Goal: Task Accomplishment & Management: Use online tool/utility

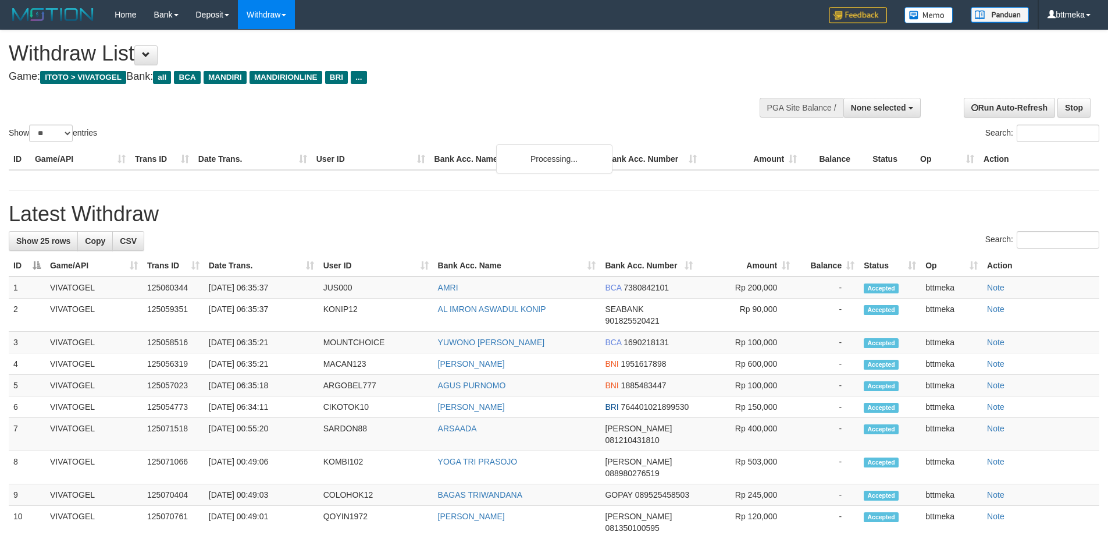
select select
select select "**"
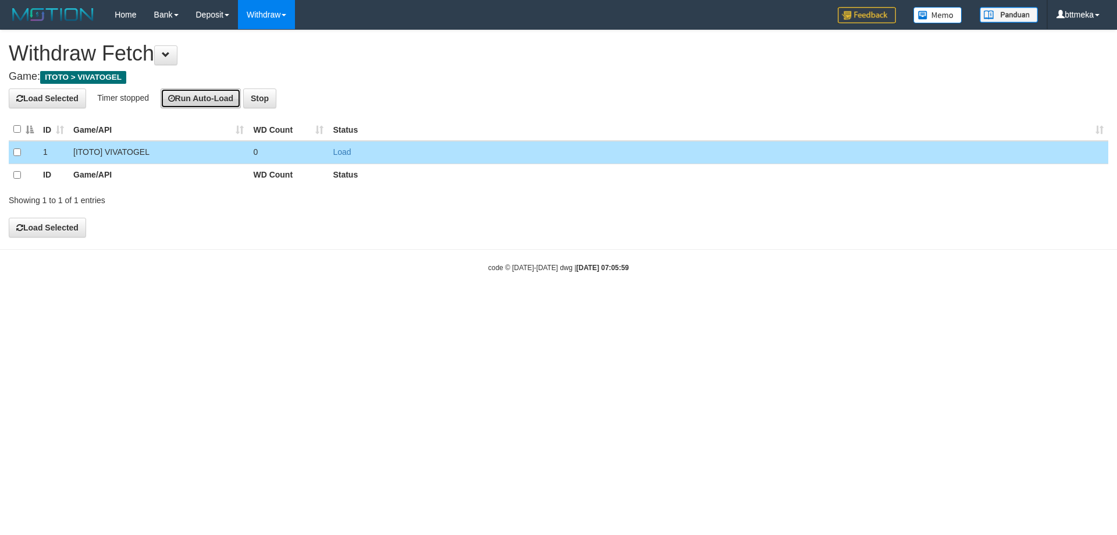
click at [206, 97] on button "Run Auto-Load" at bounding box center [201, 98] width 81 height 20
click at [66, 302] on html "Toggle navigation Home Bank Account List Load By Website Group [ITOTO] VIVATOGE…" at bounding box center [558, 151] width 1117 height 302
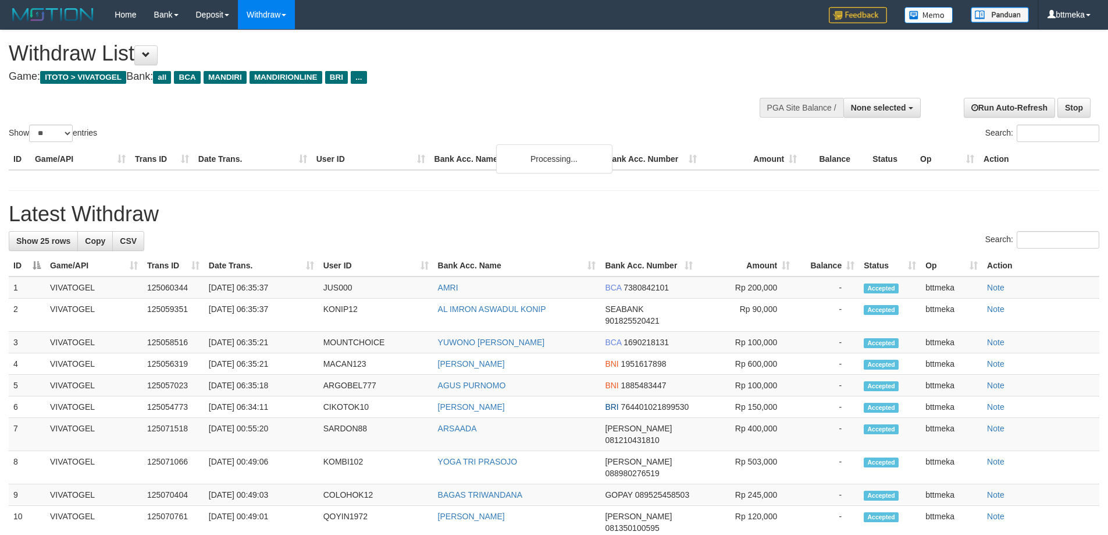
select select
select select "**"
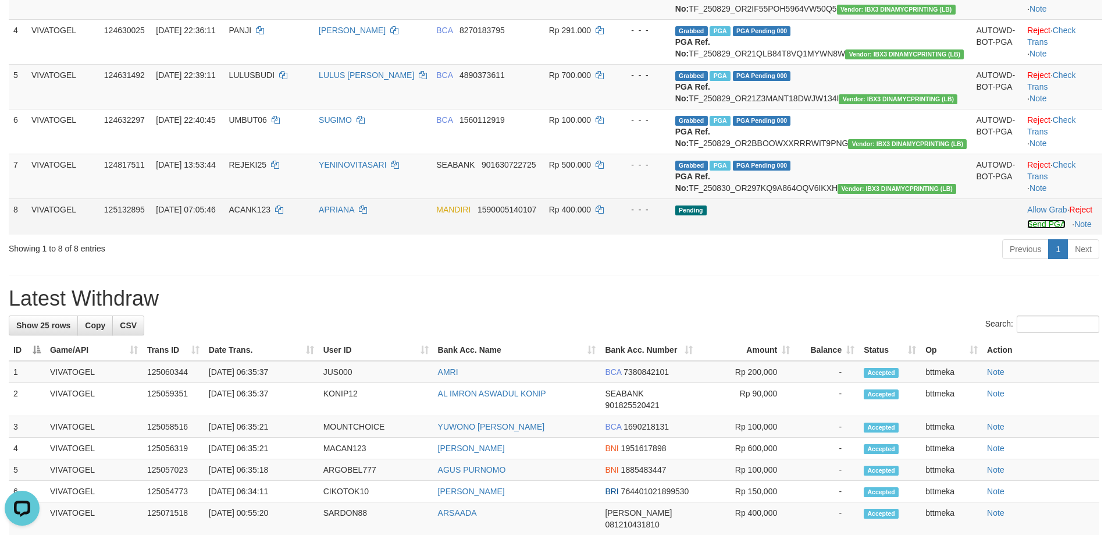
click at [1028, 229] on link "Send PGA" at bounding box center [1047, 223] width 38 height 9
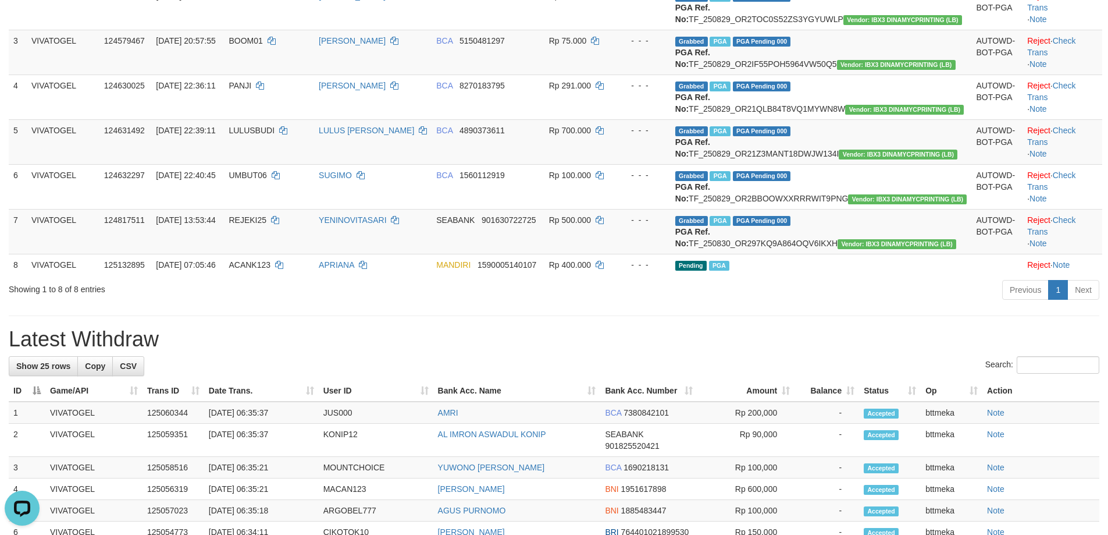
scroll to position [239, 0]
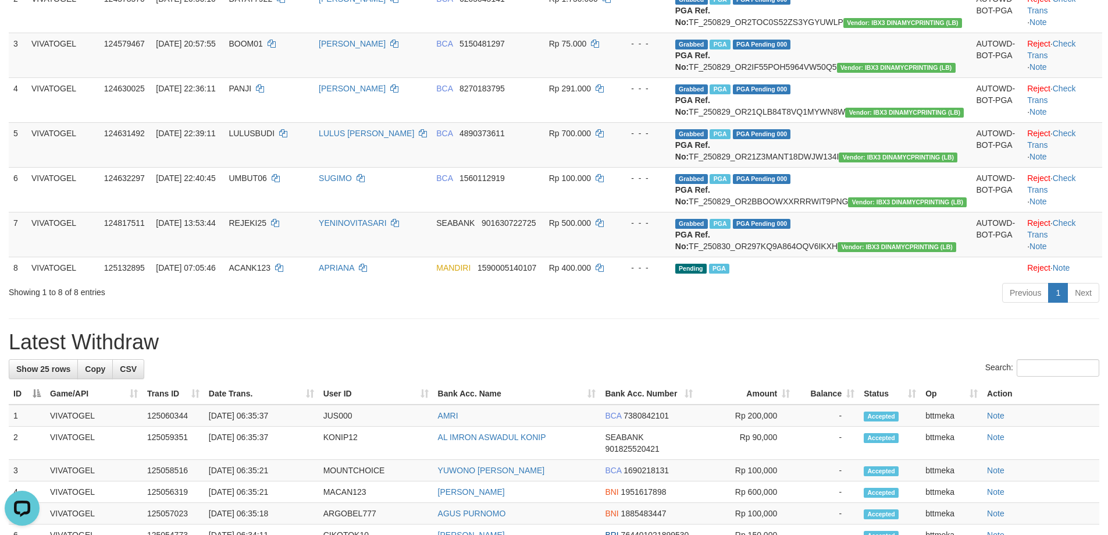
click at [972, 307] on div "Previous 1 Next" at bounding box center [785, 294] width 629 height 25
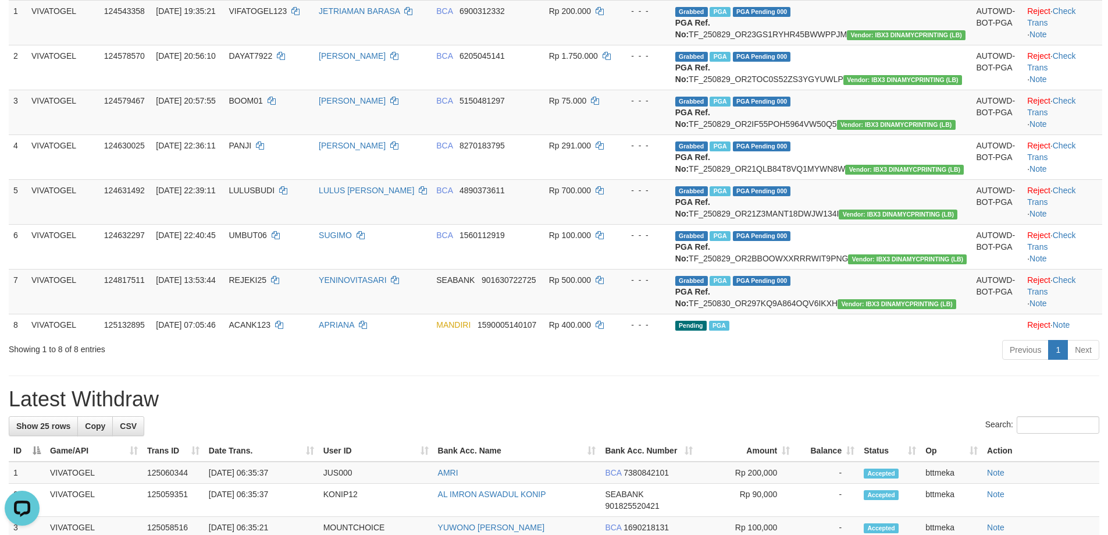
scroll to position [180, 0]
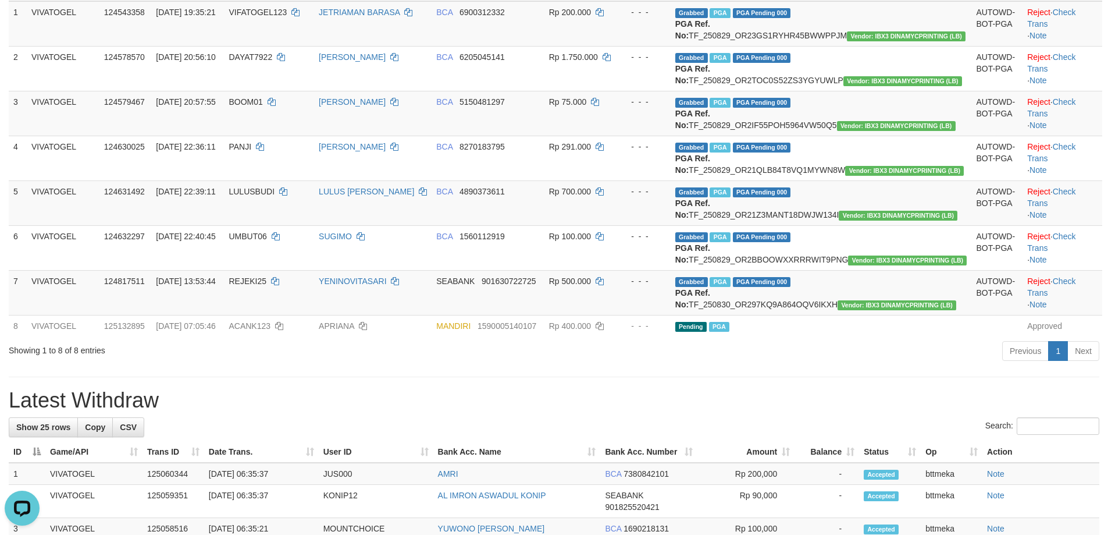
click at [781, 412] on h1 "Latest Withdraw" at bounding box center [554, 400] width 1091 height 23
click at [894, 412] on h1 "Latest Withdraw" at bounding box center [554, 400] width 1091 height 23
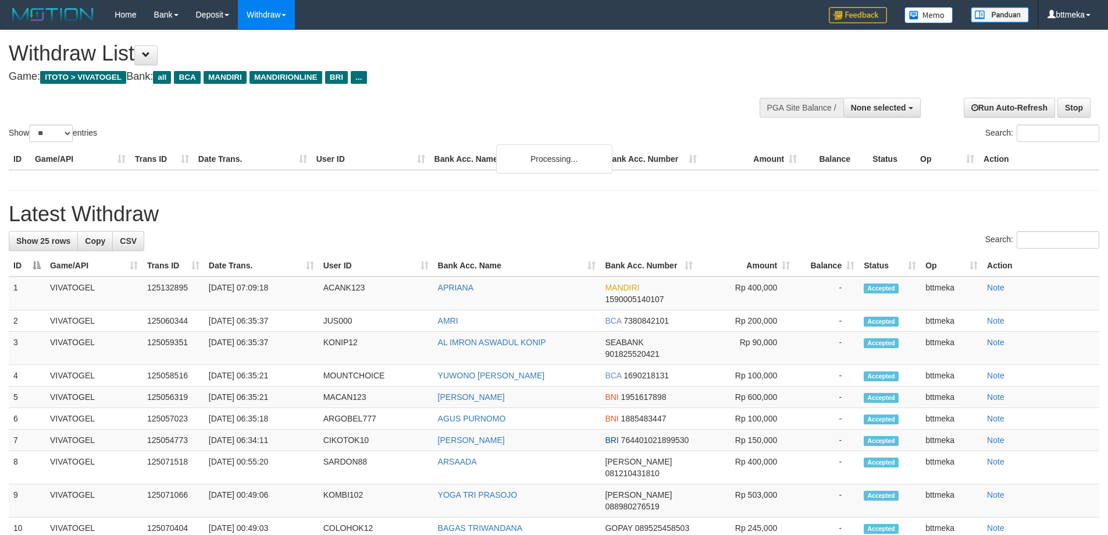
select select
select select "**"
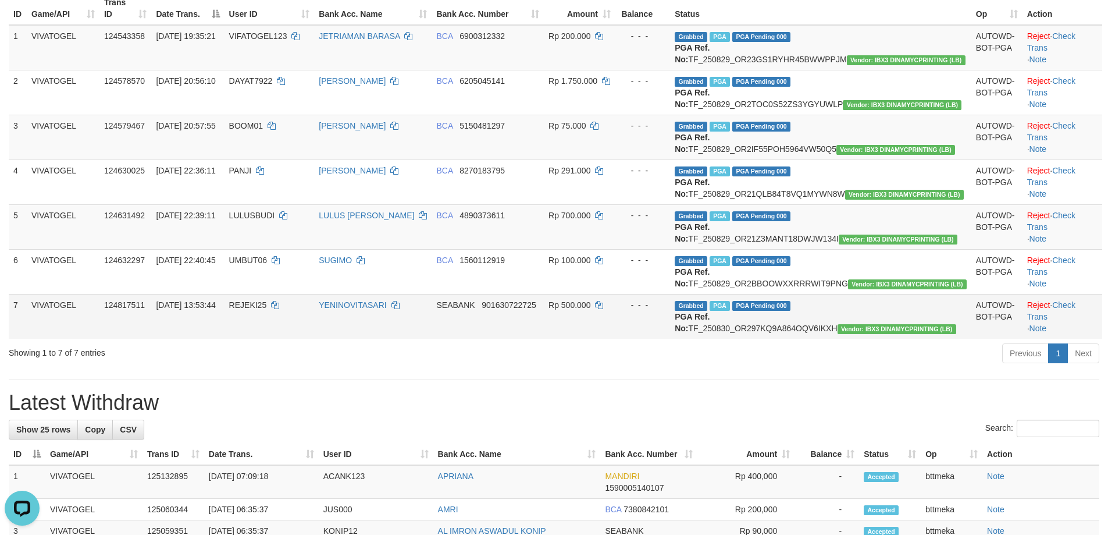
click at [616, 339] on td "Rp 500.000" at bounding box center [580, 316] width 72 height 45
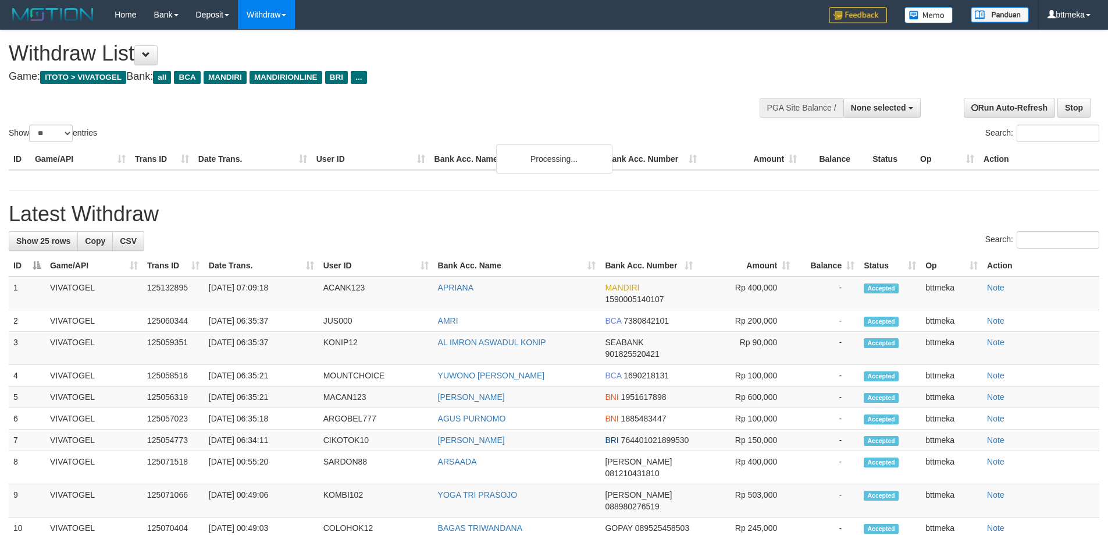
select select
select select "**"
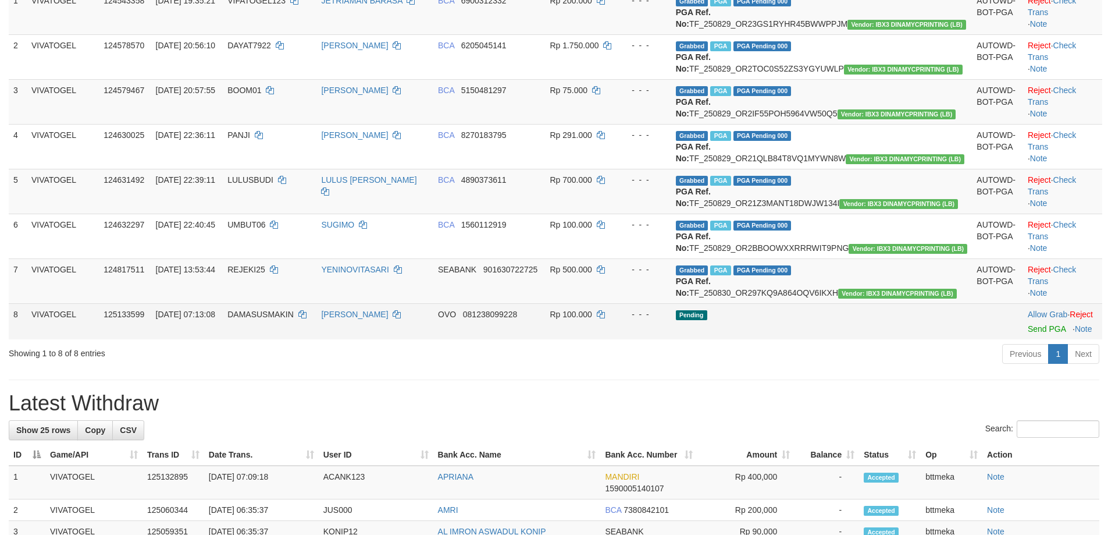
click at [1023, 339] on td "Allow Grab · Reject Send PGA · Note" at bounding box center [1062, 321] width 79 height 36
click at [1028, 333] on link "Send PGA" at bounding box center [1047, 328] width 38 height 9
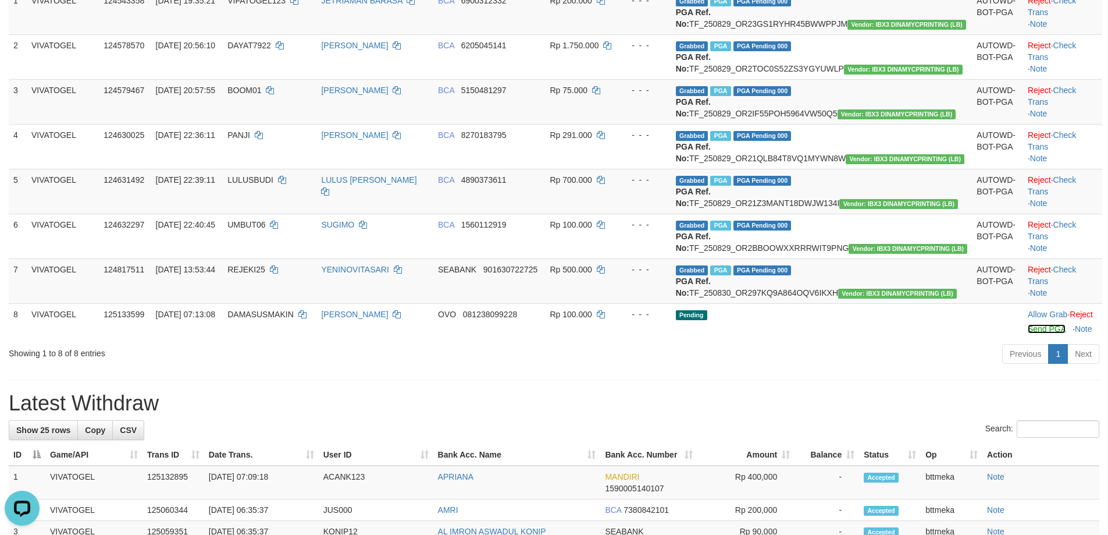
scroll to position [0, 0]
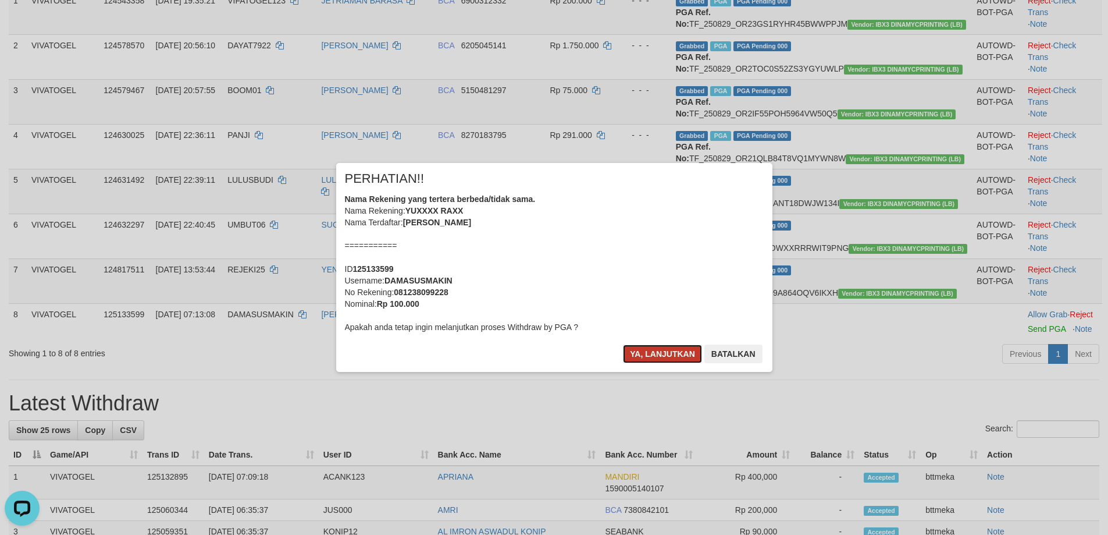
click at [685, 353] on button "Ya, lanjutkan" at bounding box center [662, 353] width 79 height 19
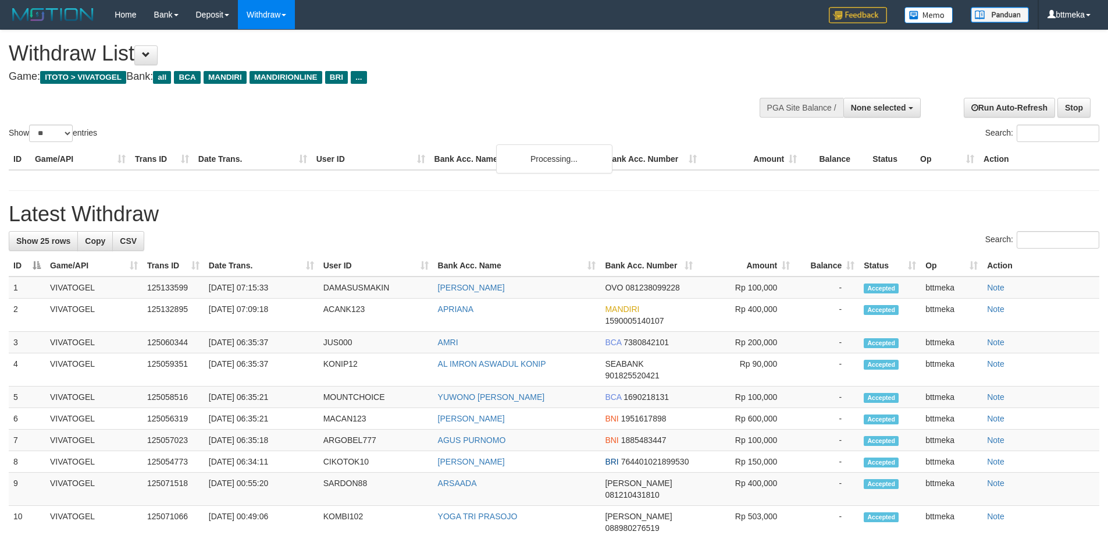
select select
select select "**"
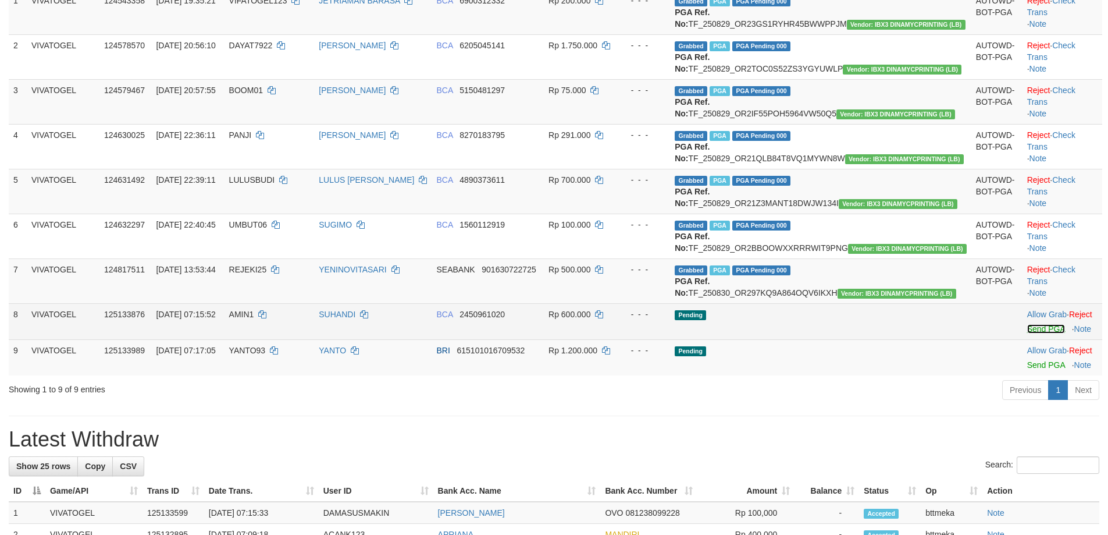
scroll to position [186, 0]
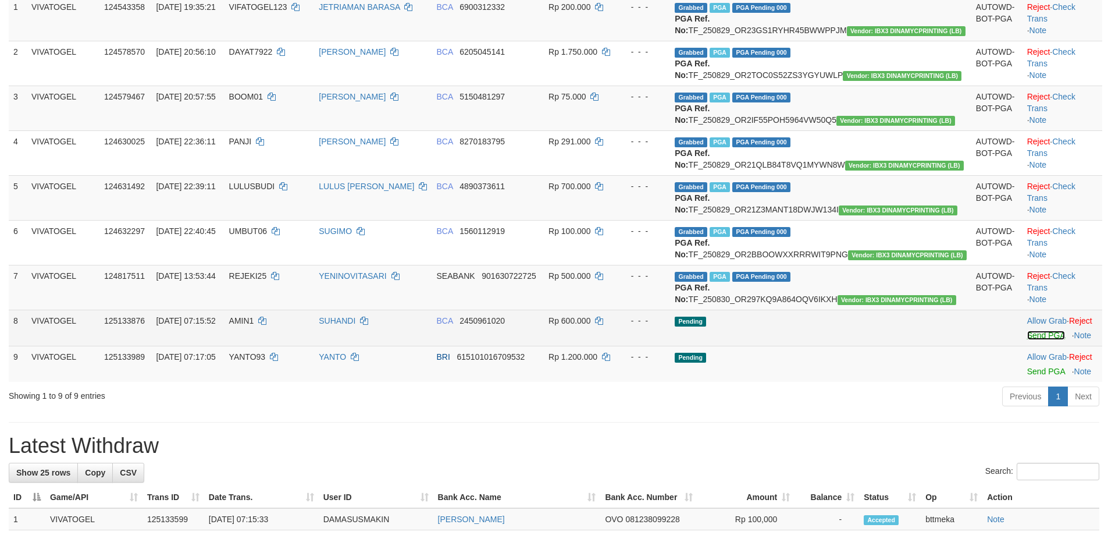
click at [1023, 346] on td "Allow Grab · Reject Send PGA · Note" at bounding box center [1063, 328] width 80 height 36
click at [1028, 340] on link "Send PGA" at bounding box center [1047, 334] width 38 height 9
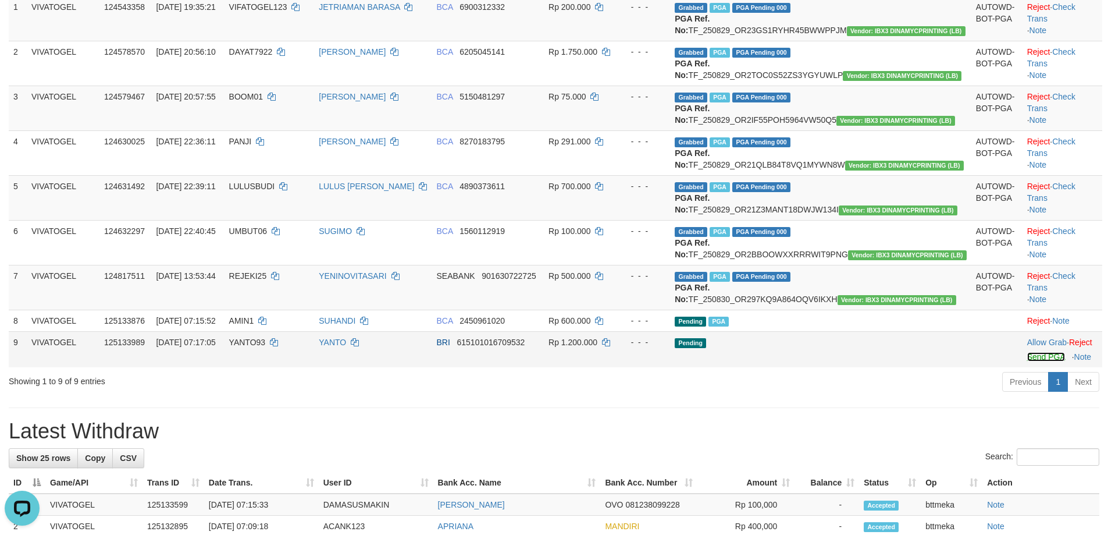
click at [1028, 361] on link "Send PGA" at bounding box center [1047, 356] width 38 height 9
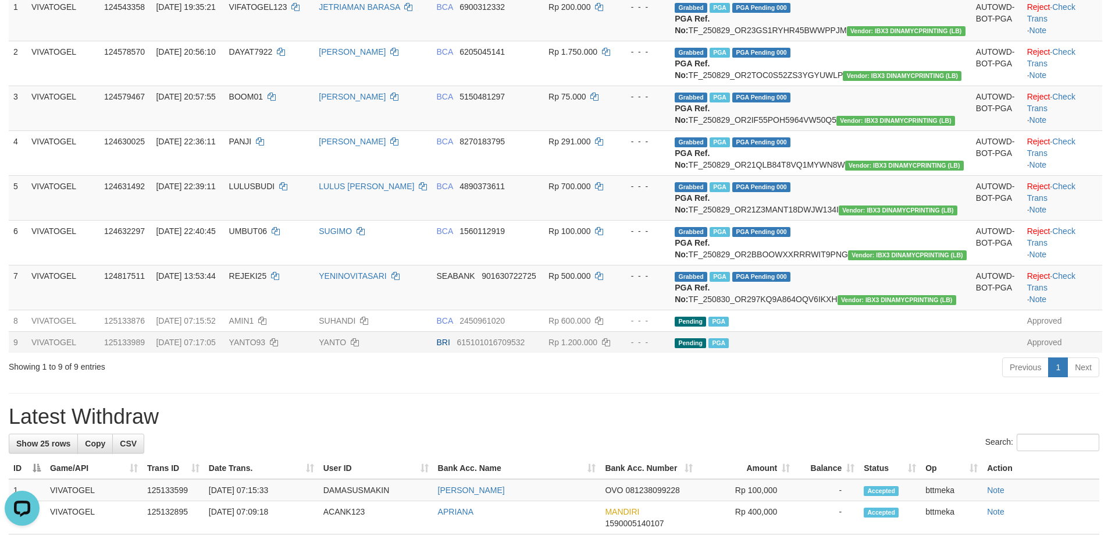
click at [820, 381] on div "Previous 1 Next" at bounding box center [785, 368] width 629 height 25
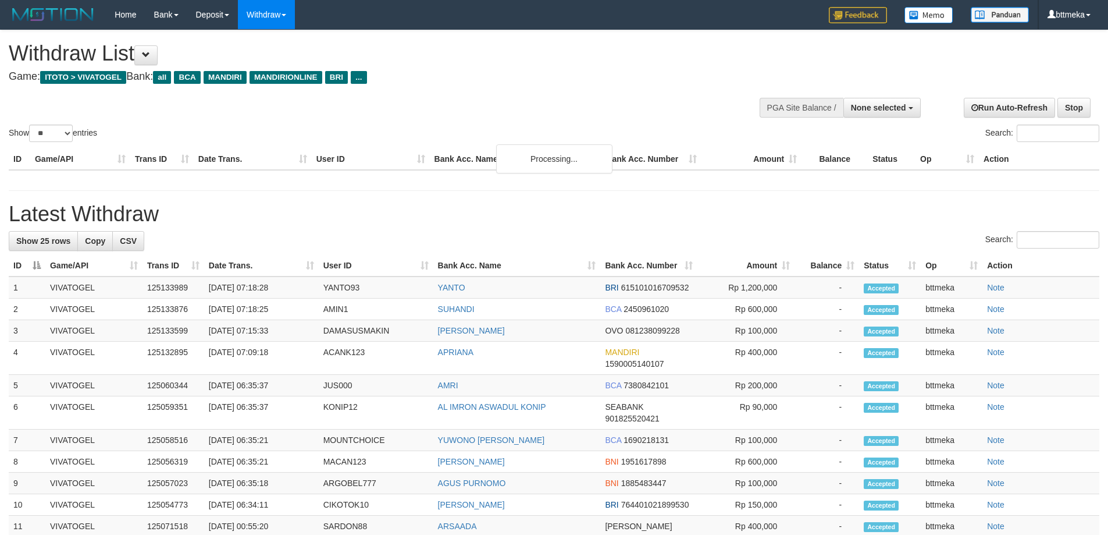
select select
select select "**"
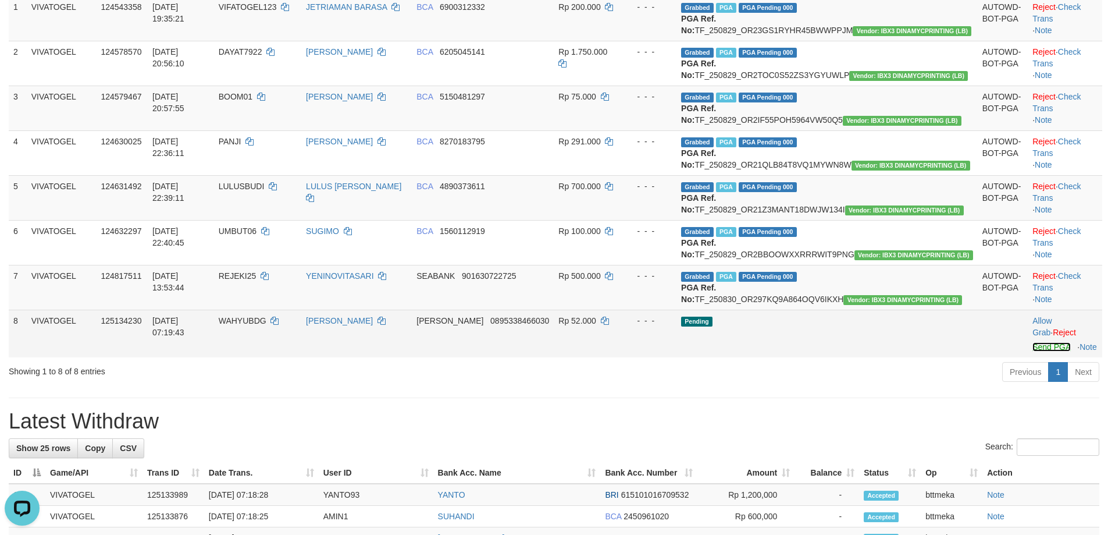
click at [1033, 351] on link "Send PGA" at bounding box center [1052, 346] width 38 height 9
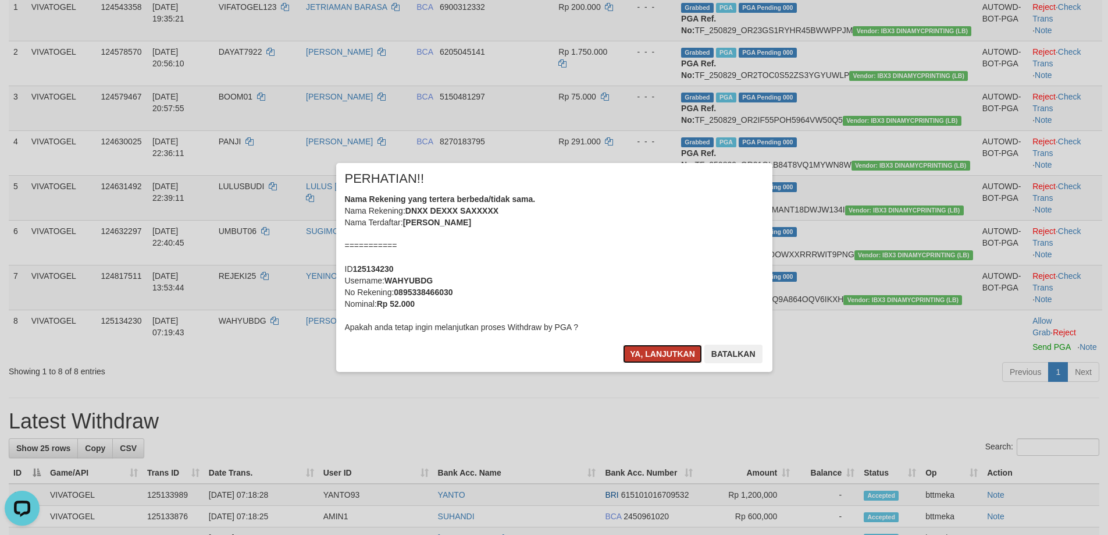
click at [649, 358] on button "Ya, lanjutkan" at bounding box center [662, 353] width 79 height 19
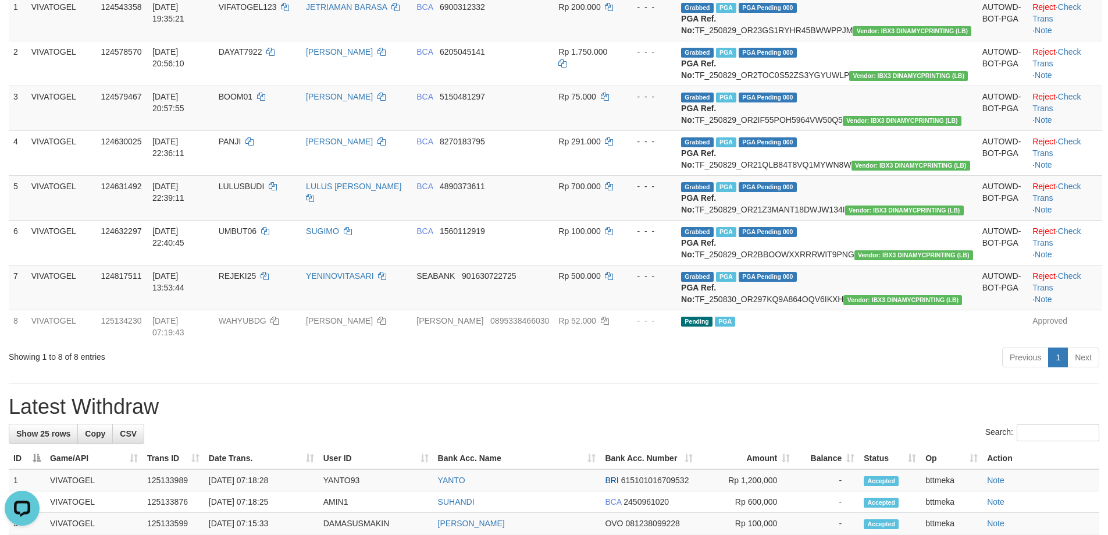
click at [944, 371] on div "Previous 1 Next" at bounding box center [785, 358] width 629 height 25
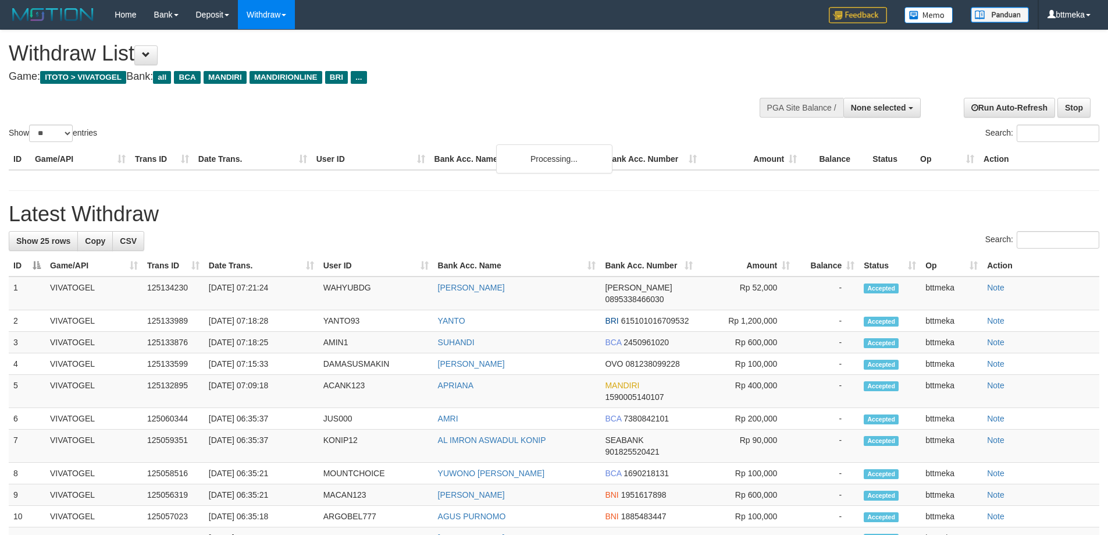
select select
select select "**"
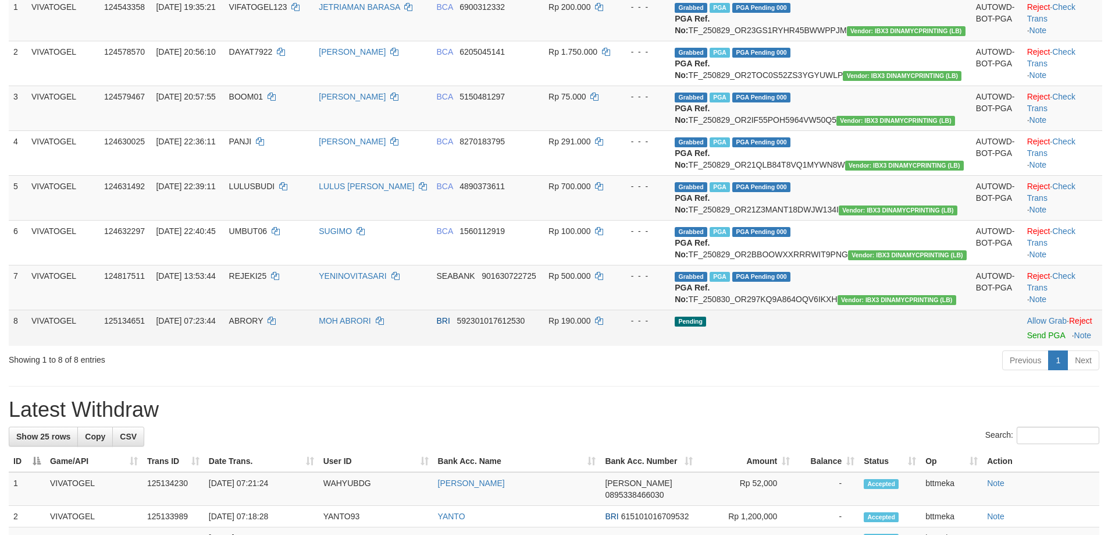
click at [1023, 346] on td "Allow Grab · Reject Send PGA · Note" at bounding box center [1063, 328] width 80 height 36
click at [1028, 340] on link "Send PGA" at bounding box center [1047, 334] width 38 height 9
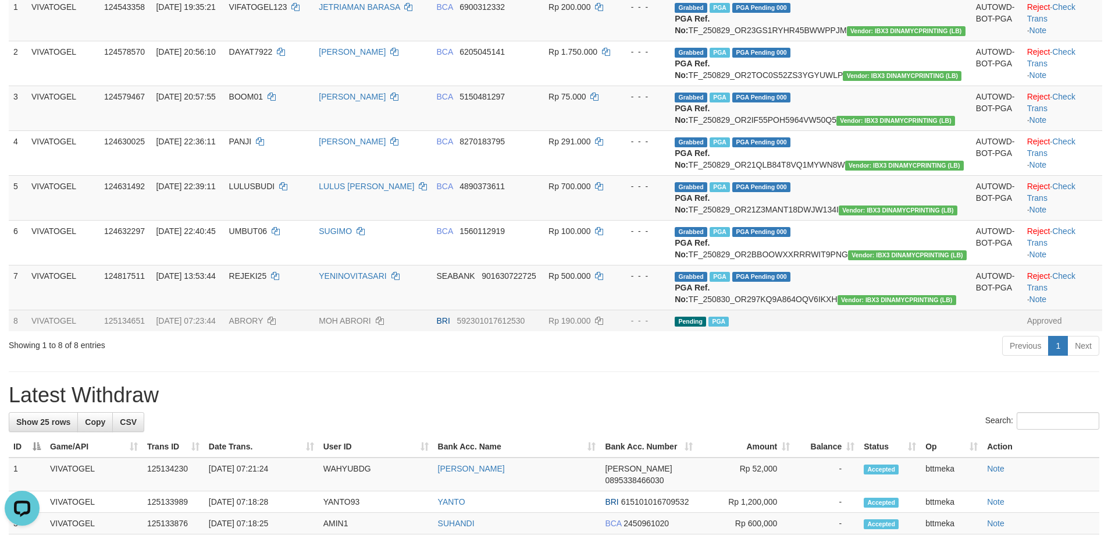
click at [976, 331] on td at bounding box center [997, 321] width 51 height 22
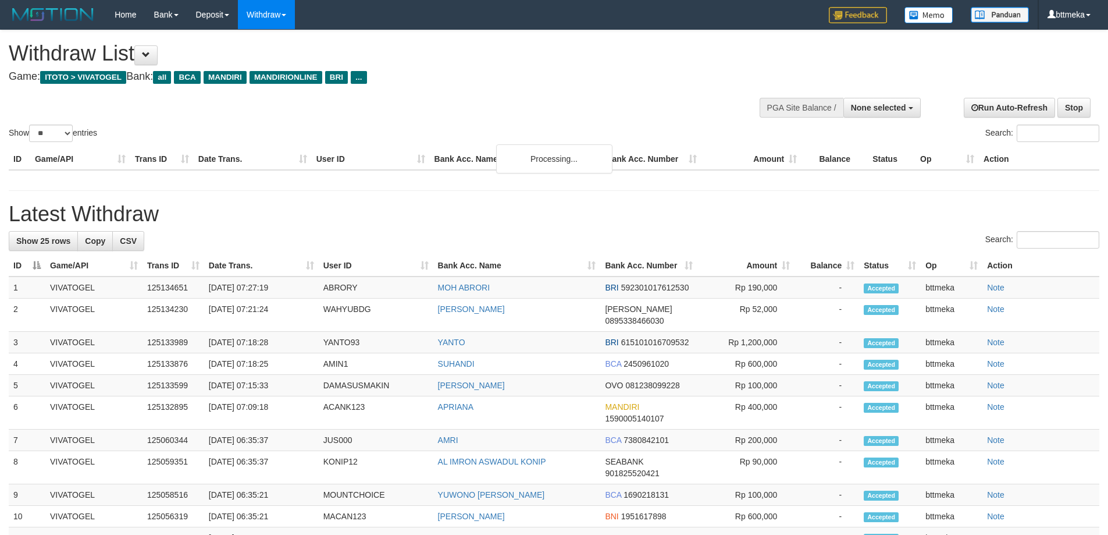
select select
select select "**"
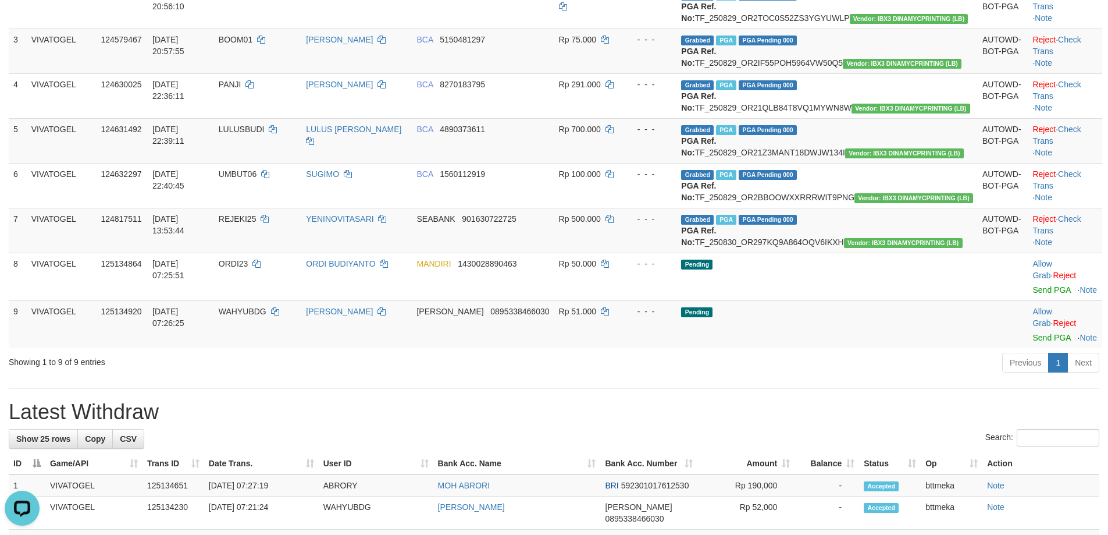
scroll to position [186, 0]
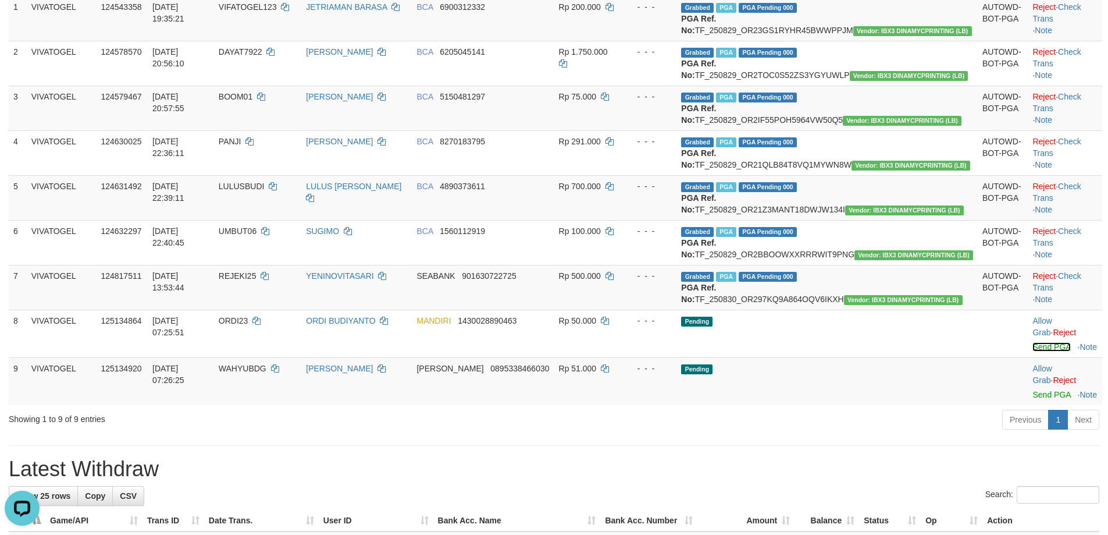
click at [1033, 351] on link "Send PGA" at bounding box center [1052, 346] width 38 height 9
click at [1033, 399] on link "Send PGA" at bounding box center [1052, 394] width 38 height 9
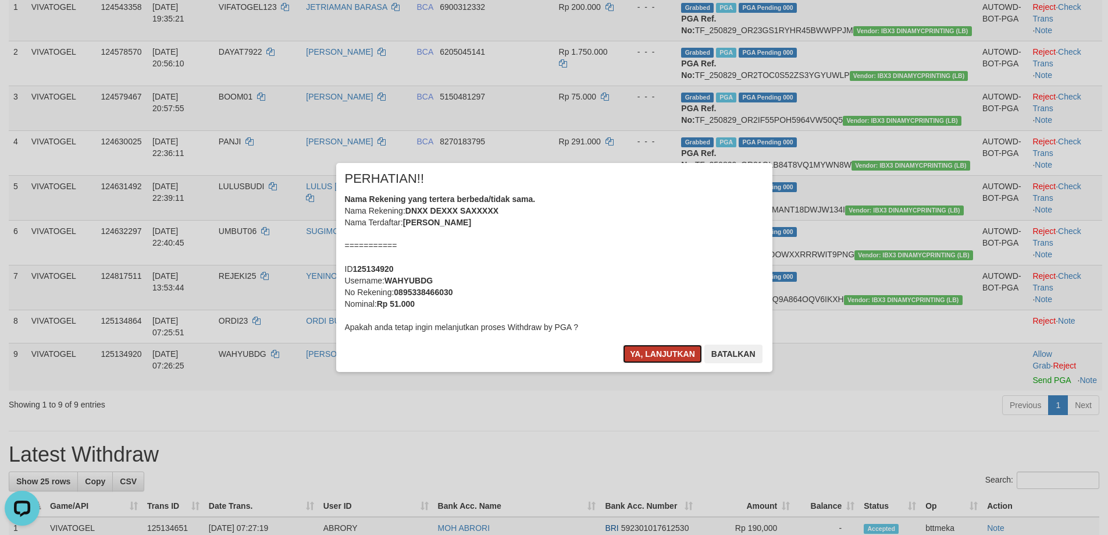
click at [673, 350] on button "Ya, lanjutkan" at bounding box center [662, 353] width 79 height 19
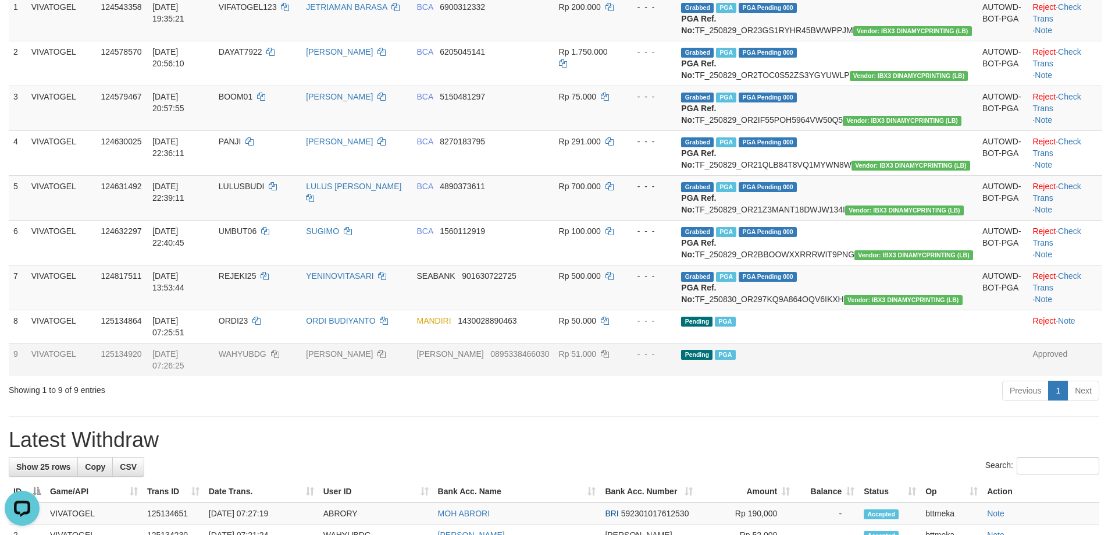
click at [978, 376] on td at bounding box center [1003, 359] width 50 height 33
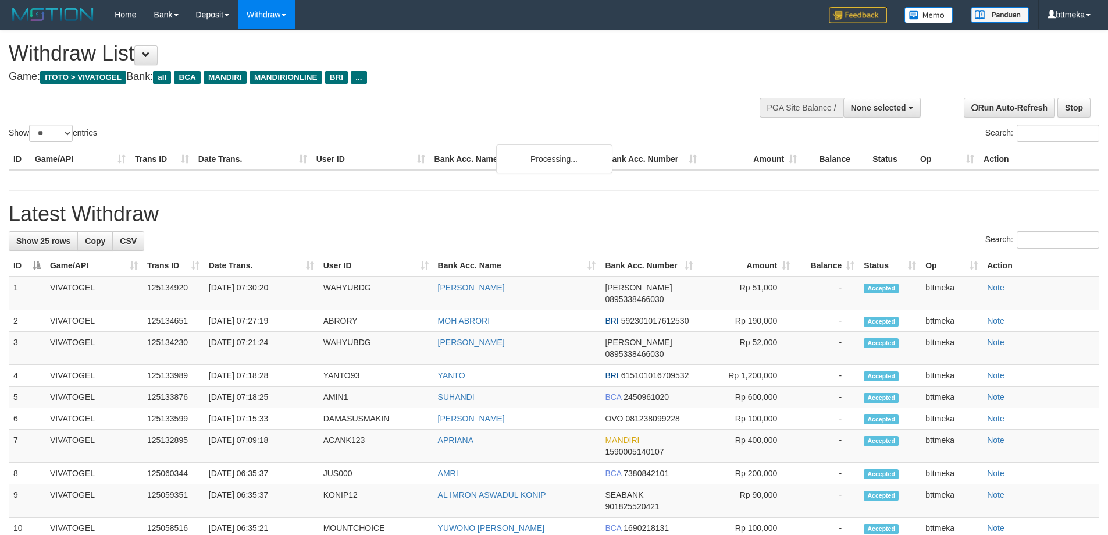
select select
select select "**"
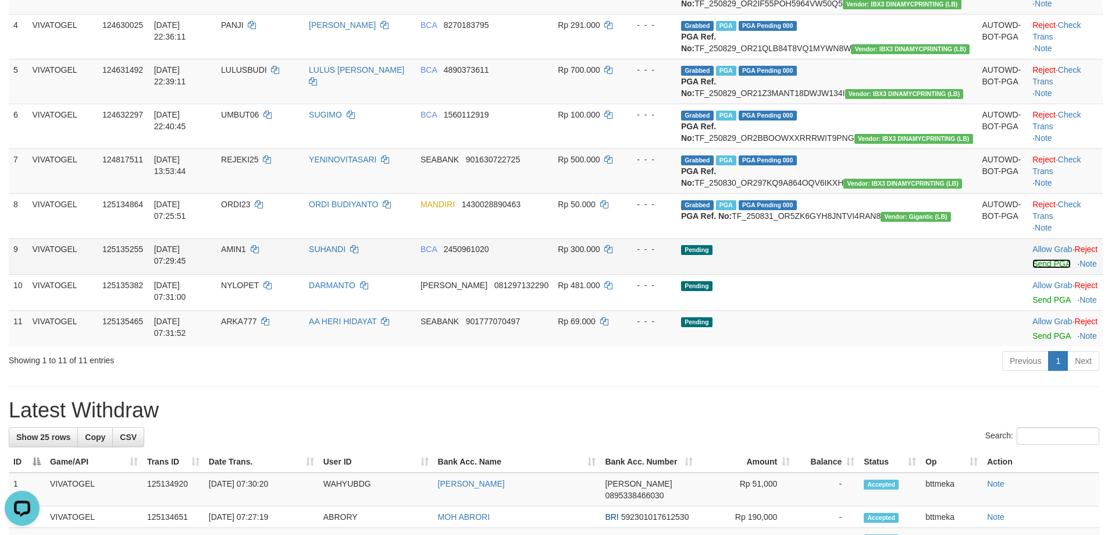
click at [1033, 268] on link "Send PGA" at bounding box center [1052, 263] width 38 height 9
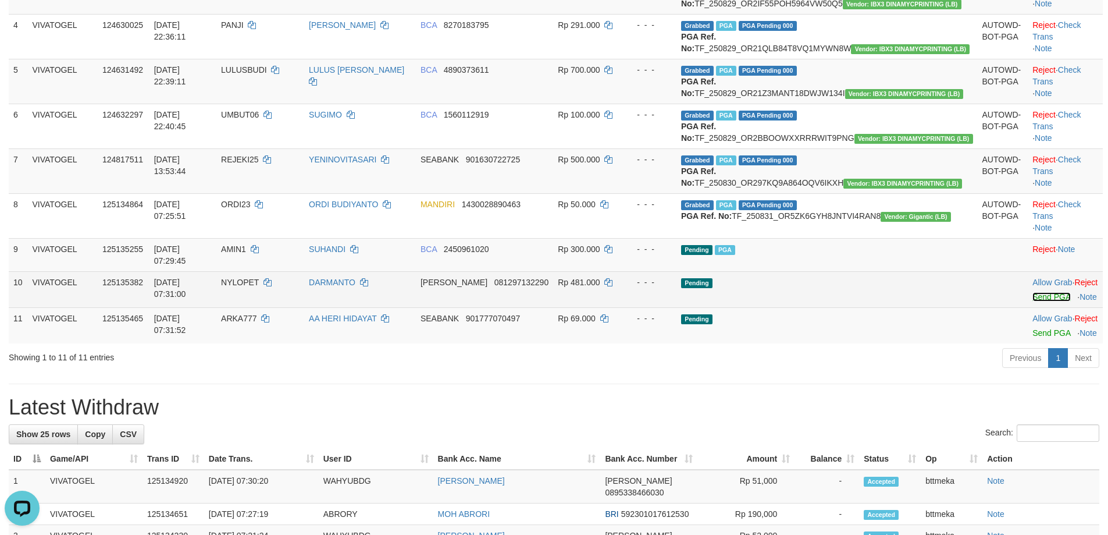
click at [1033, 301] on link "Send PGA" at bounding box center [1052, 296] width 38 height 9
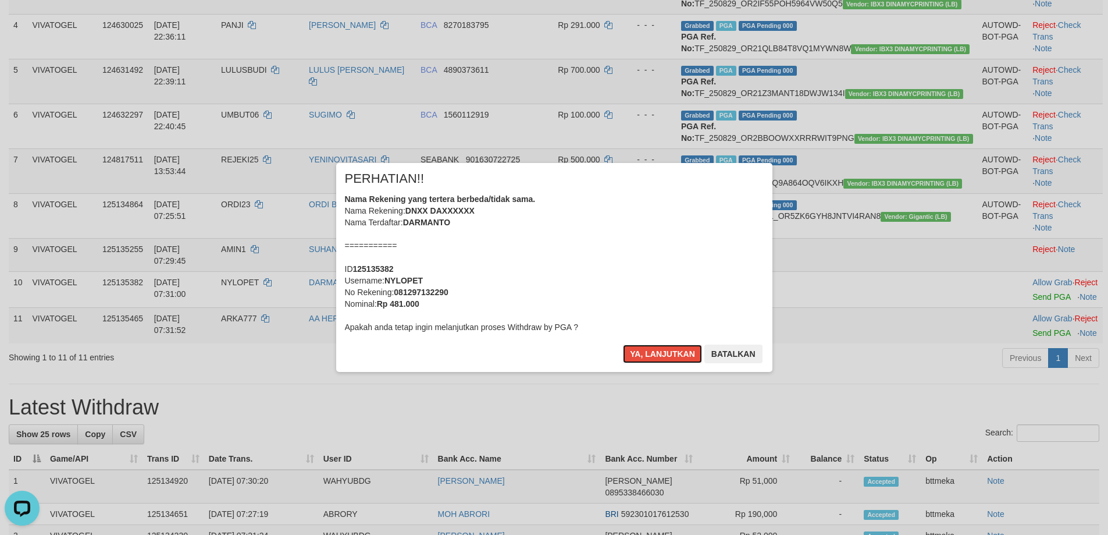
drag, startPoint x: 632, startPoint y: 360, endPoint x: 644, endPoint y: 383, distance: 26.0
click at [633, 361] on button "Ya, lanjutkan" at bounding box center [662, 353] width 79 height 19
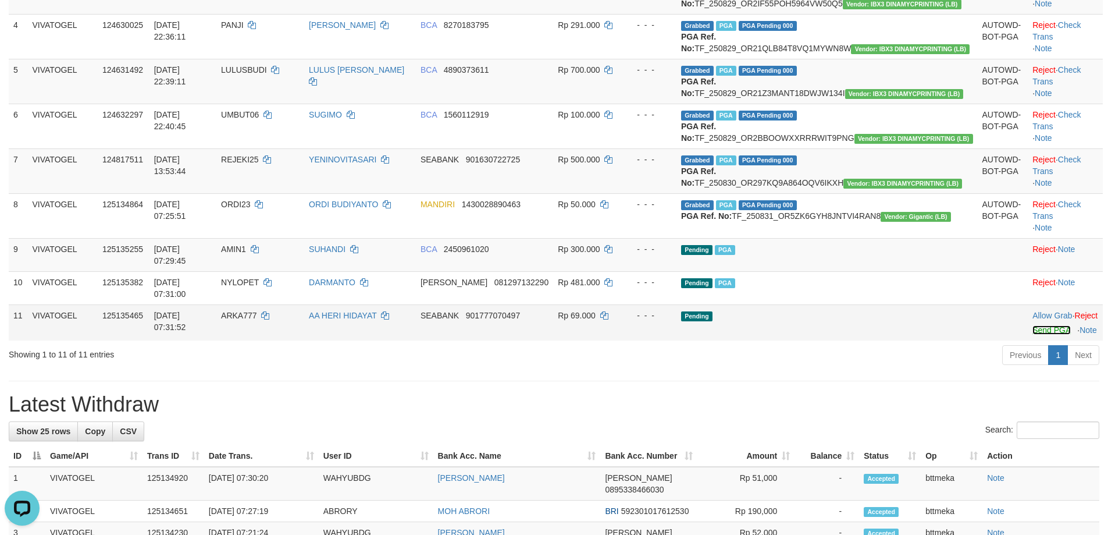
click at [1033, 335] on link "Send PGA" at bounding box center [1052, 329] width 38 height 9
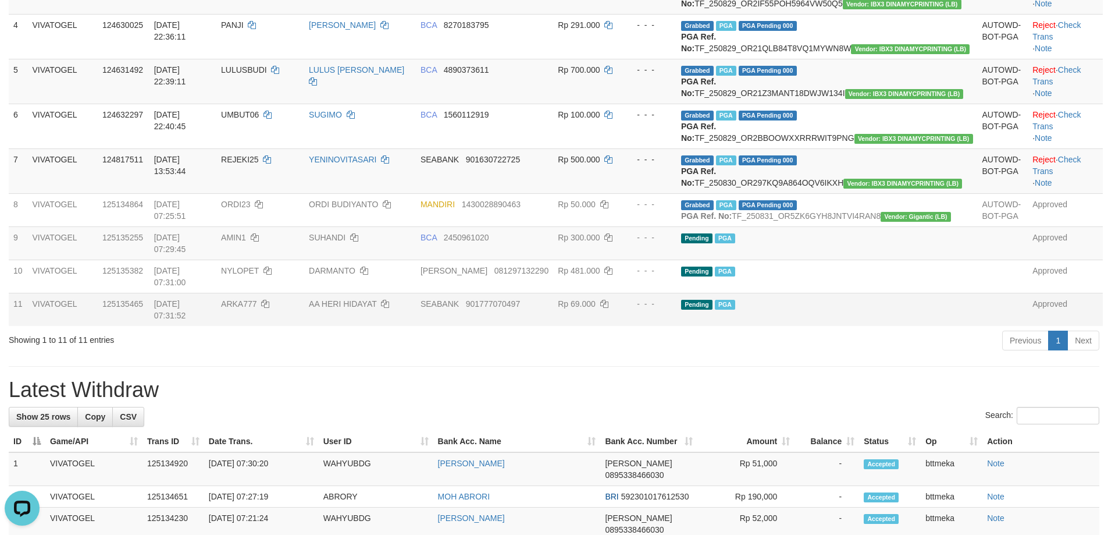
click at [689, 401] on h1 "Latest Withdraw" at bounding box center [554, 389] width 1091 height 23
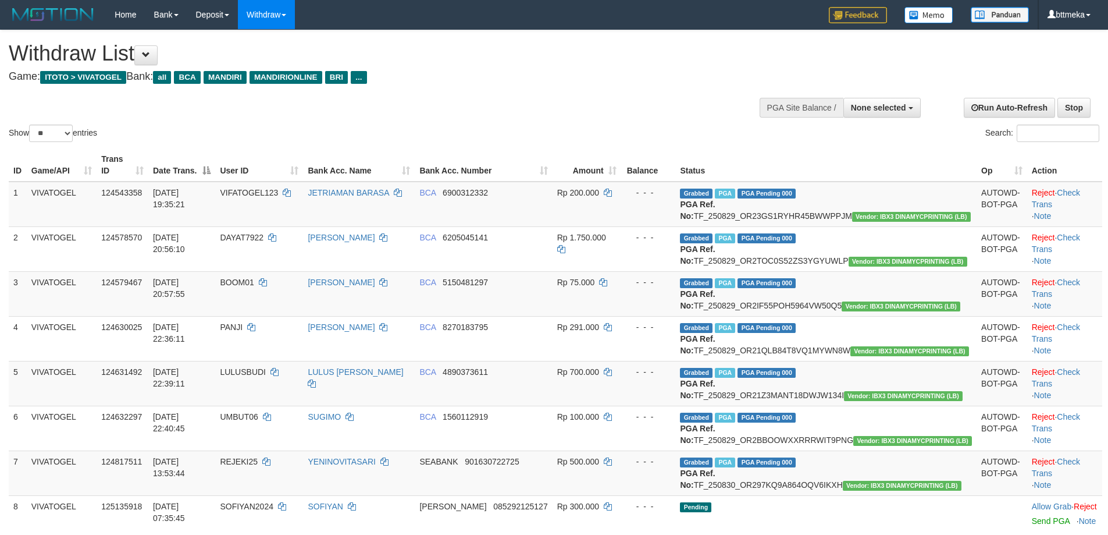
select select
select select "**"
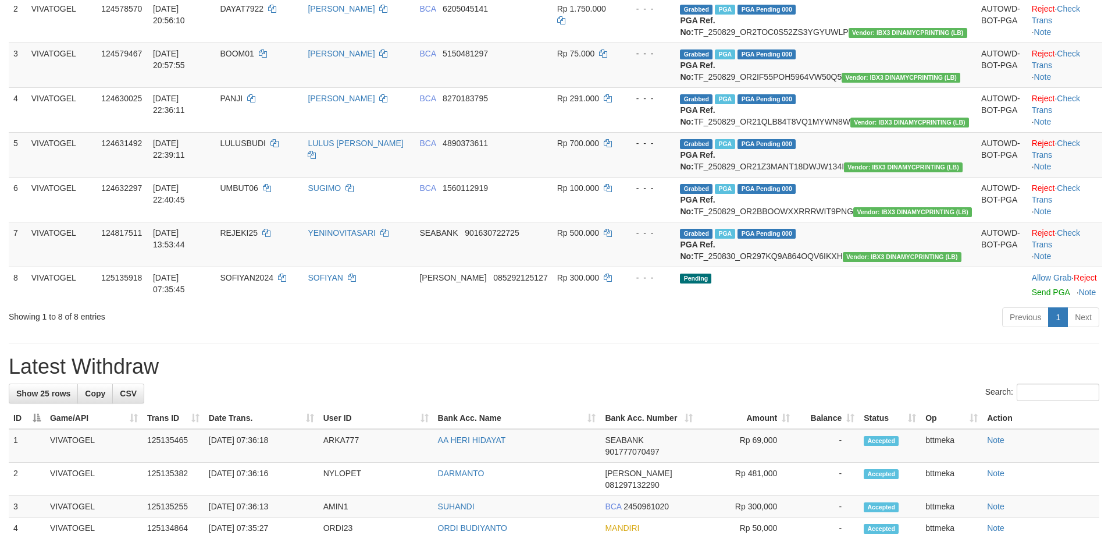
scroll to position [218, 0]
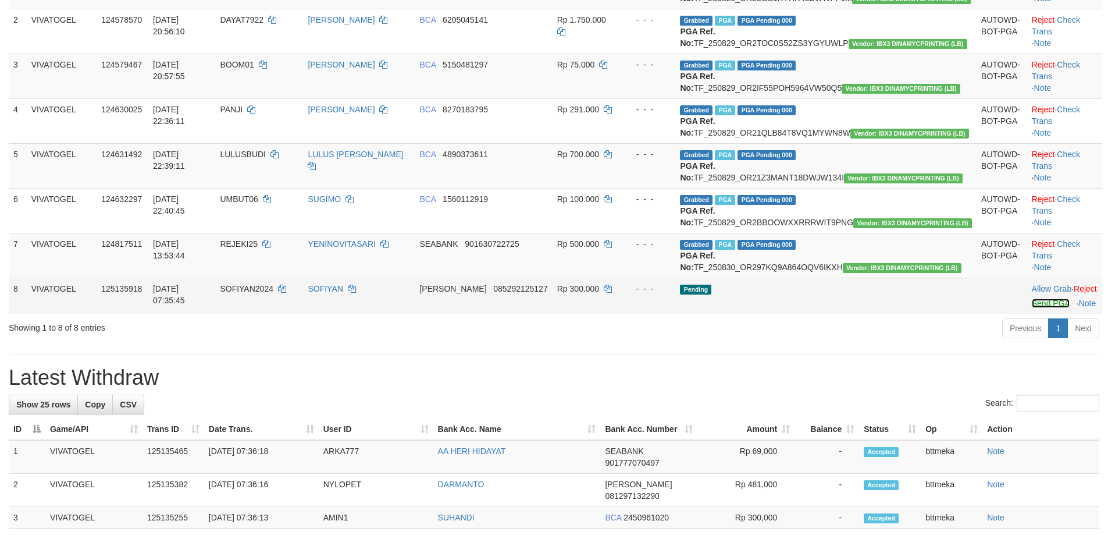
click at [1032, 308] on link "Send PGA" at bounding box center [1051, 302] width 38 height 9
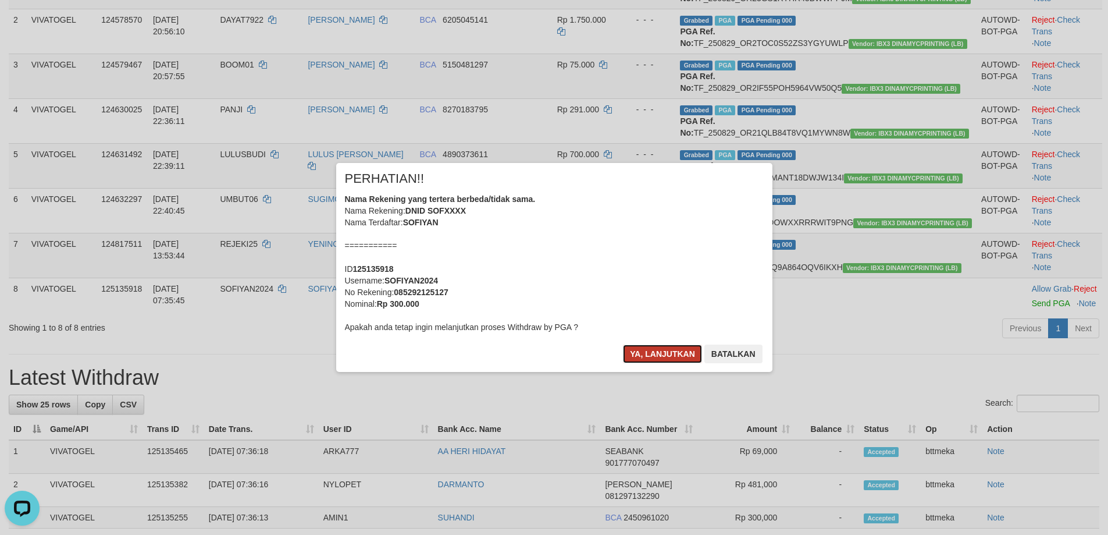
click at [662, 352] on button "Ya, lanjutkan" at bounding box center [662, 353] width 79 height 19
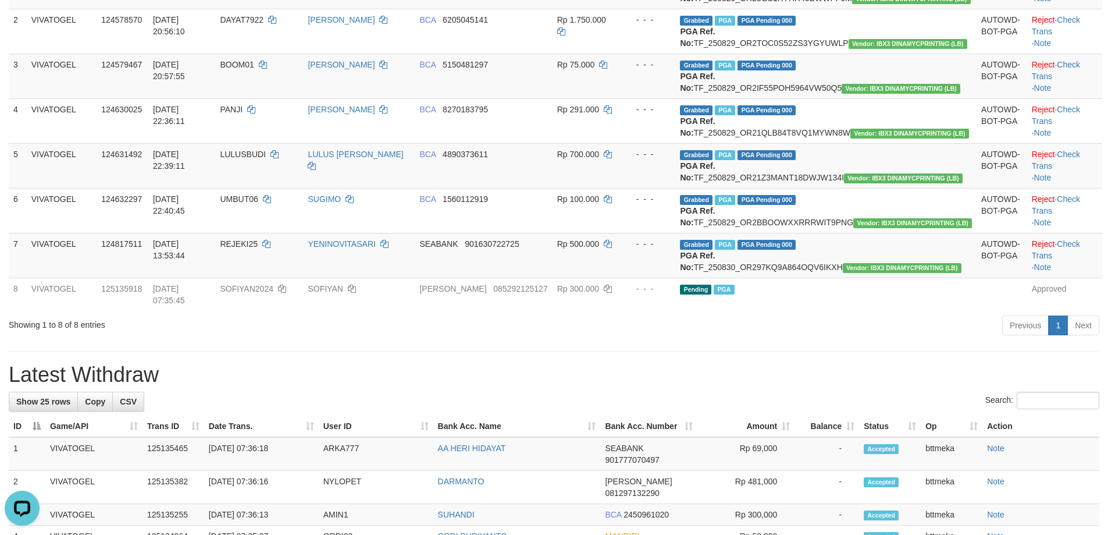
click at [831, 339] on div "Previous 1 Next" at bounding box center [785, 326] width 629 height 25
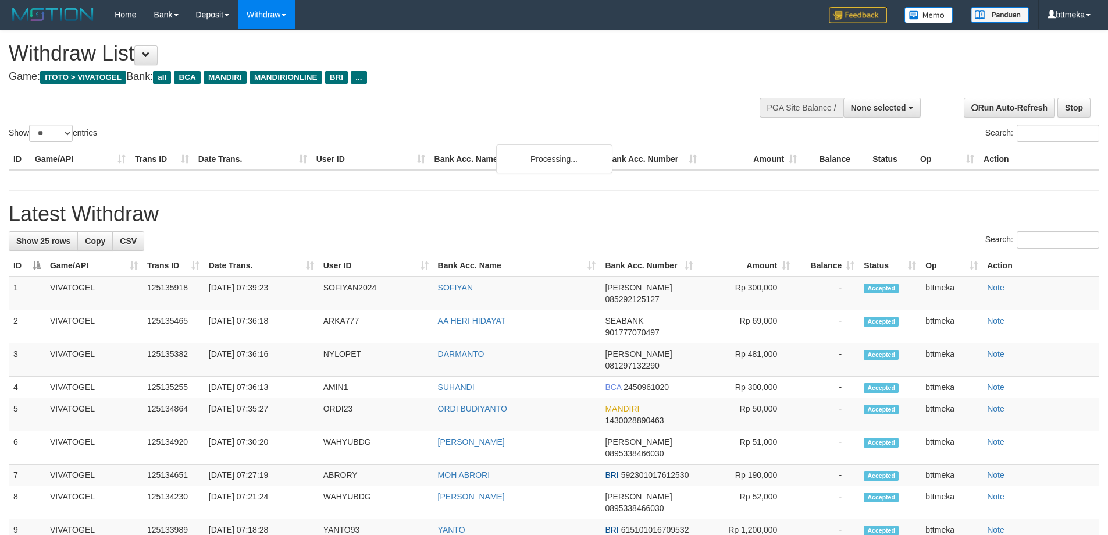
select select
select select "**"
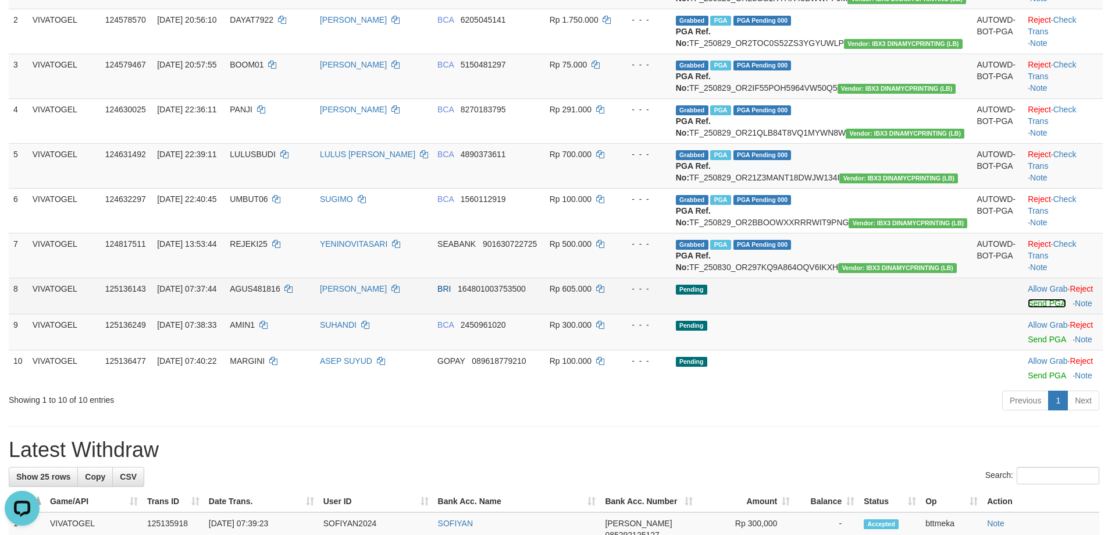
click at [1028, 308] on link "Send PGA" at bounding box center [1047, 302] width 38 height 9
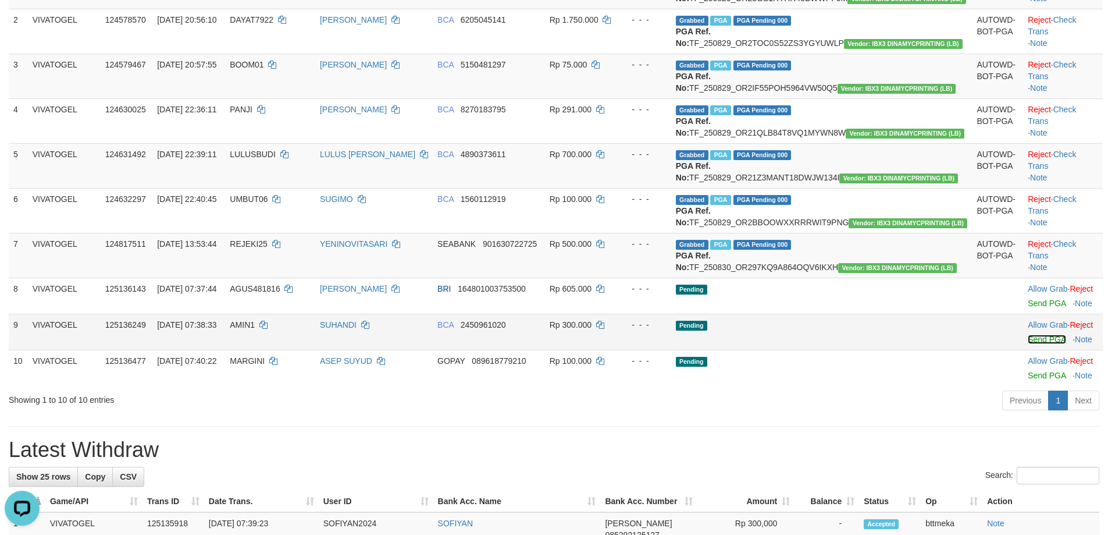
click at [1028, 344] on link "Send PGA" at bounding box center [1047, 339] width 38 height 9
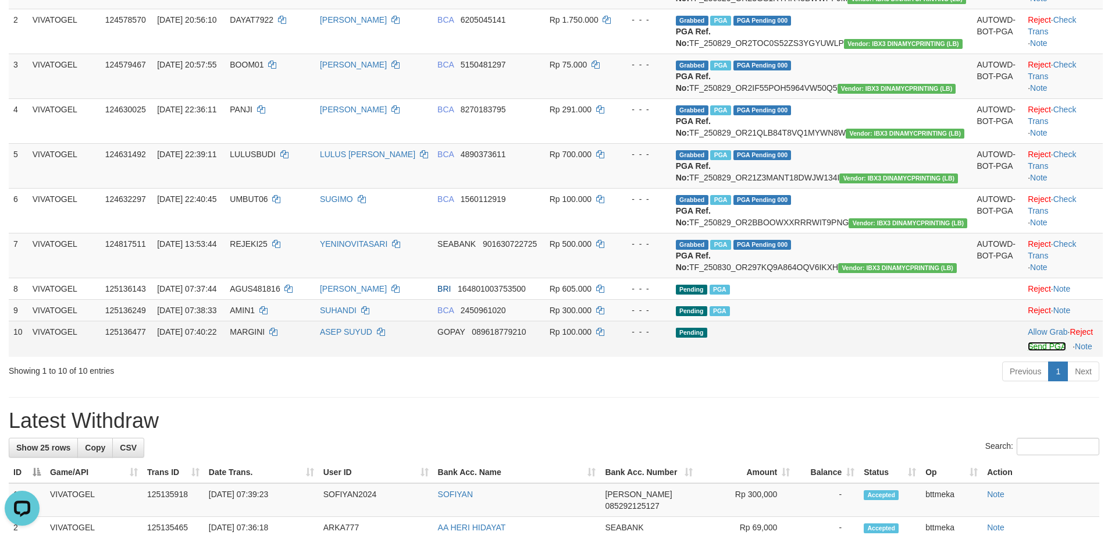
click at [1029, 351] on link "Send PGA" at bounding box center [1047, 346] width 38 height 9
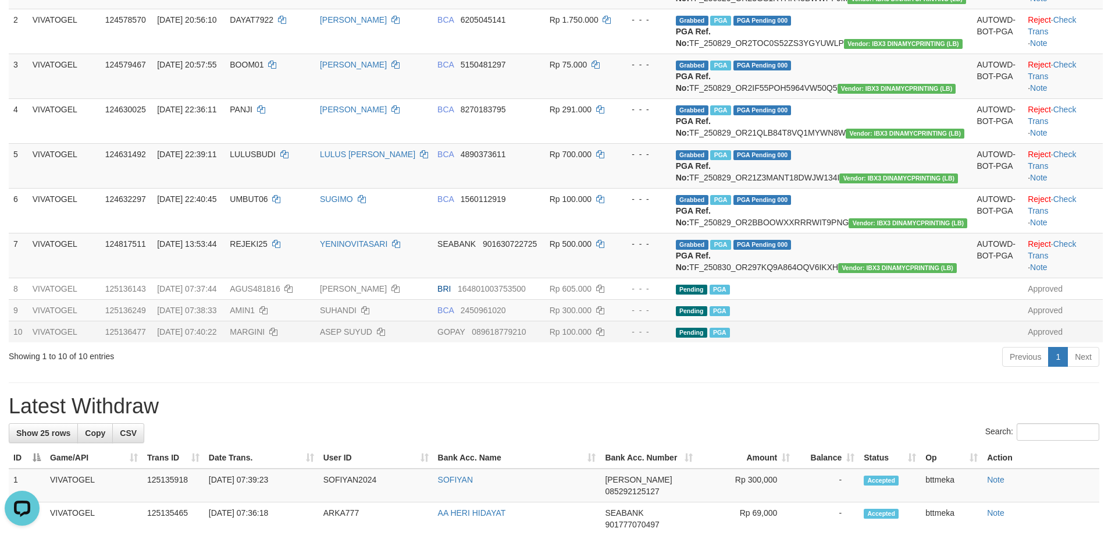
click at [879, 383] on hr at bounding box center [554, 382] width 1091 height 1
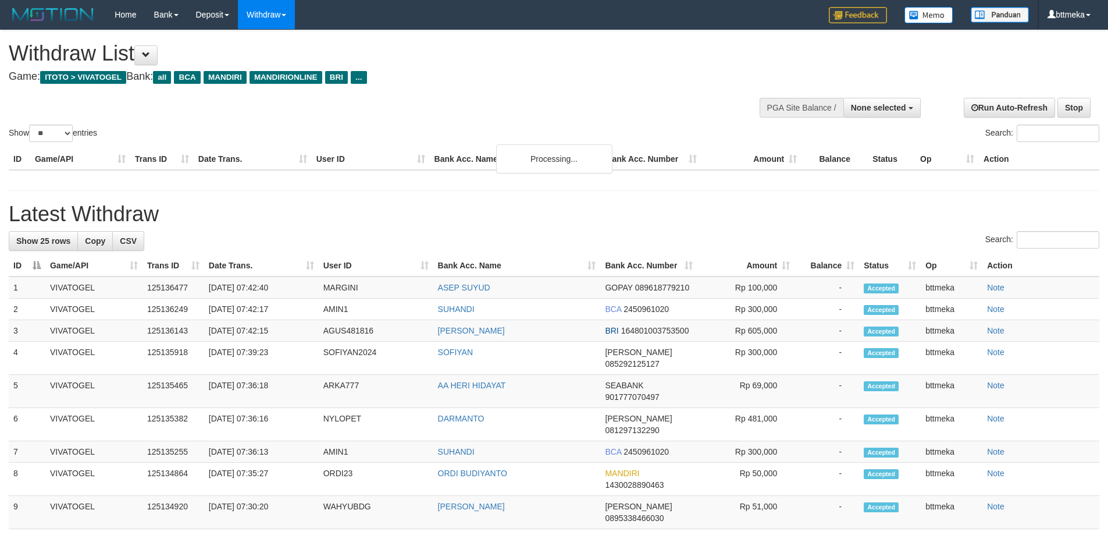
select select
select select "**"
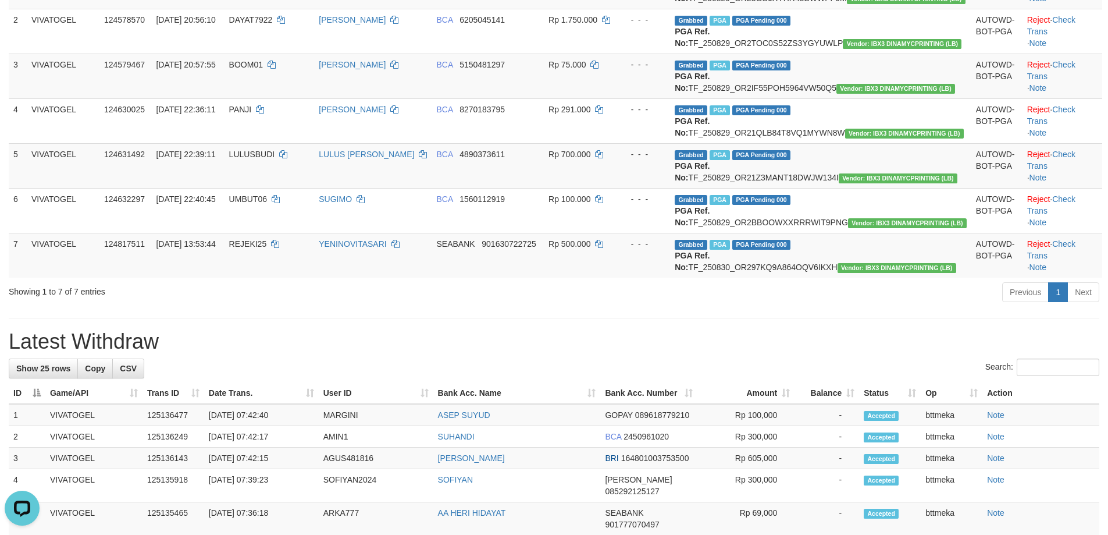
click at [670, 306] on div "Previous 1 Next" at bounding box center [785, 293] width 629 height 25
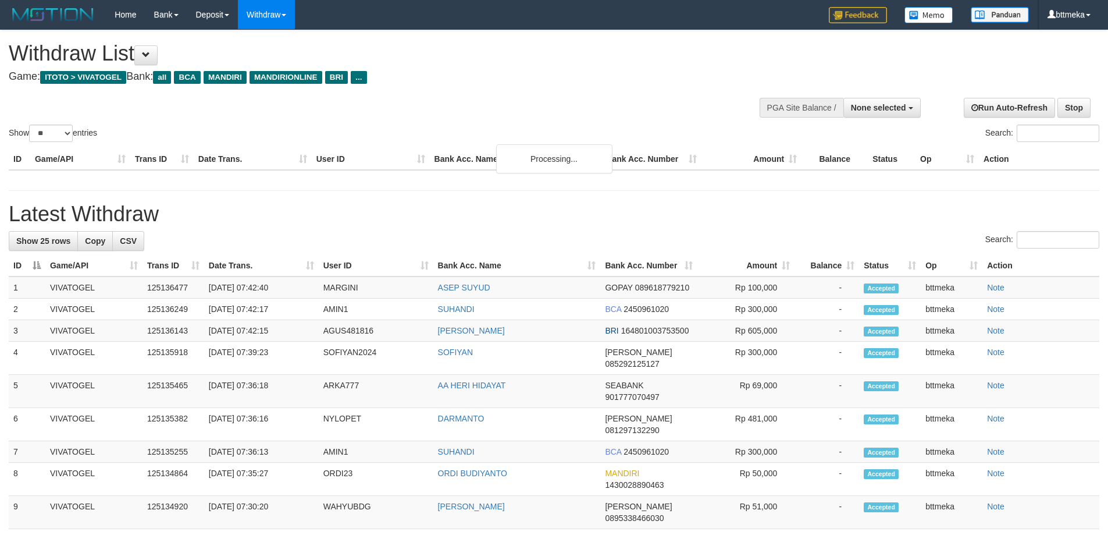
select select
select select "**"
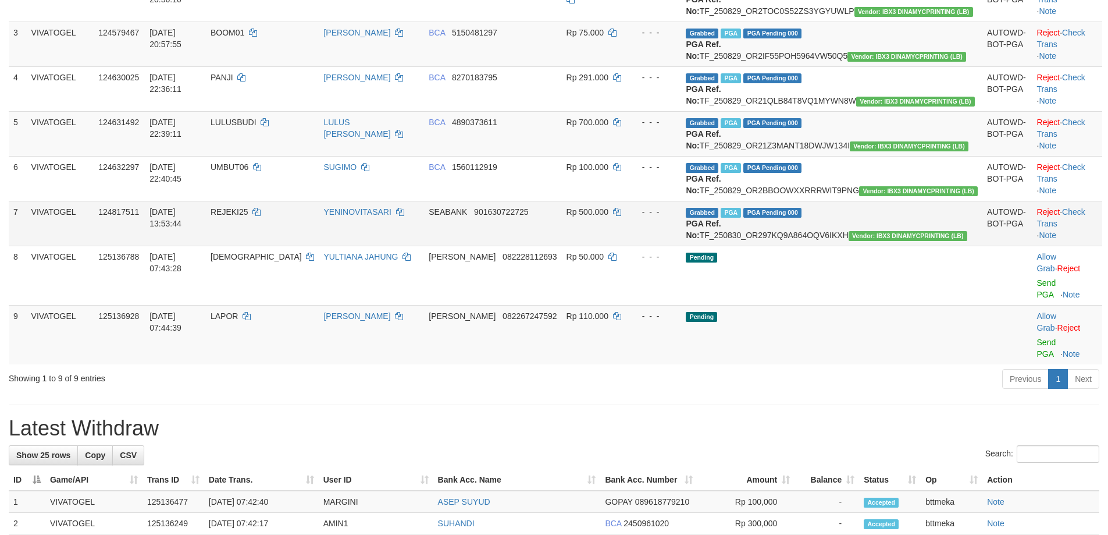
scroll to position [218, 0]
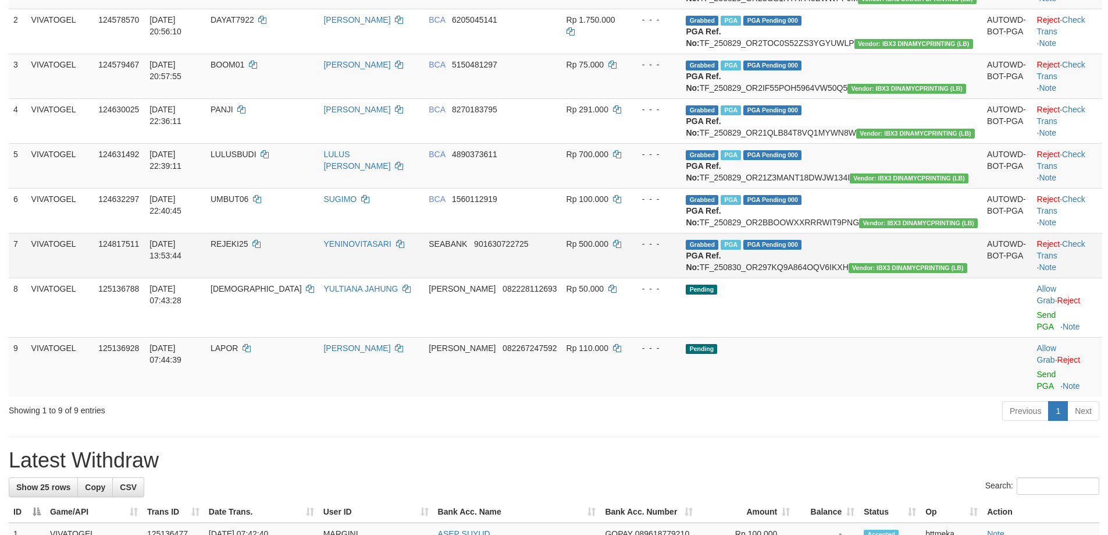
click at [1033, 278] on td "Reject · Check Trans · Note" at bounding box center [1068, 255] width 70 height 45
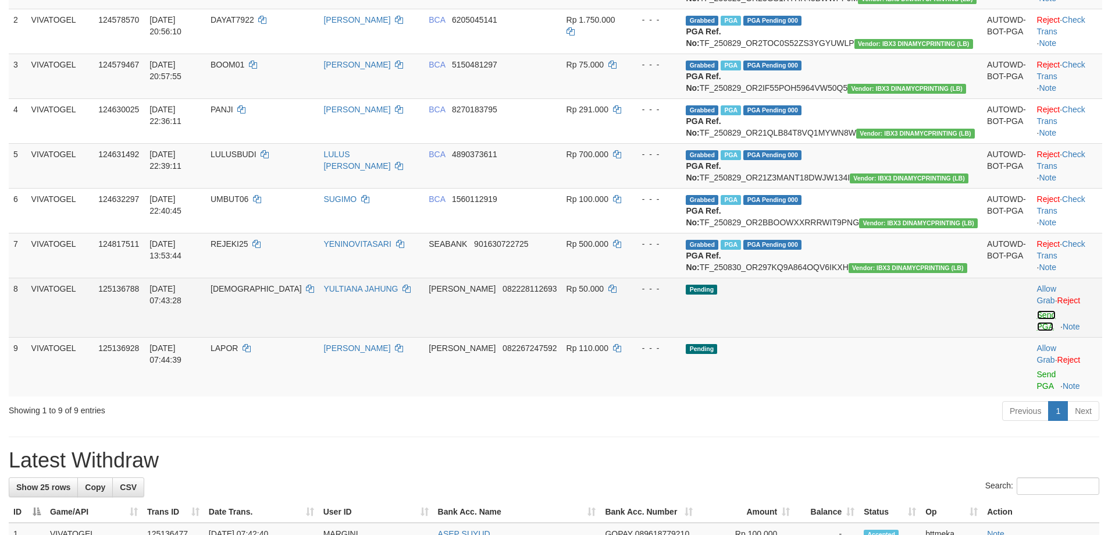
click at [1037, 331] on link "Send PGA" at bounding box center [1046, 320] width 19 height 21
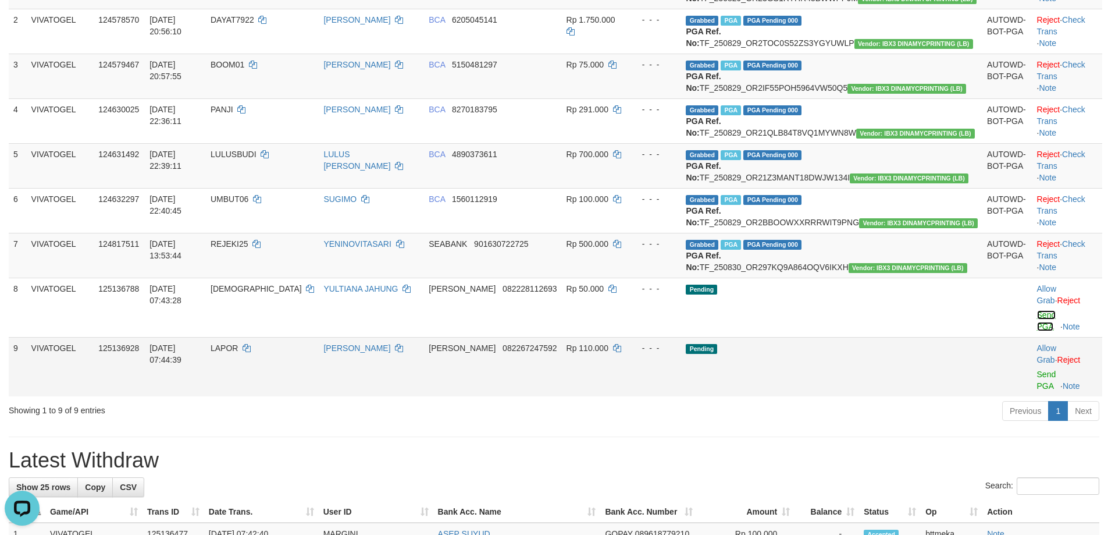
scroll to position [0, 0]
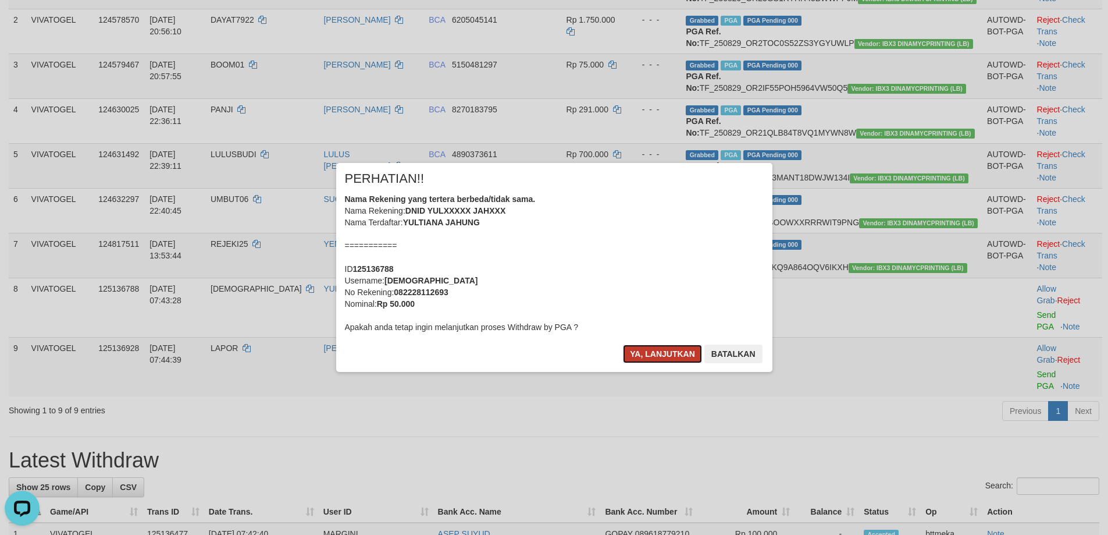
click at [666, 358] on button "Ya, lanjutkan" at bounding box center [662, 353] width 79 height 19
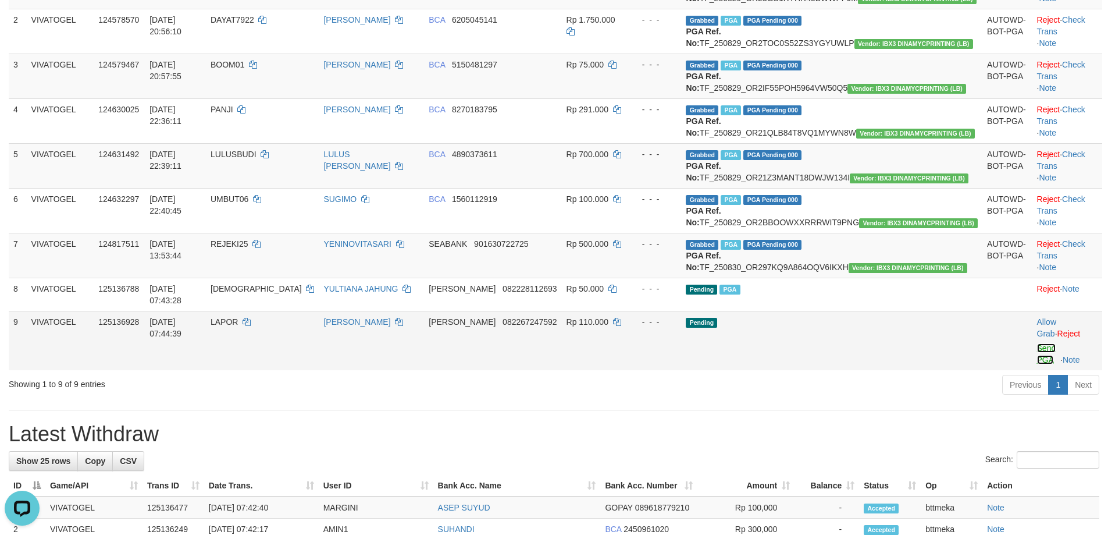
click at [1037, 364] on link "Send PGA" at bounding box center [1046, 353] width 19 height 21
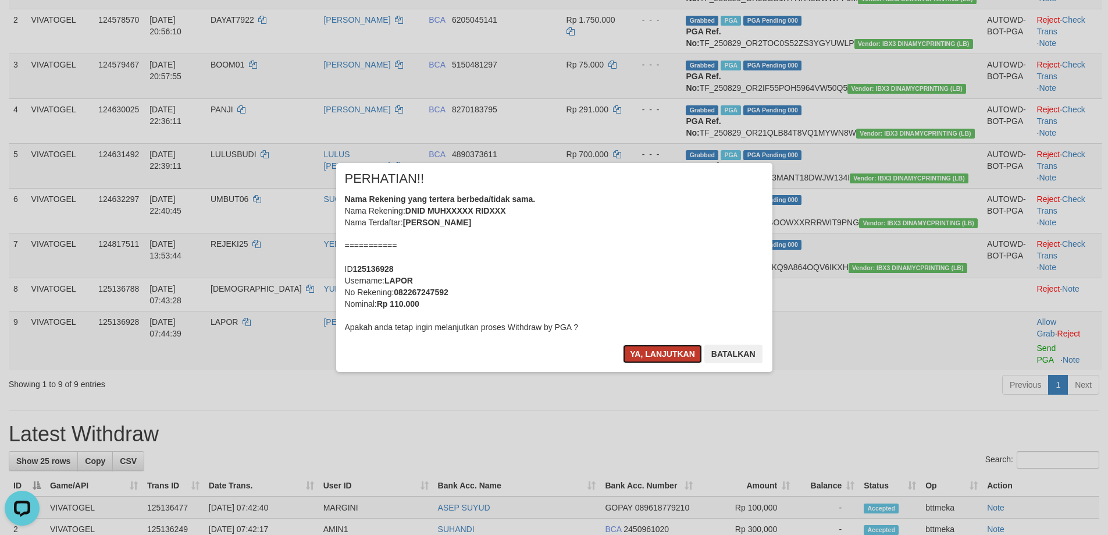
click at [653, 359] on button "Ya, lanjutkan" at bounding box center [662, 353] width 79 height 19
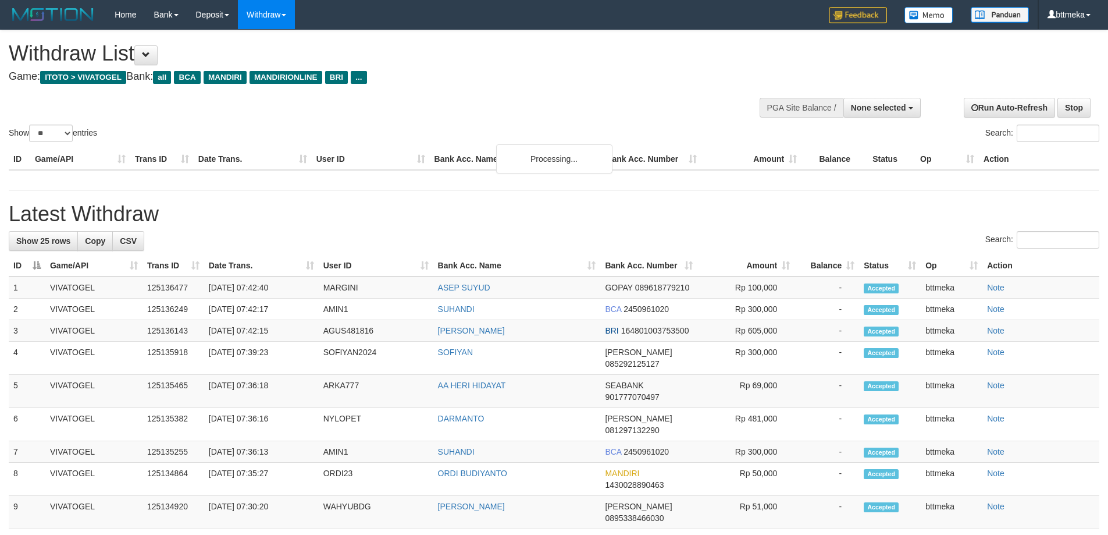
select select
select select "**"
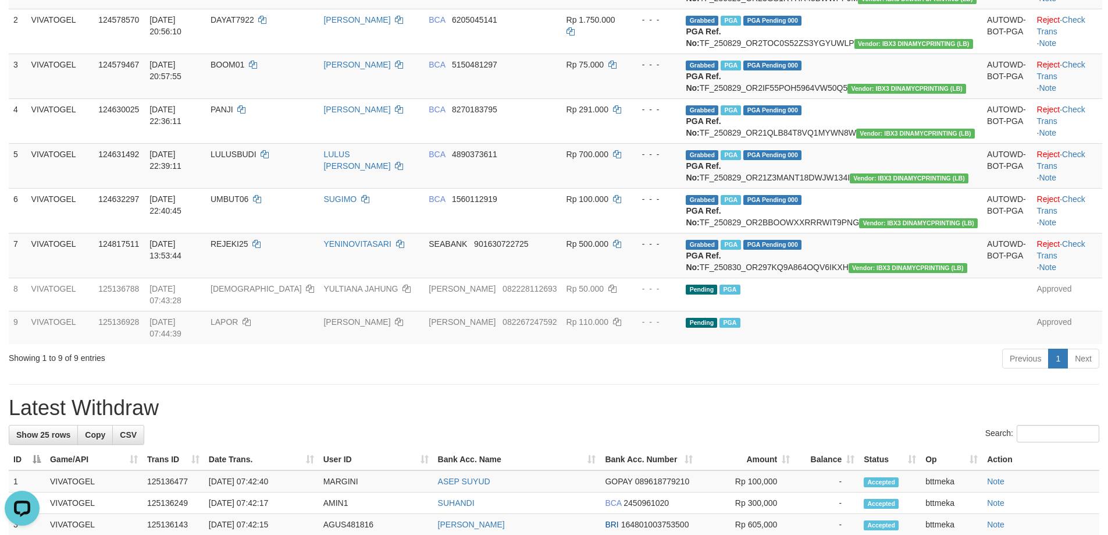
click at [750, 431] on div "**********" at bounding box center [554, 508] width 1108 height 1390
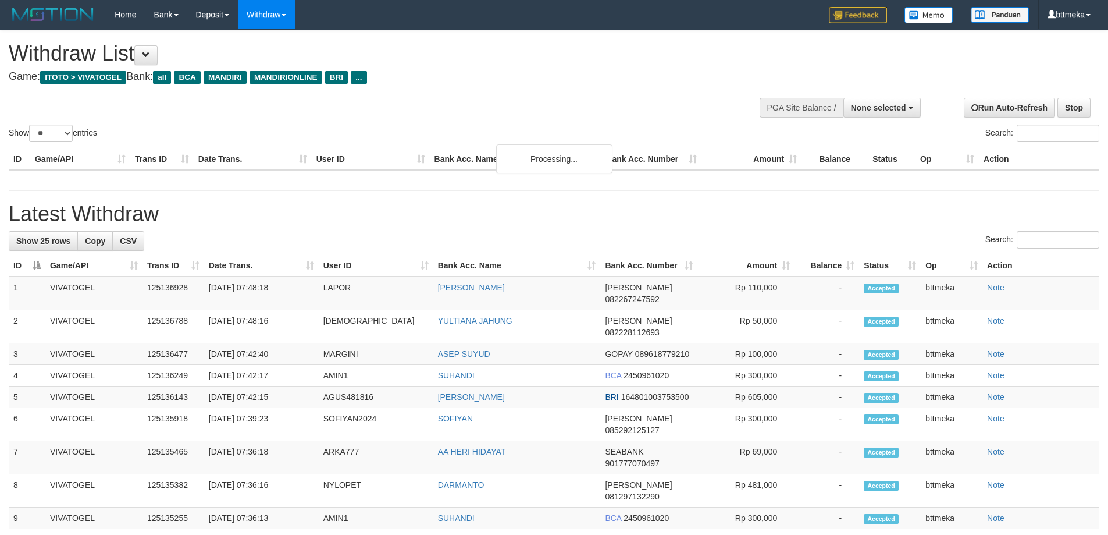
select select
select select "**"
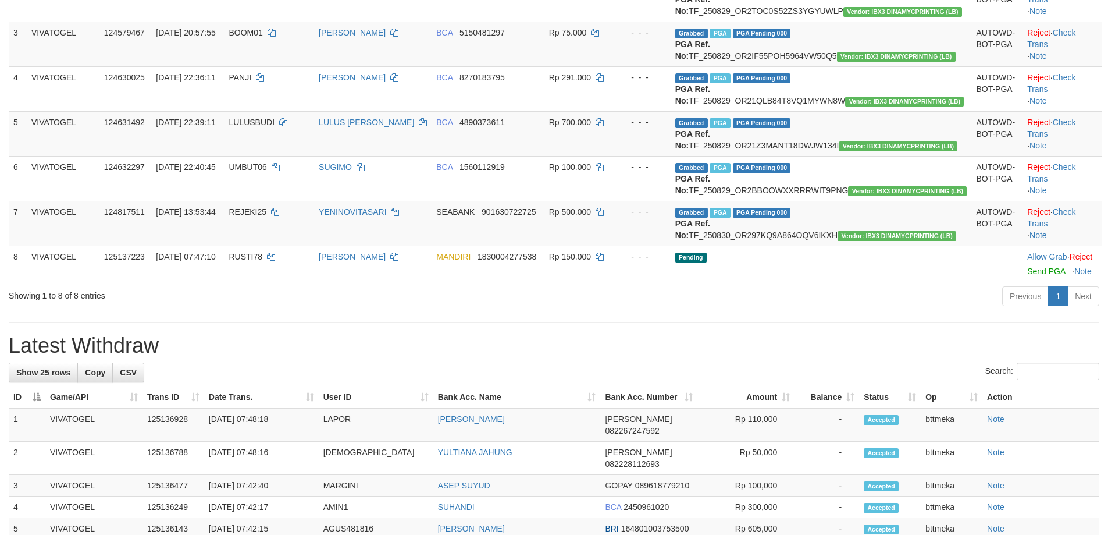
scroll to position [218, 0]
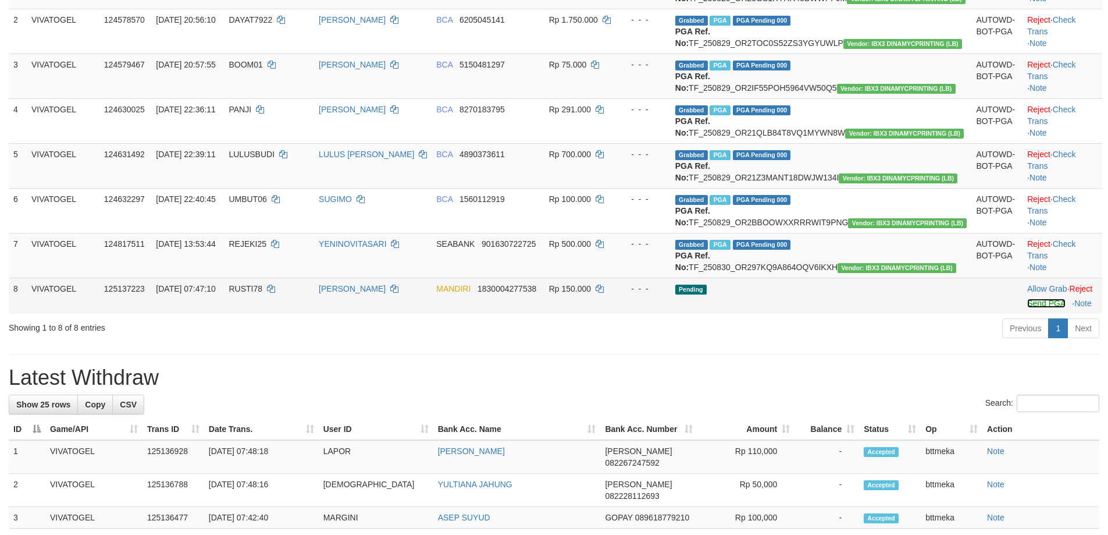
click at [1028, 308] on link "Send PGA" at bounding box center [1047, 302] width 38 height 9
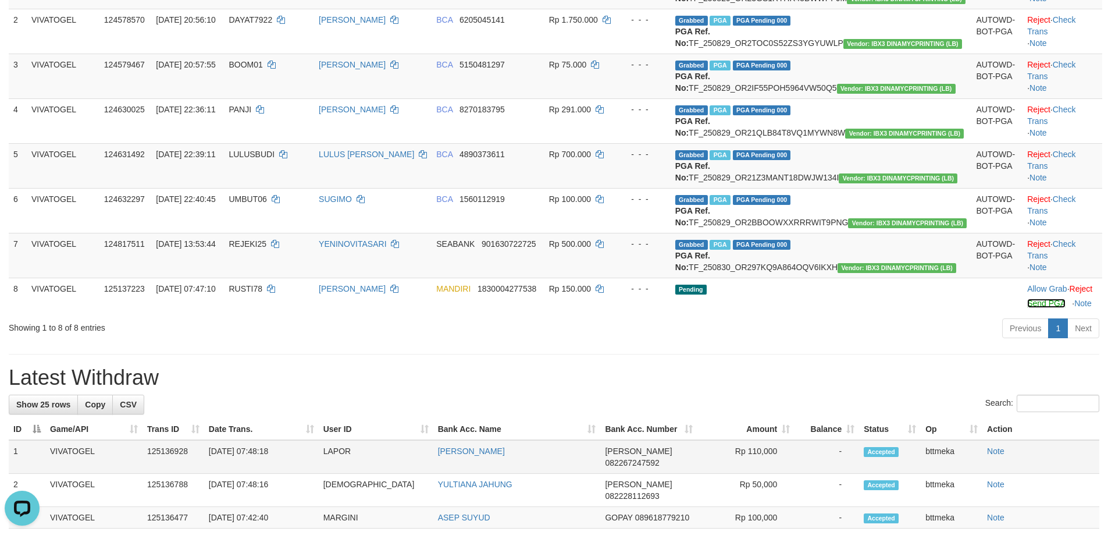
scroll to position [0, 0]
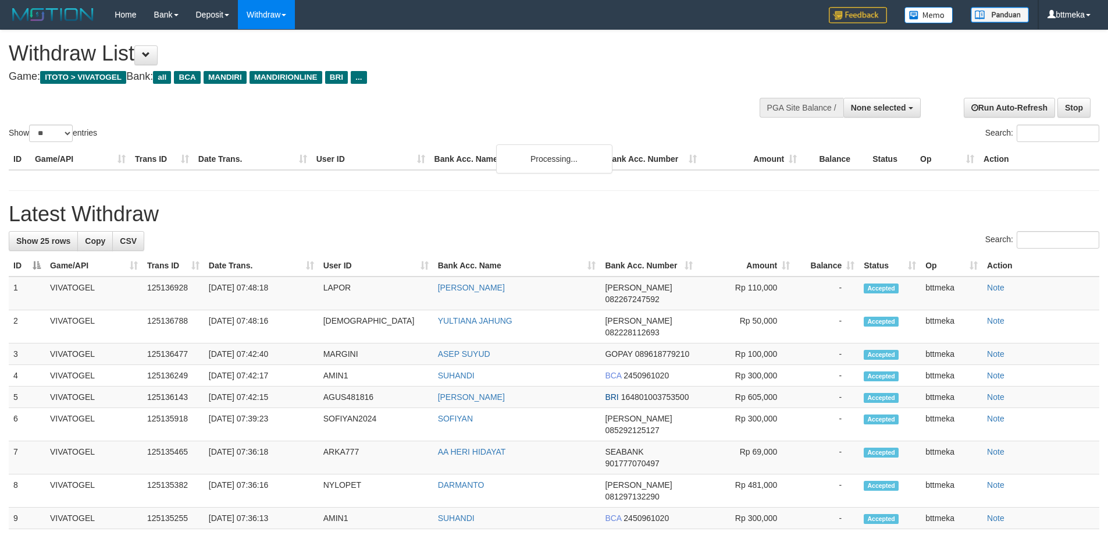
select select
select select "**"
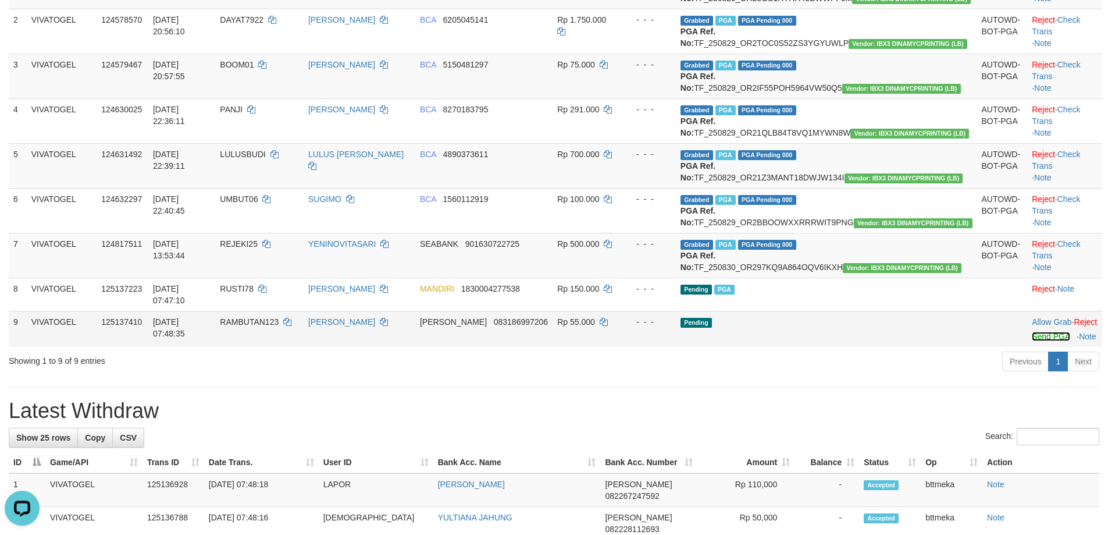
click at [1032, 341] on link "Send PGA" at bounding box center [1051, 336] width 38 height 9
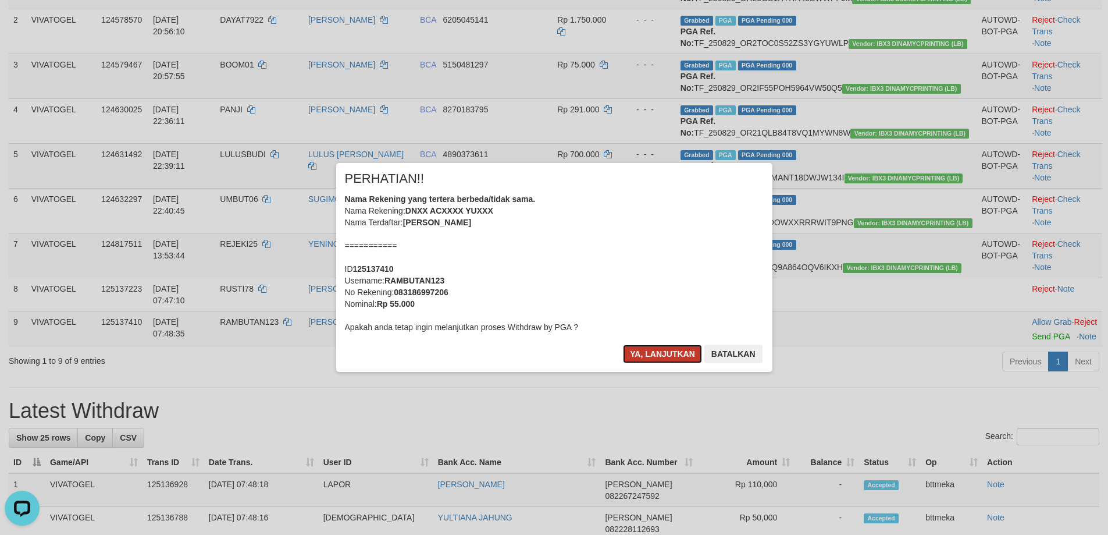
click at [660, 362] on button "Ya, lanjutkan" at bounding box center [662, 353] width 79 height 19
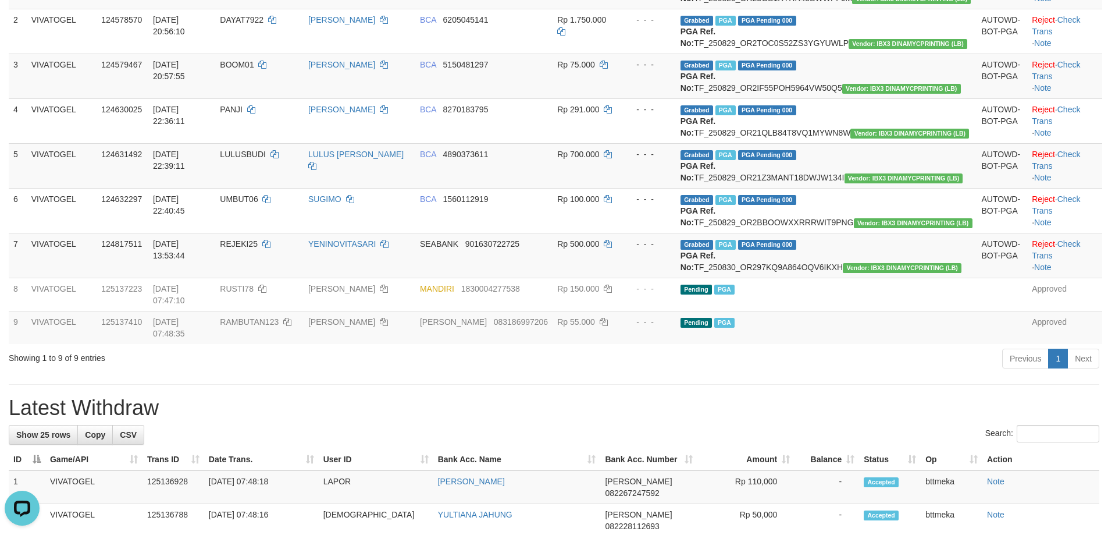
click at [643, 420] on h1 "Latest Withdraw" at bounding box center [554, 407] width 1091 height 23
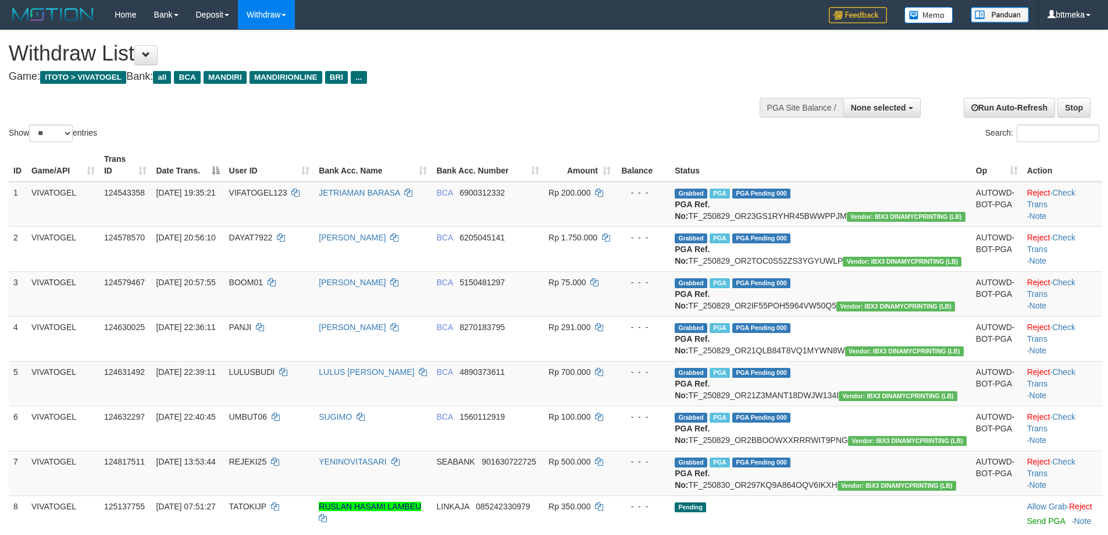
select select
select select "**"
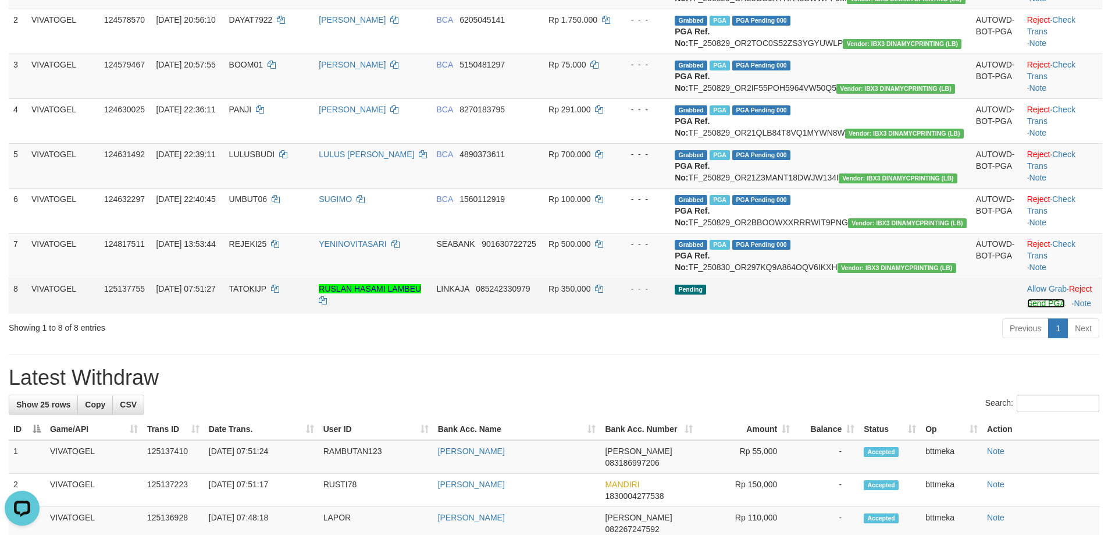
click at [1028, 308] on link "Send PGA" at bounding box center [1047, 302] width 38 height 9
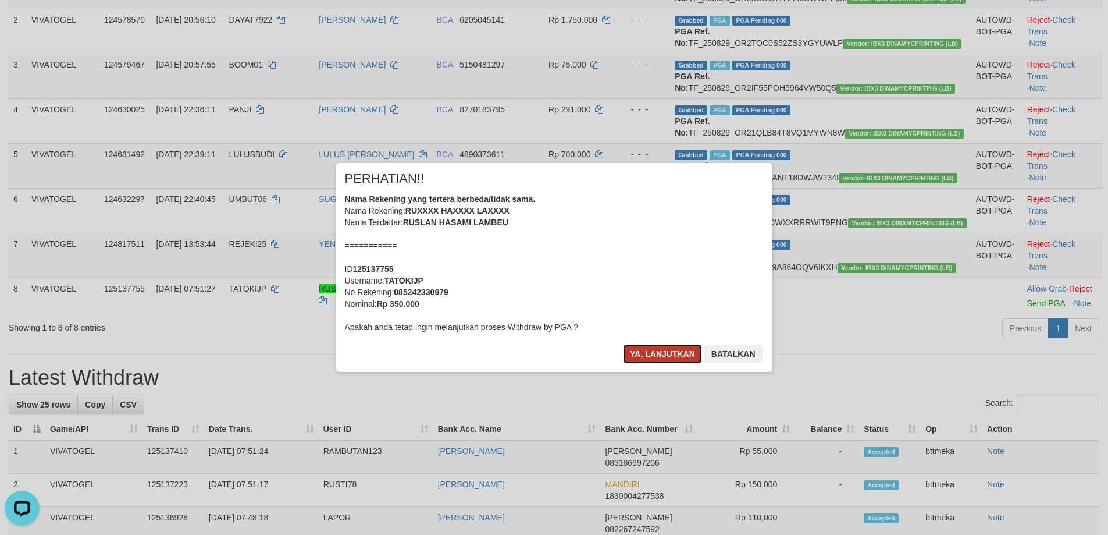
click at [675, 349] on button "Ya, lanjutkan" at bounding box center [662, 353] width 79 height 19
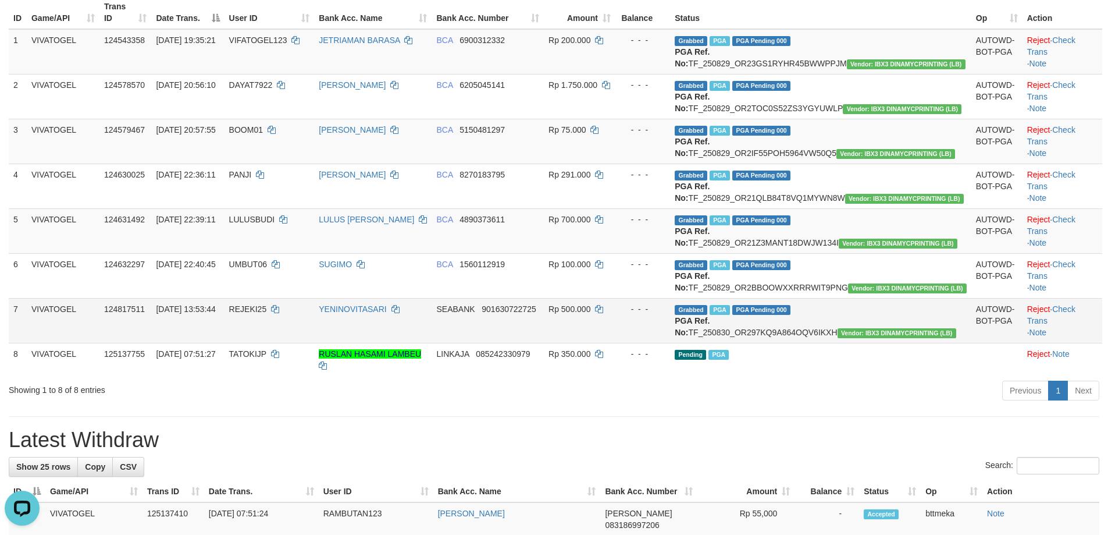
scroll to position [335, 0]
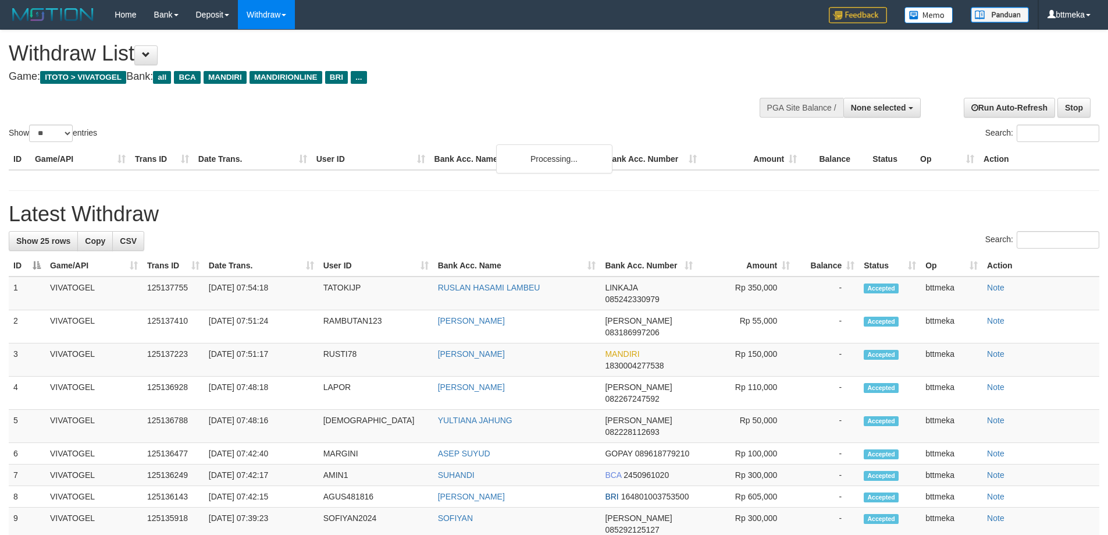
select select
select select "**"
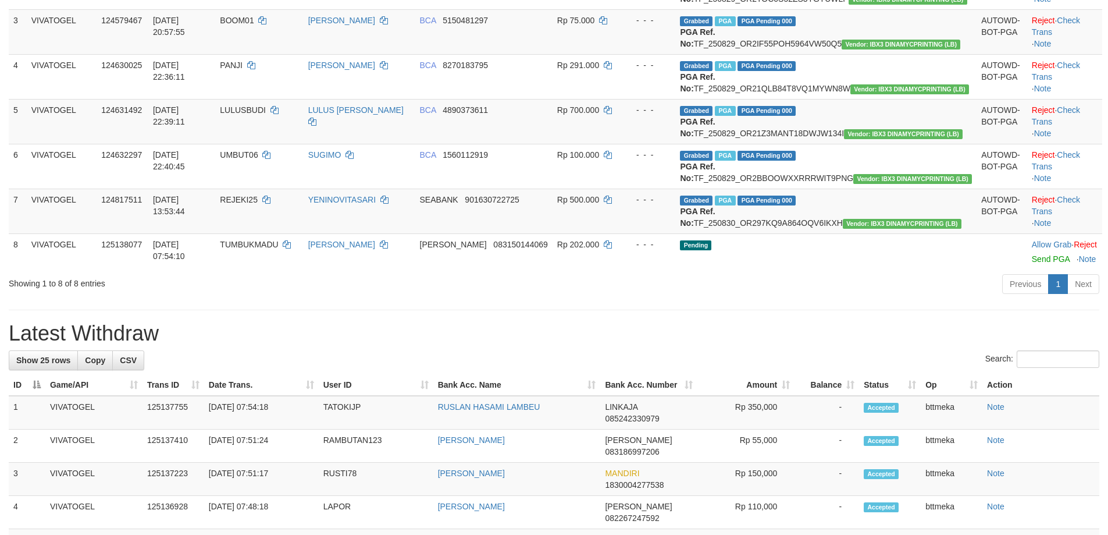
scroll to position [193, 0]
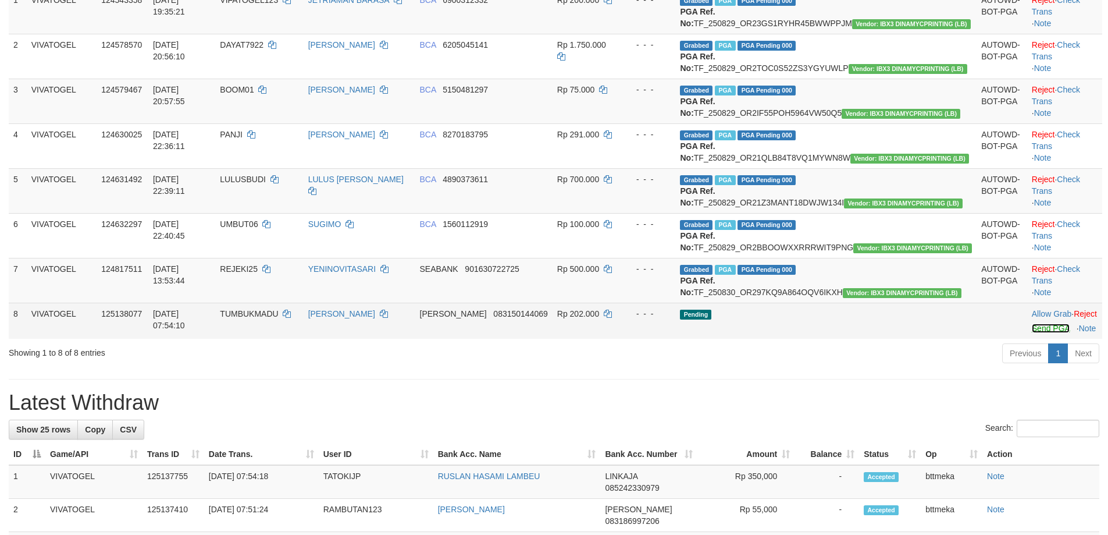
click at [1032, 333] on link "Send PGA" at bounding box center [1051, 328] width 38 height 9
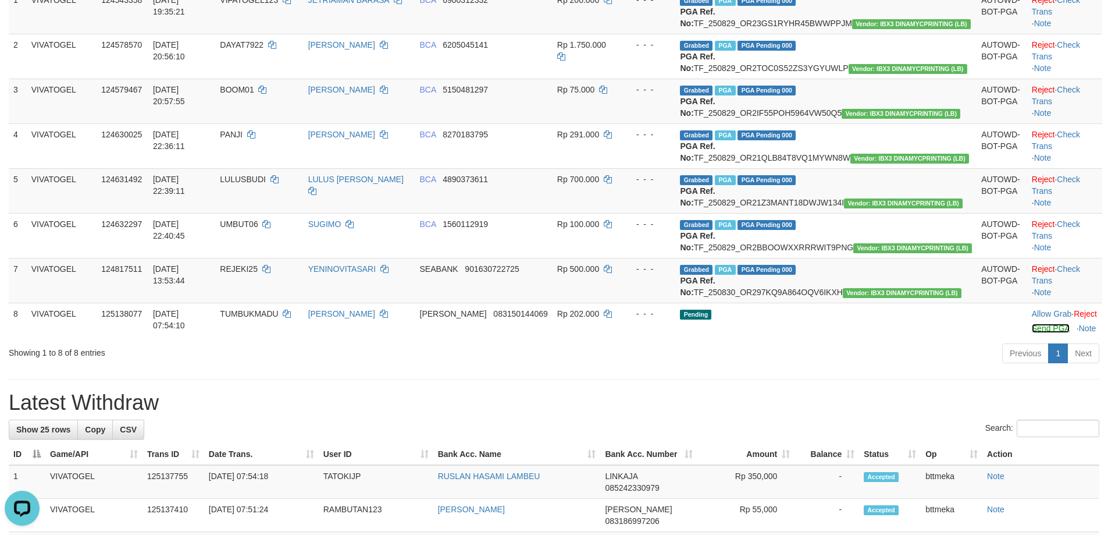
scroll to position [0, 0]
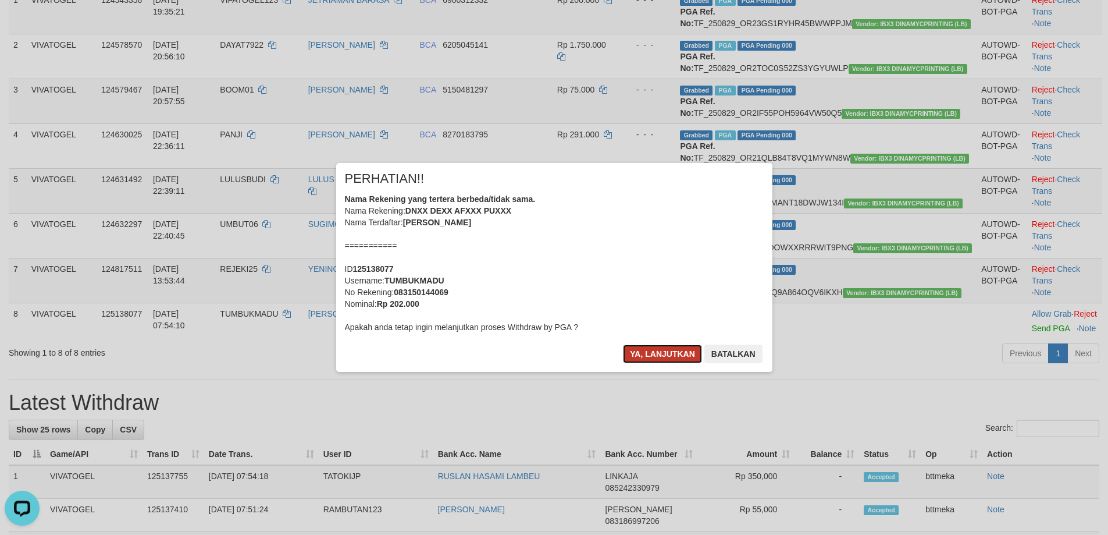
click at [662, 358] on button "Ya, lanjutkan" at bounding box center [662, 353] width 79 height 19
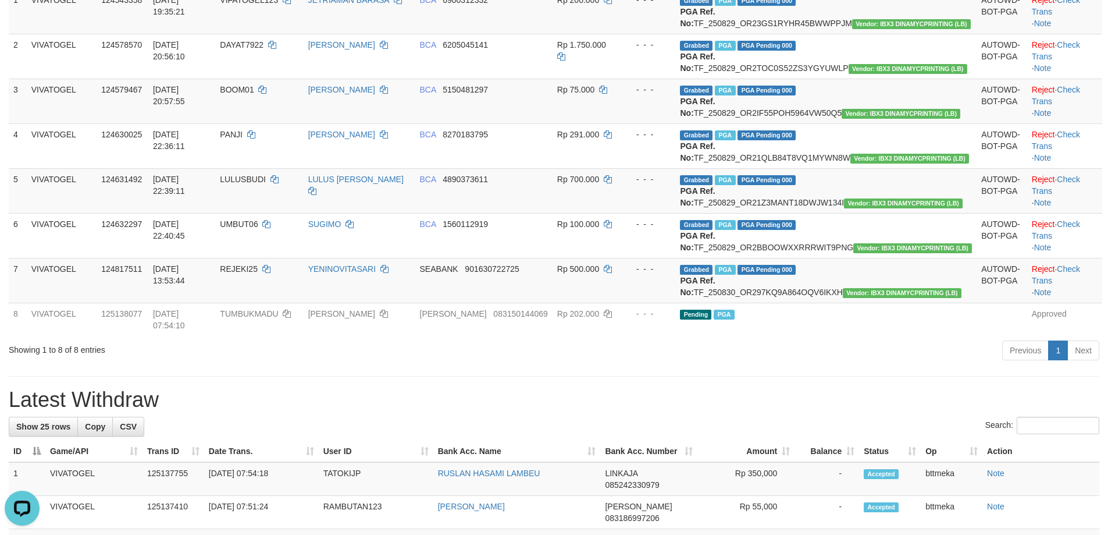
click at [682, 411] on h1 "Latest Withdraw" at bounding box center [554, 399] width 1091 height 23
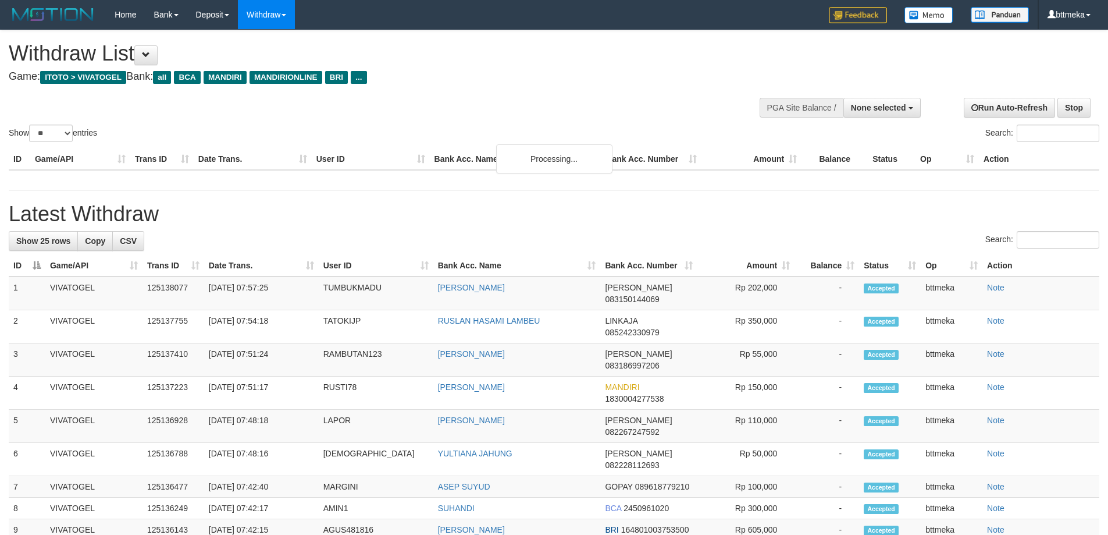
select select
select select "**"
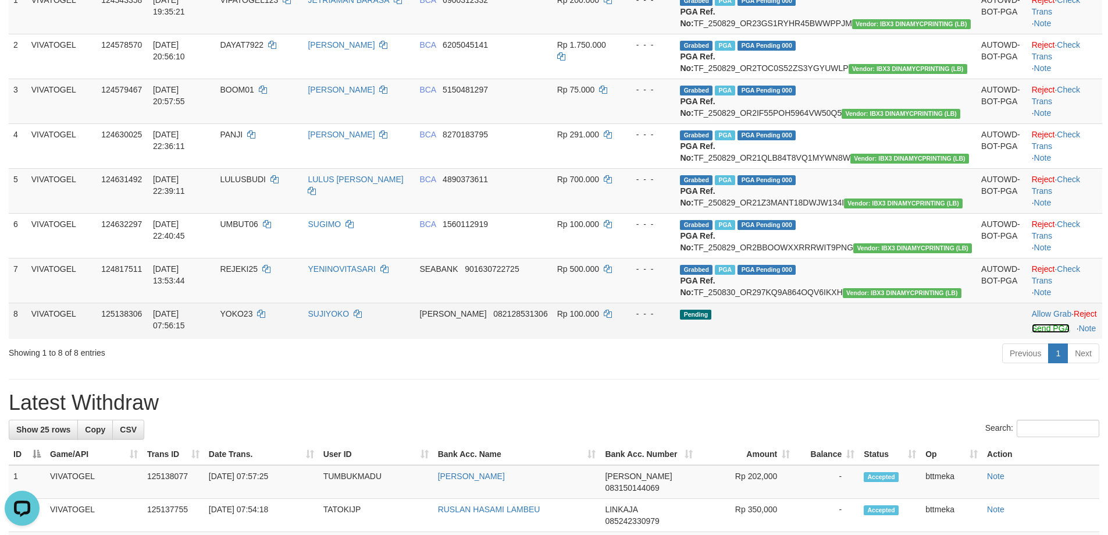
click at [1032, 333] on link "Send PGA" at bounding box center [1051, 328] width 38 height 9
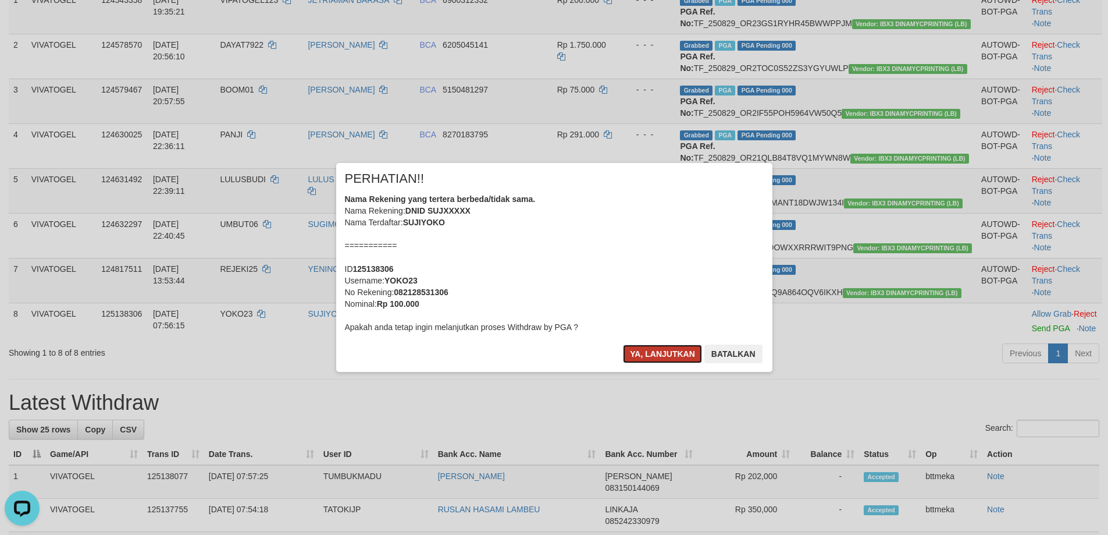
click at [650, 351] on button "Ya, lanjutkan" at bounding box center [662, 353] width 79 height 19
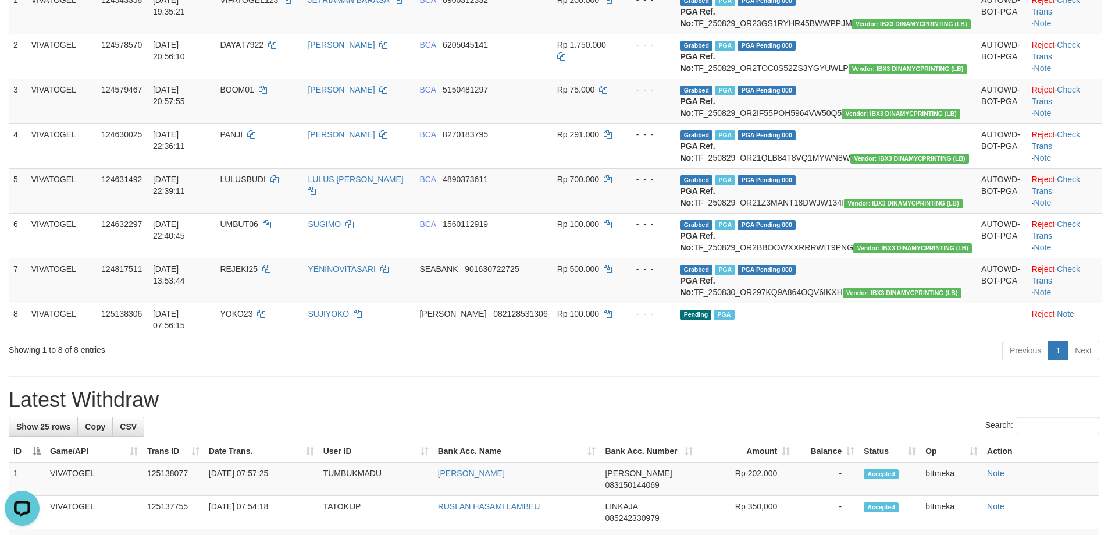
click at [666, 364] on div "Previous 1 Next" at bounding box center [785, 351] width 629 height 25
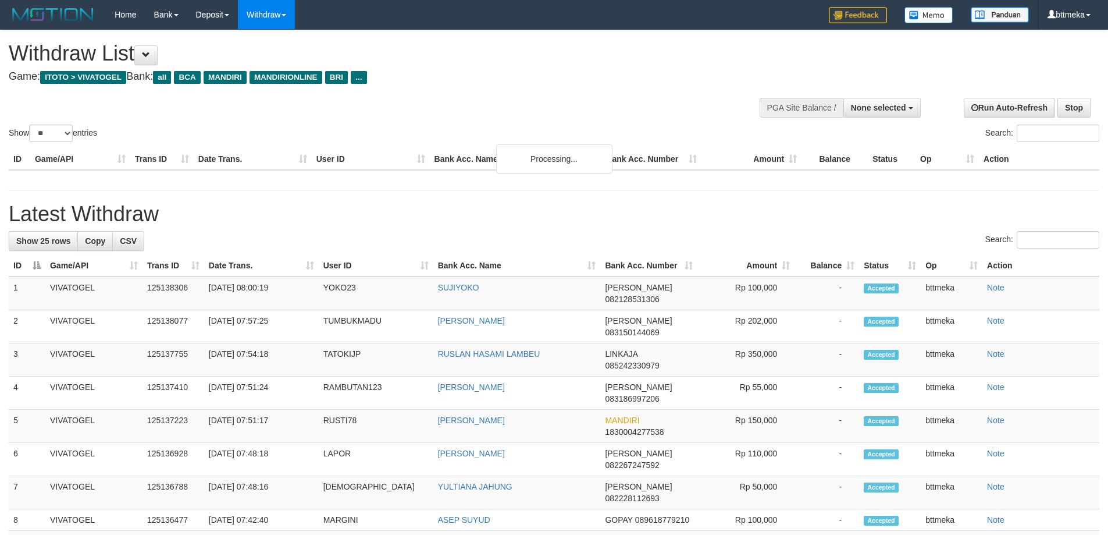
select select
select select "**"
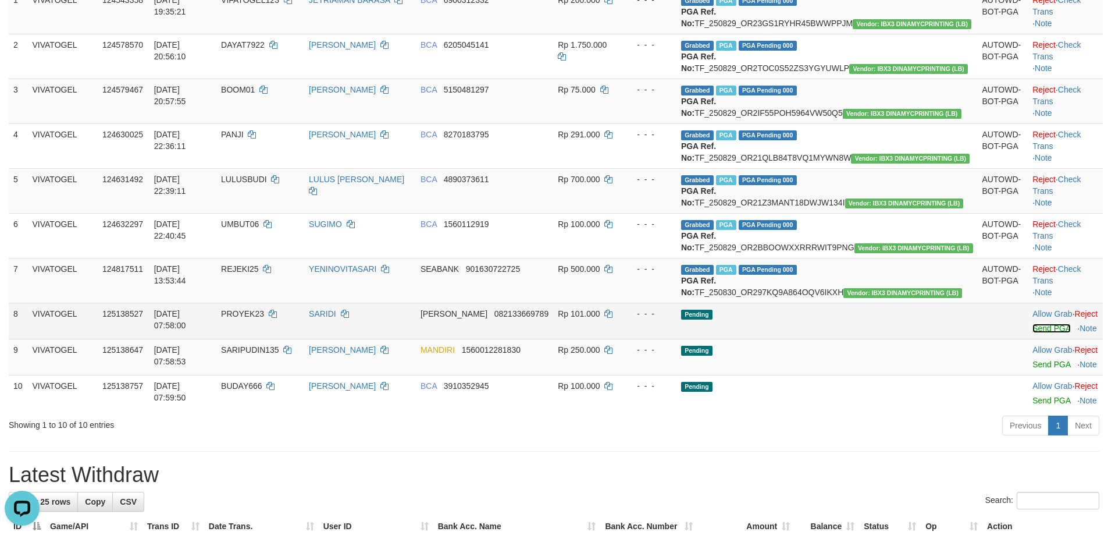
click at [1033, 333] on link "Send PGA" at bounding box center [1052, 328] width 38 height 9
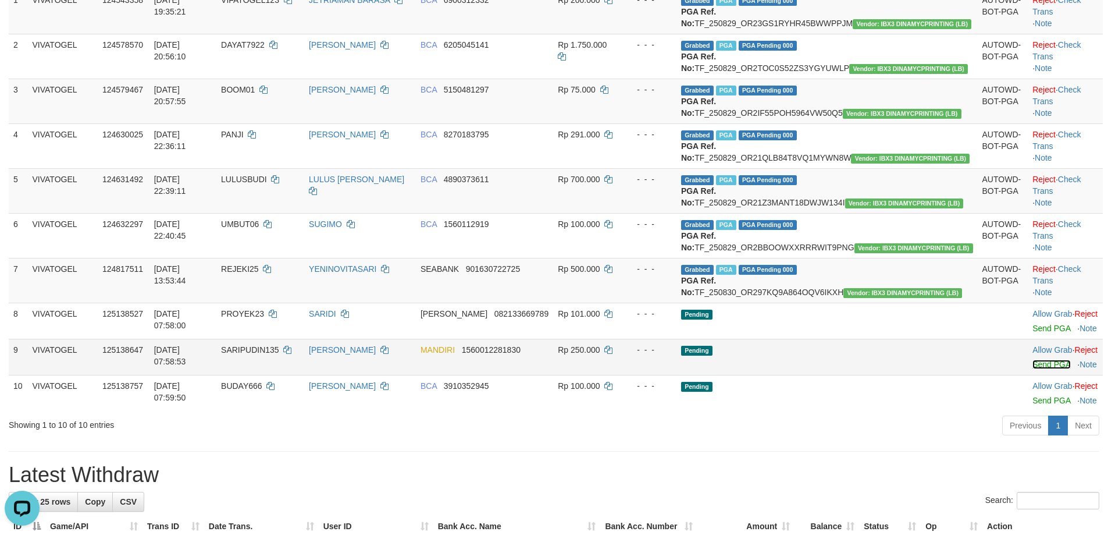
click at [1033, 369] on link "Send PGA" at bounding box center [1052, 364] width 38 height 9
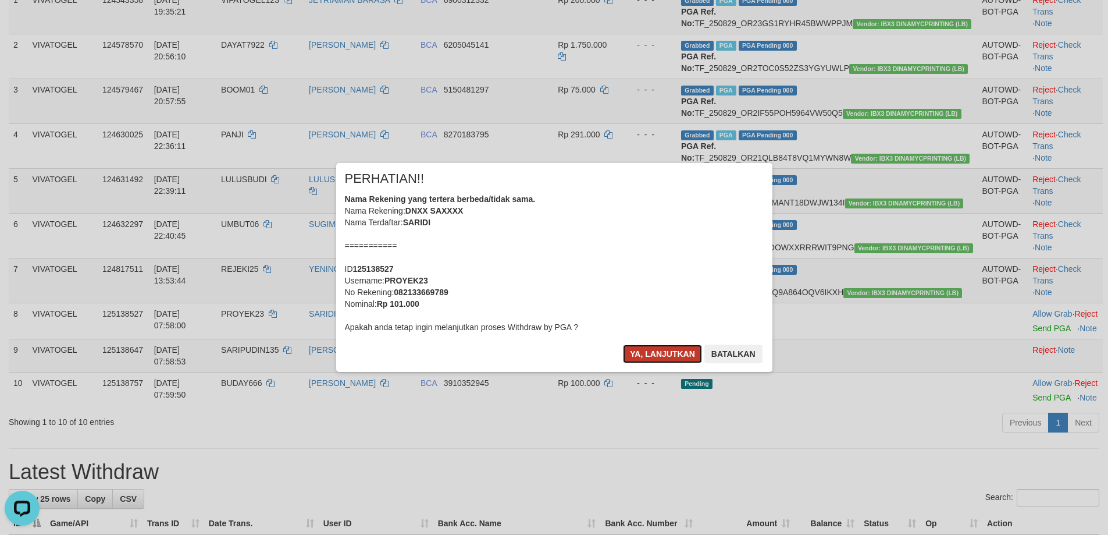
click at [668, 353] on button "Ya, lanjutkan" at bounding box center [662, 353] width 79 height 19
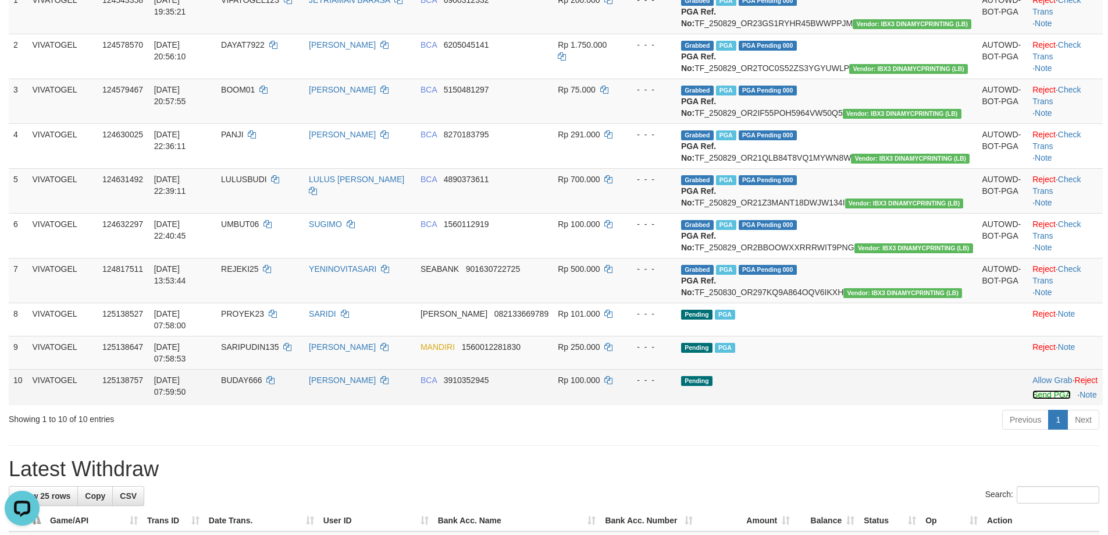
click at [1033, 399] on link "Send PGA" at bounding box center [1052, 394] width 38 height 9
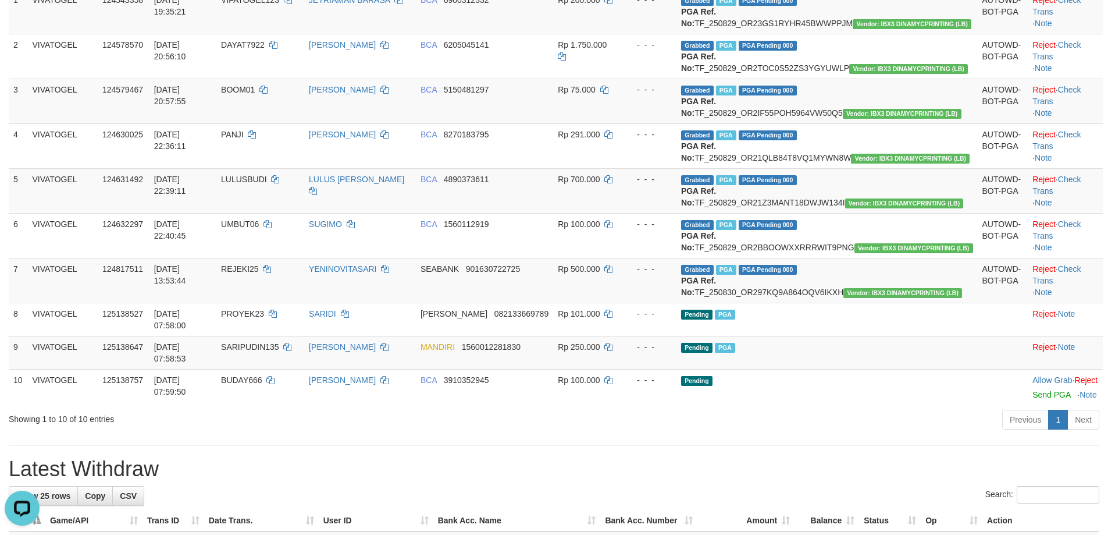
click at [882, 408] on div "ID Game/API Trans ID Date Trans. User ID Bank Acc. Name Bank Acc. Number Amount…" at bounding box center [554, 180] width 1108 height 456
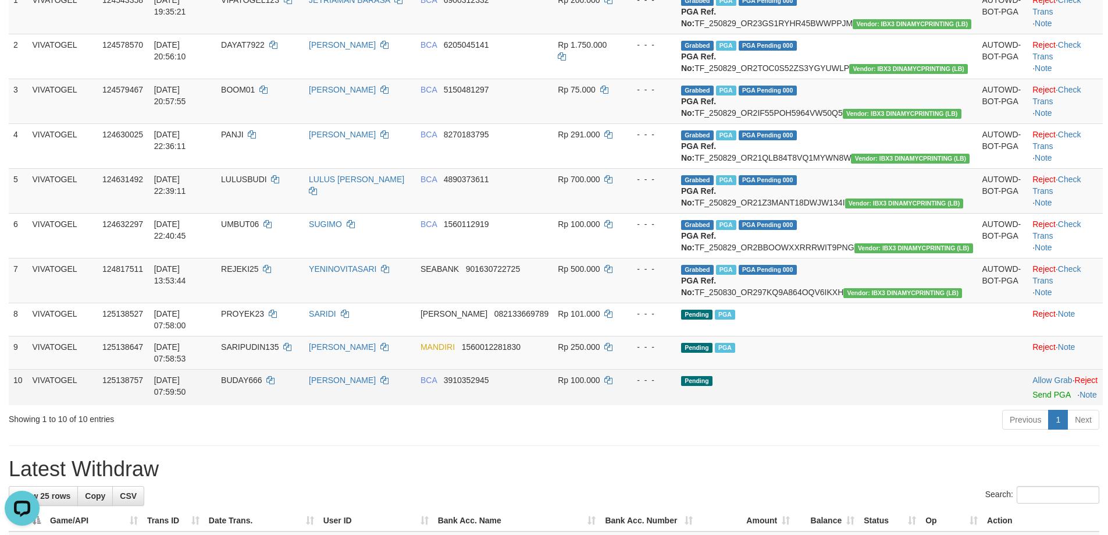
click at [1028, 405] on td "Allow Grab · Reject Send PGA · Note" at bounding box center [1065, 387] width 75 height 36
click at [1033, 399] on link "Send PGA" at bounding box center [1052, 394] width 38 height 9
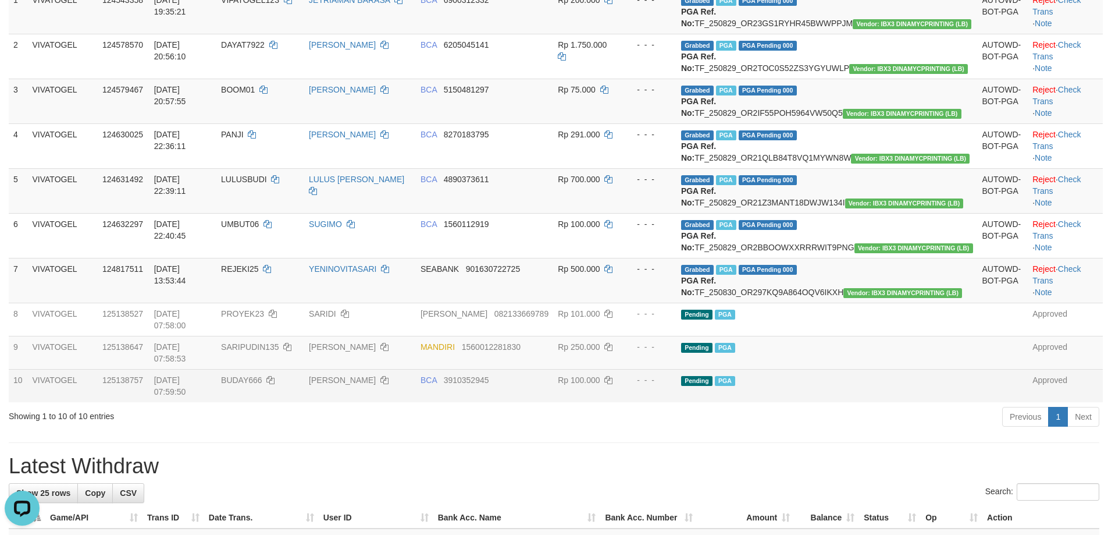
click at [723, 431] on div "Previous 1 Next" at bounding box center [785, 418] width 629 height 25
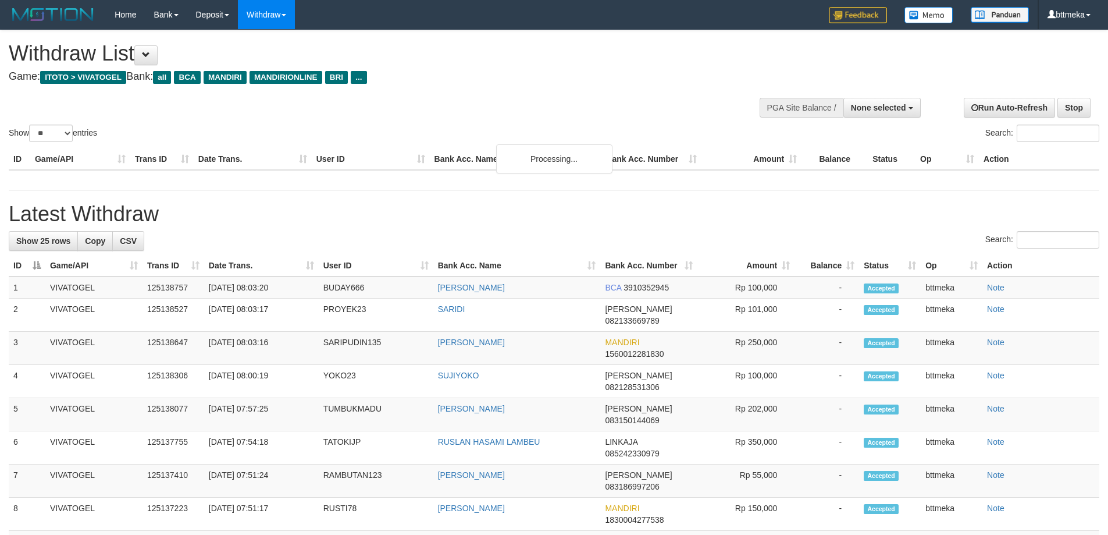
select select
select select "**"
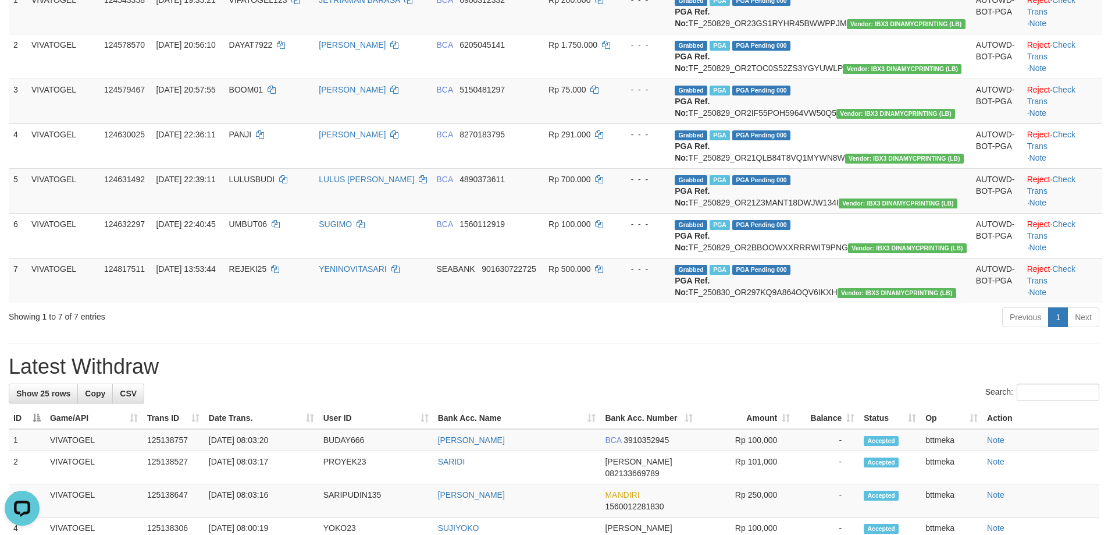
click at [689, 378] on h1 "Latest Withdraw" at bounding box center [554, 366] width 1091 height 23
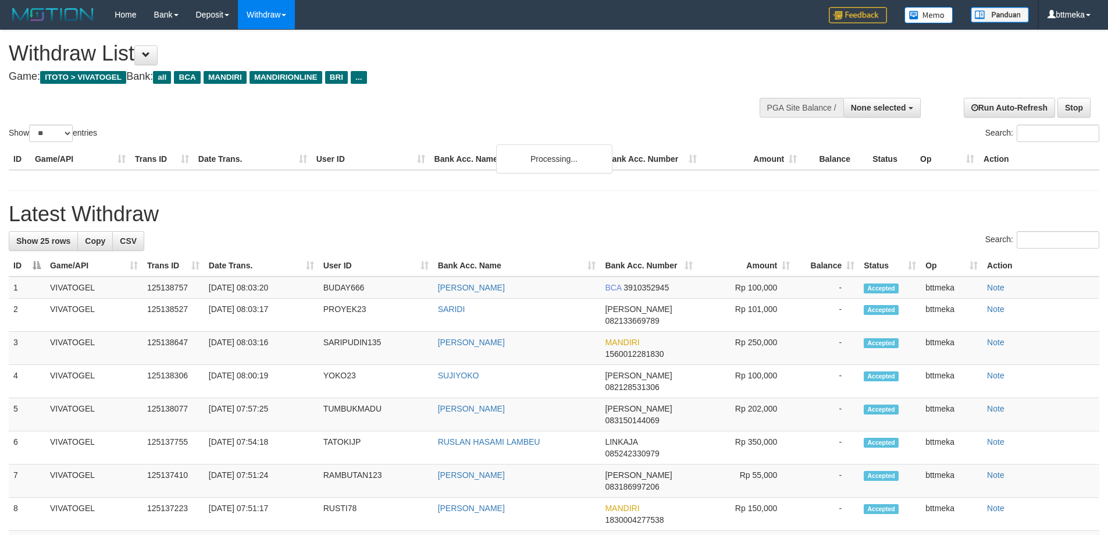
select select
select select "**"
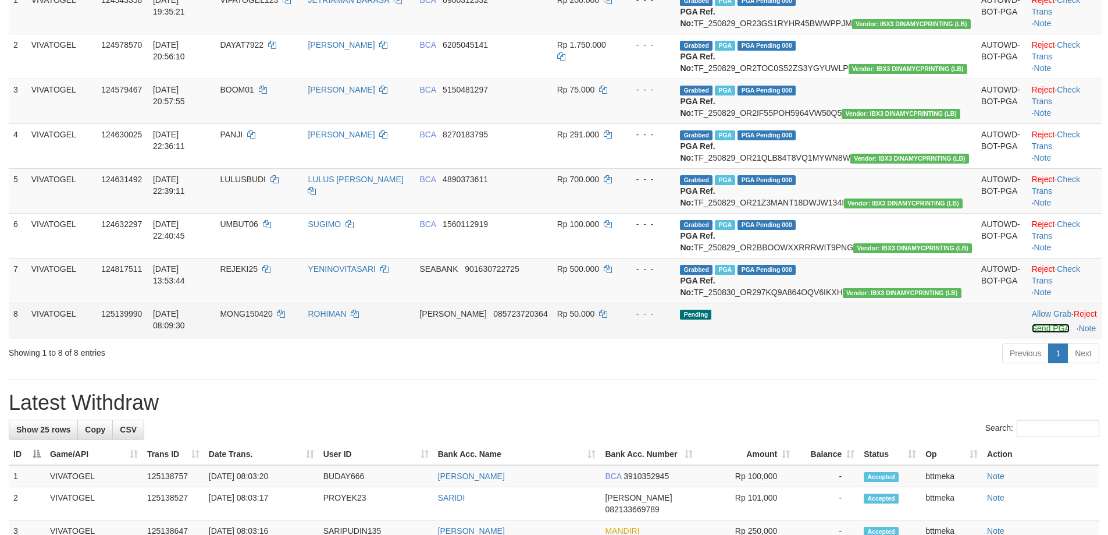
click at [1032, 333] on link "Send PGA" at bounding box center [1051, 328] width 38 height 9
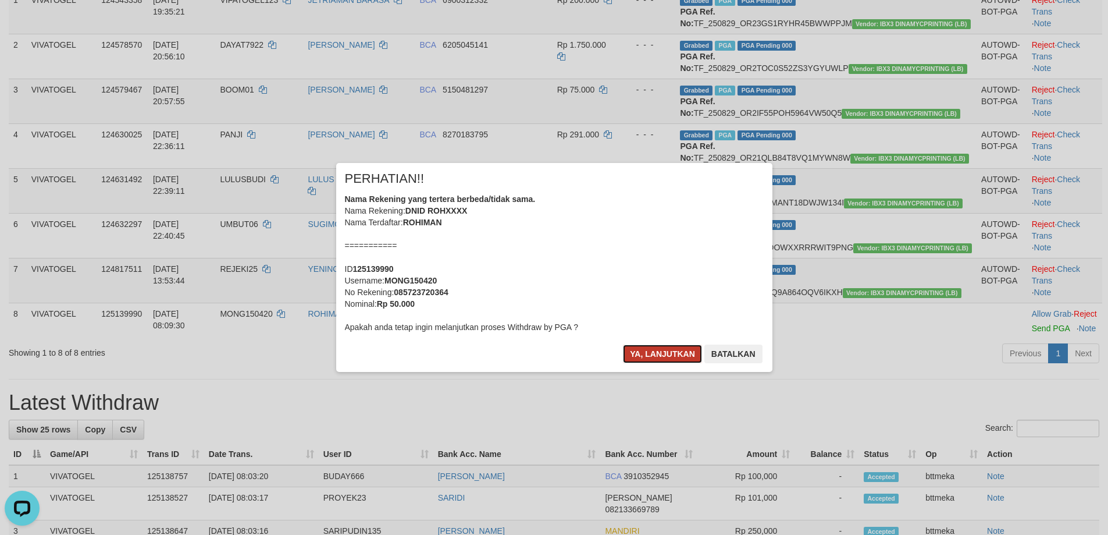
click at [685, 352] on button "Ya, lanjutkan" at bounding box center [662, 353] width 79 height 19
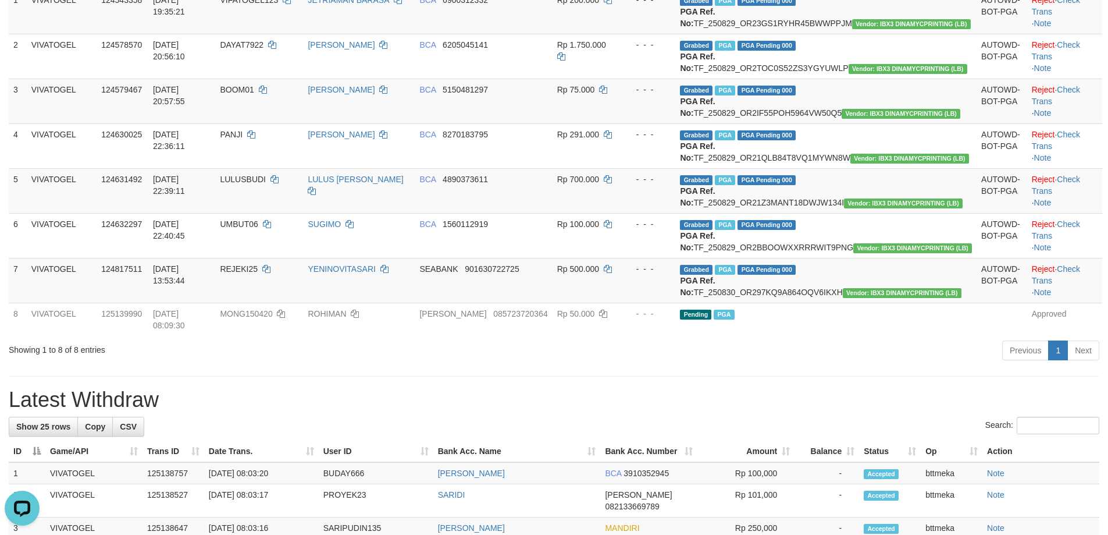
click at [884, 364] on div "Previous 1 Next" at bounding box center [785, 351] width 629 height 25
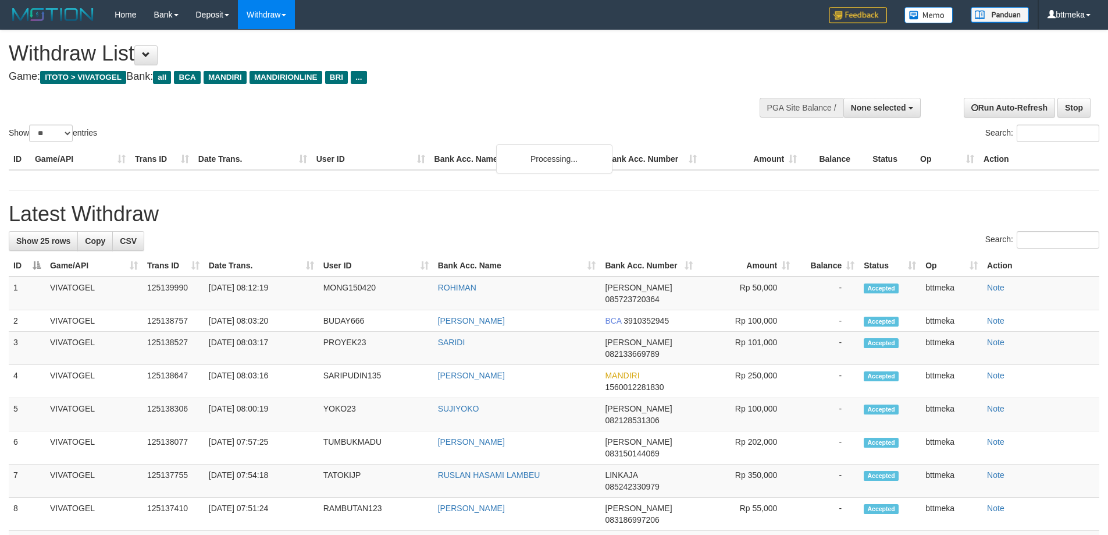
select select
select select "**"
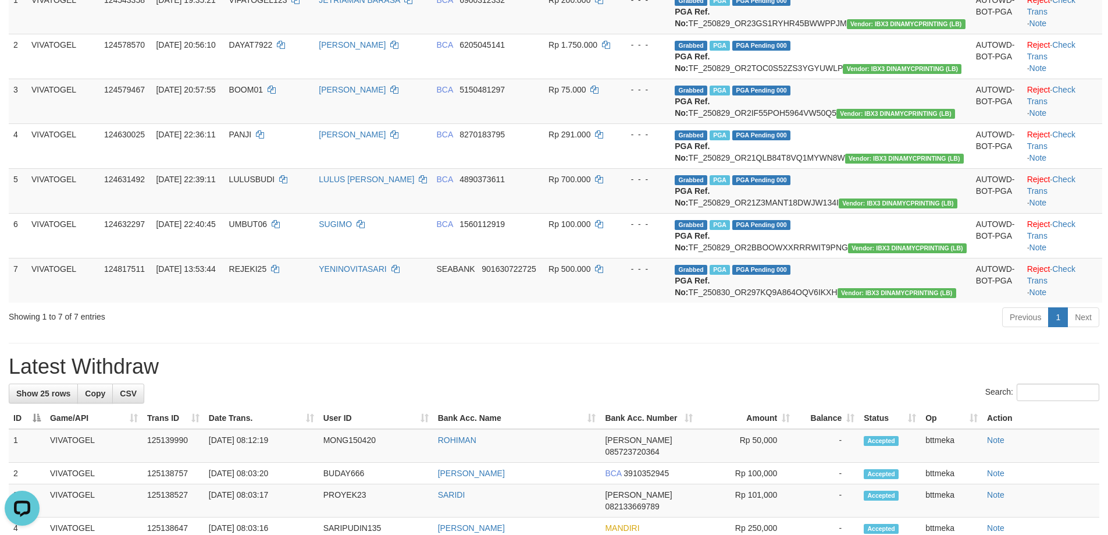
click at [720, 420] on div "**********" at bounding box center [554, 529] width 1108 height 1382
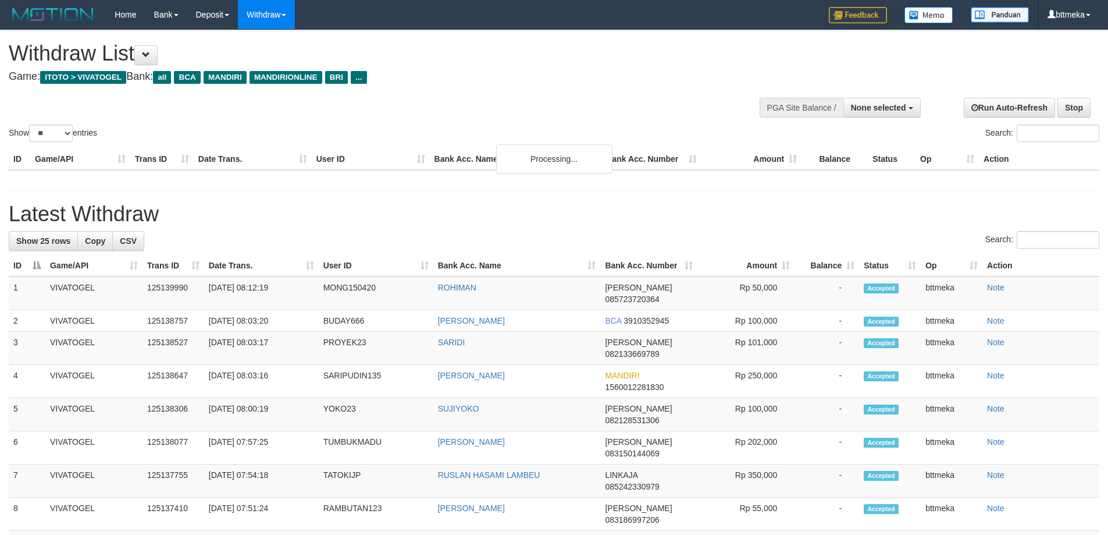
select select
select select "**"
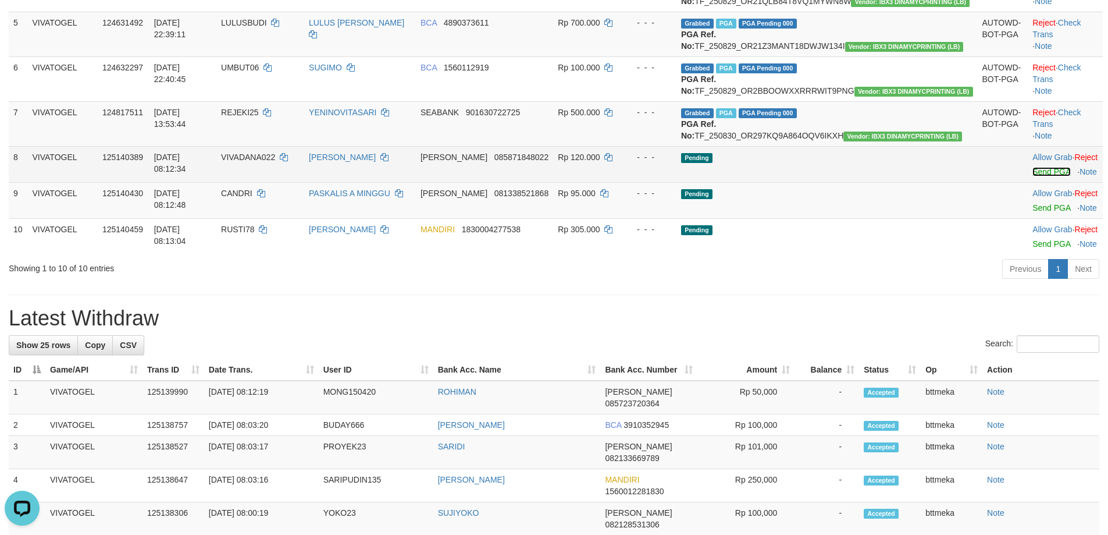
click at [1033, 176] on link "Send PGA" at bounding box center [1052, 171] width 38 height 9
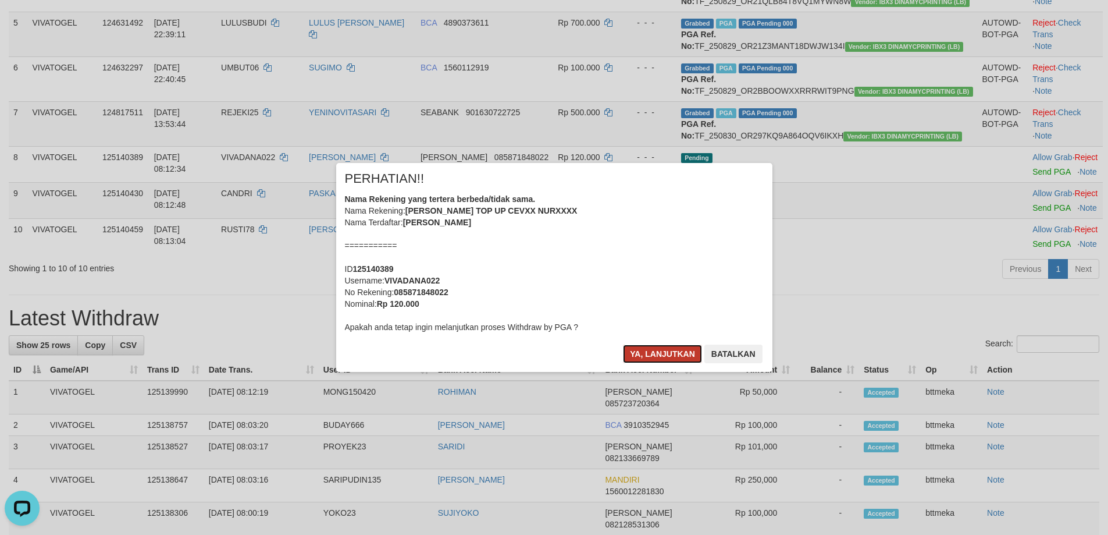
click at [680, 350] on button "Ya, lanjutkan" at bounding box center [662, 353] width 79 height 19
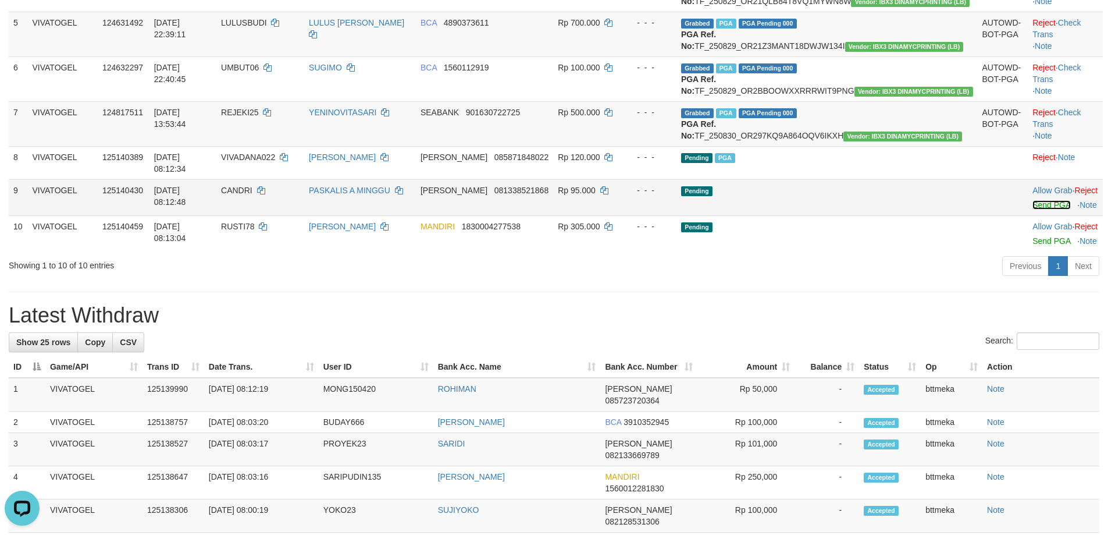
click at [1033, 209] on link "Send PGA" at bounding box center [1052, 204] width 38 height 9
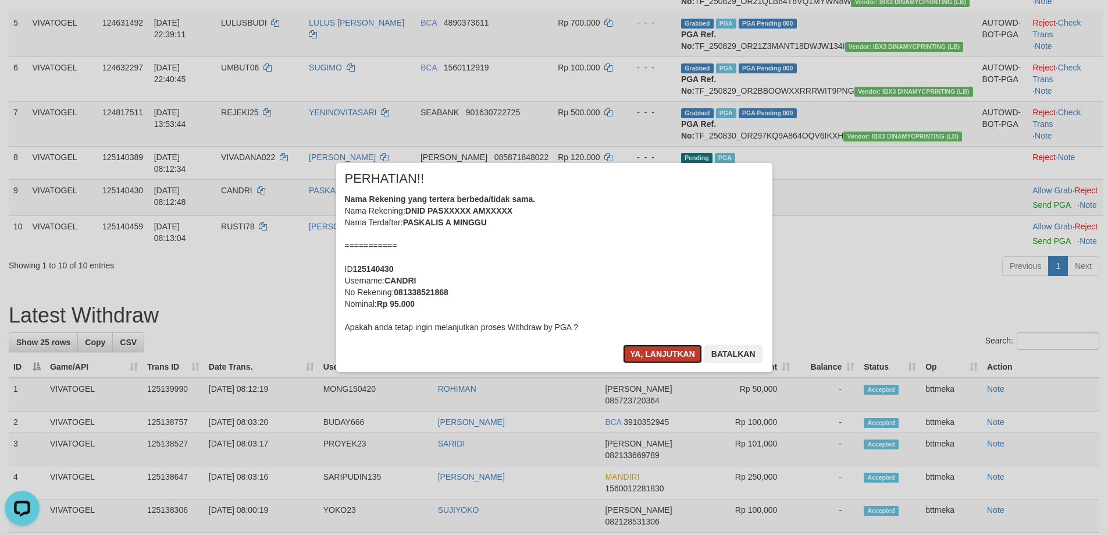
click at [659, 347] on button "Ya, lanjutkan" at bounding box center [662, 353] width 79 height 19
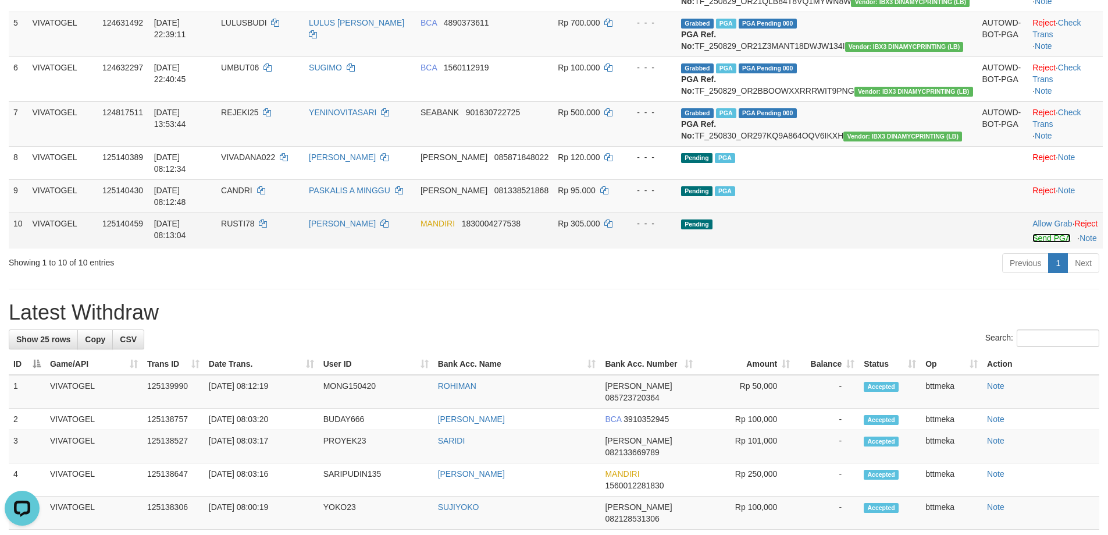
click at [1033, 243] on link "Send PGA" at bounding box center [1052, 237] width 38 height 9
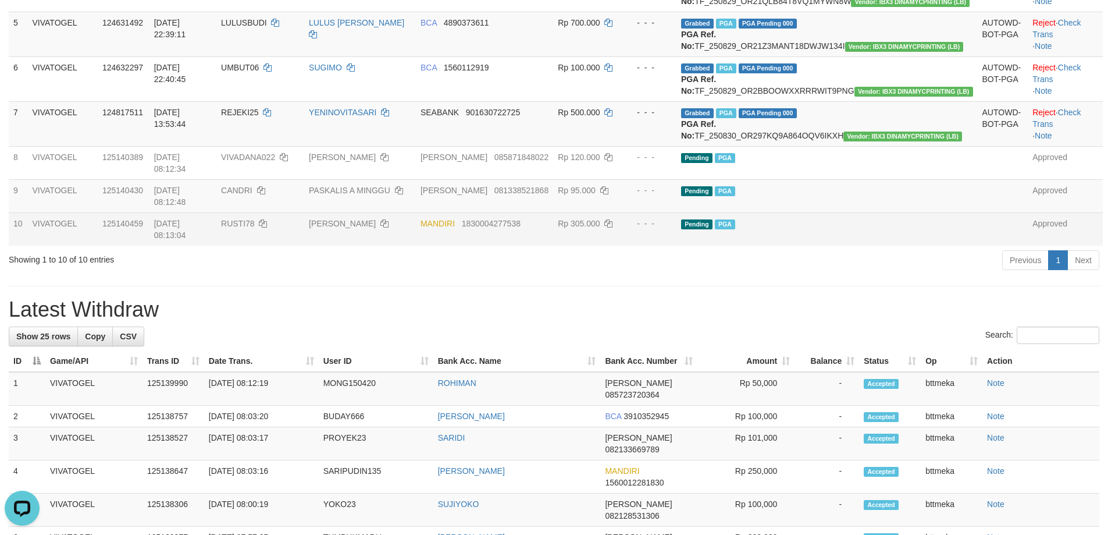
click at [833, 329] on div "**********" at bounding box center [554, 421] width 1108 height 1481
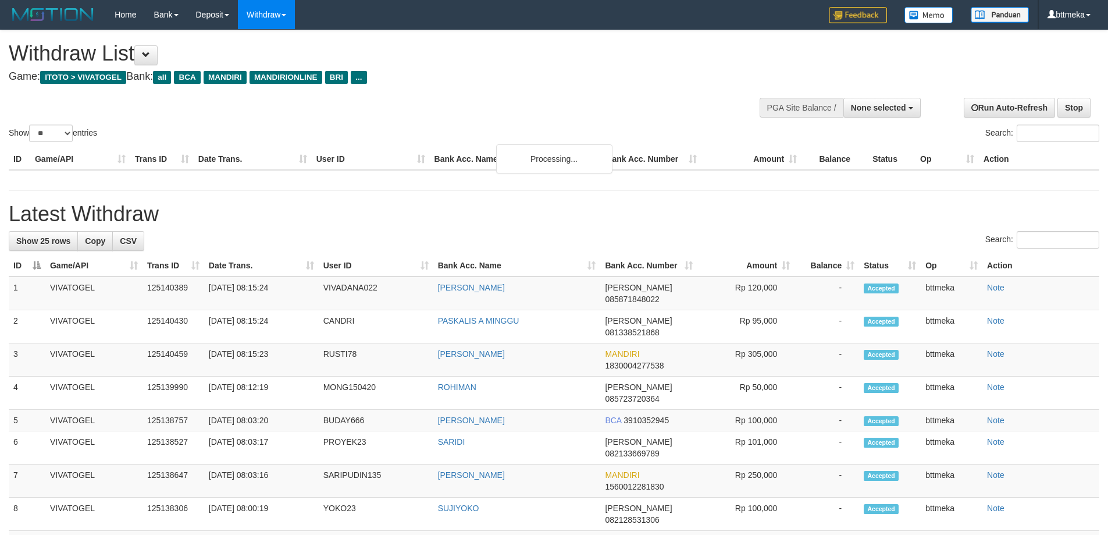
select select
select select "**"
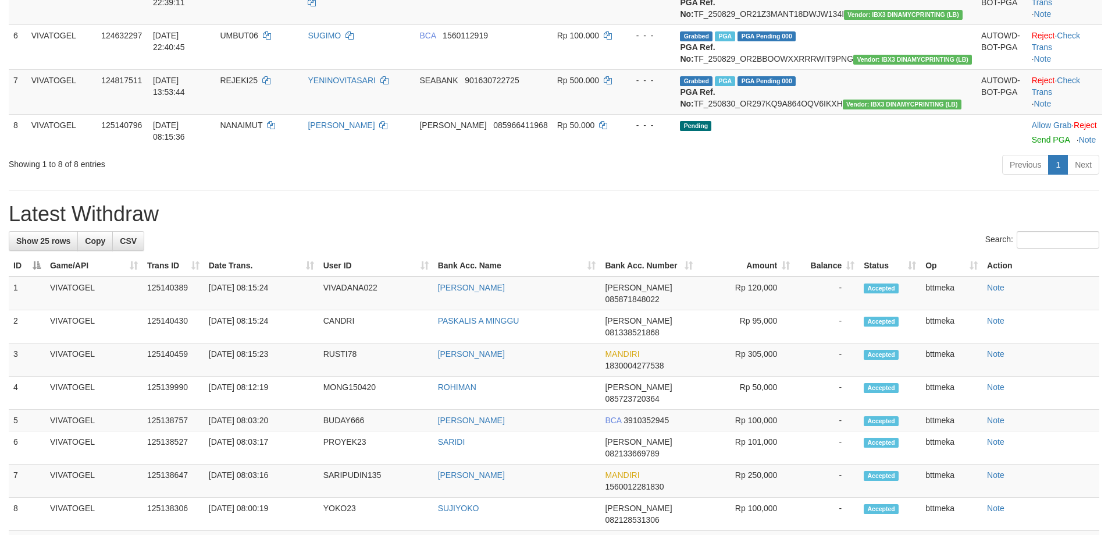
scroll to position [349, 0]
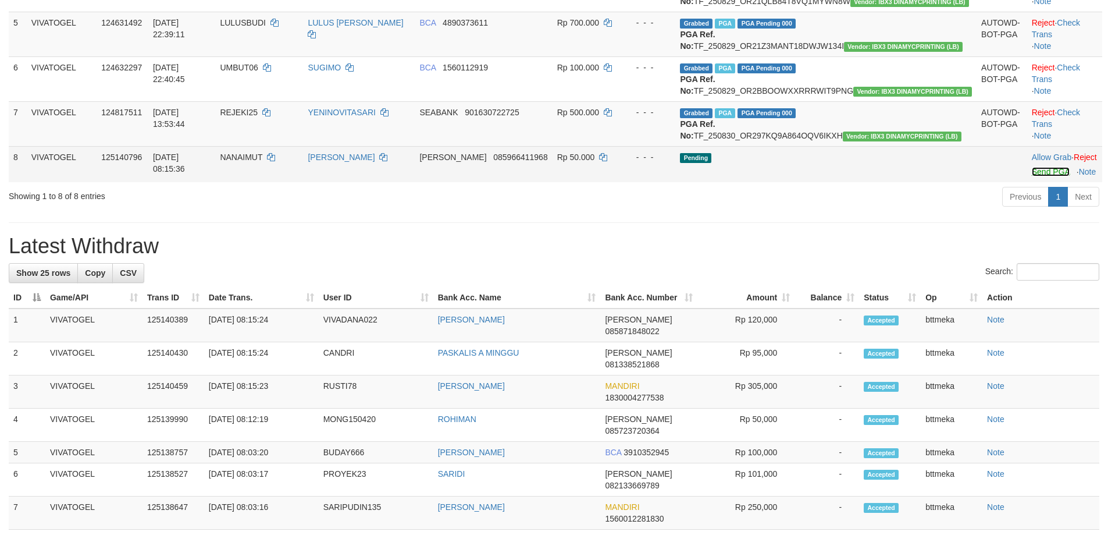
click at [1032, 176] on link "Send PGA" at bounding box center [1051, 171] width 38 height 9
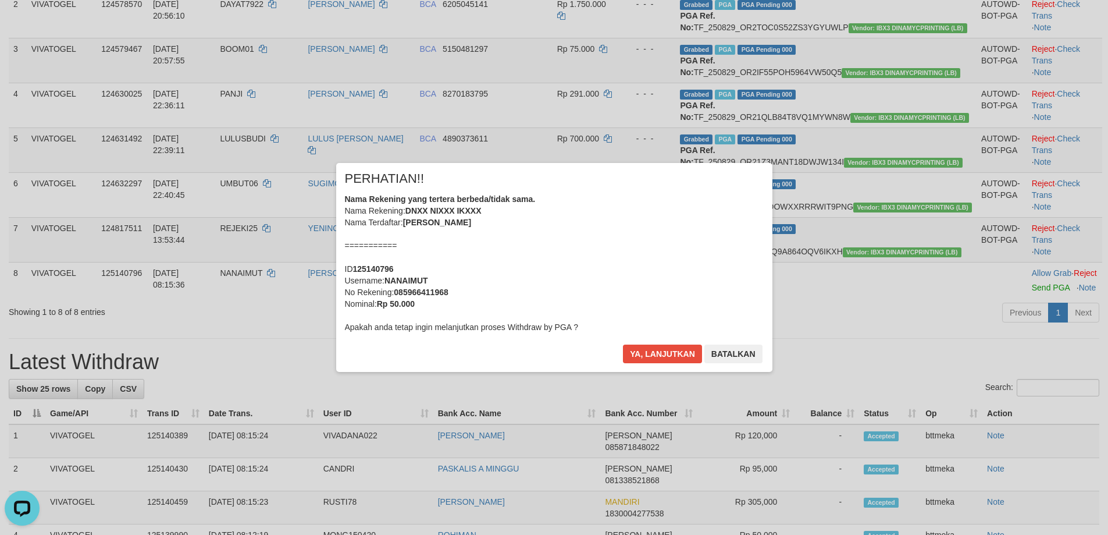
scroll to position [233, 0]
click at [671, 350] on button "Ya, lanjutkan" at bounding box center [662, 353] width 79 height 19
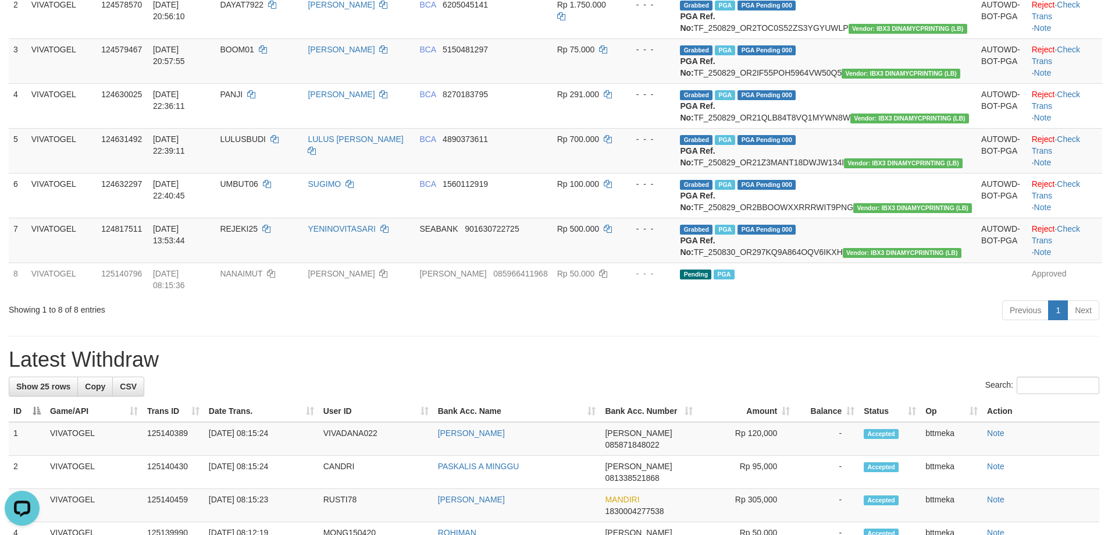
click at [691, 324] on div "Previous 1 Next" at bounding box center [785, 311] width 629 height 25
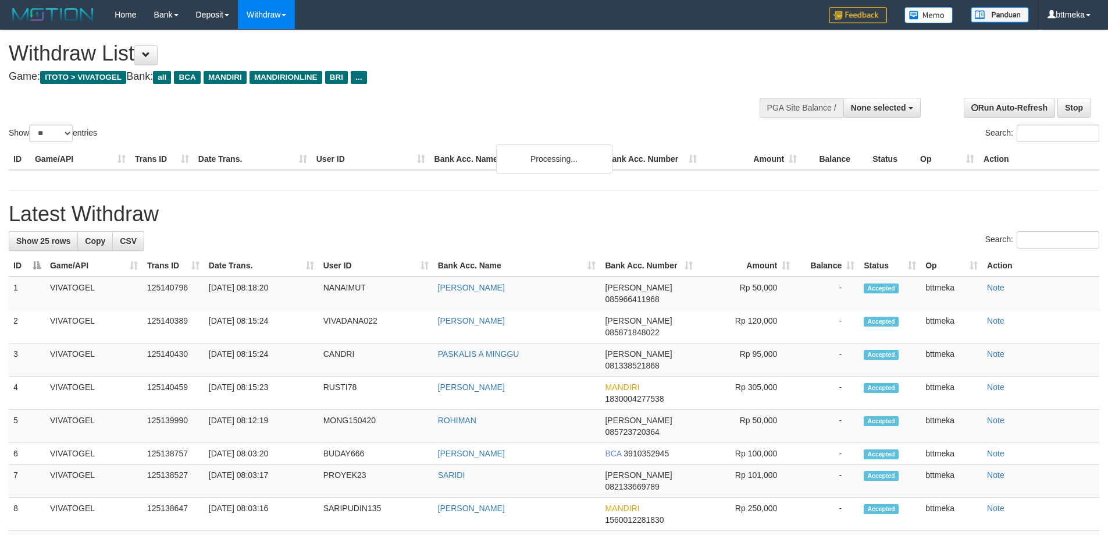
select select
select select "**"
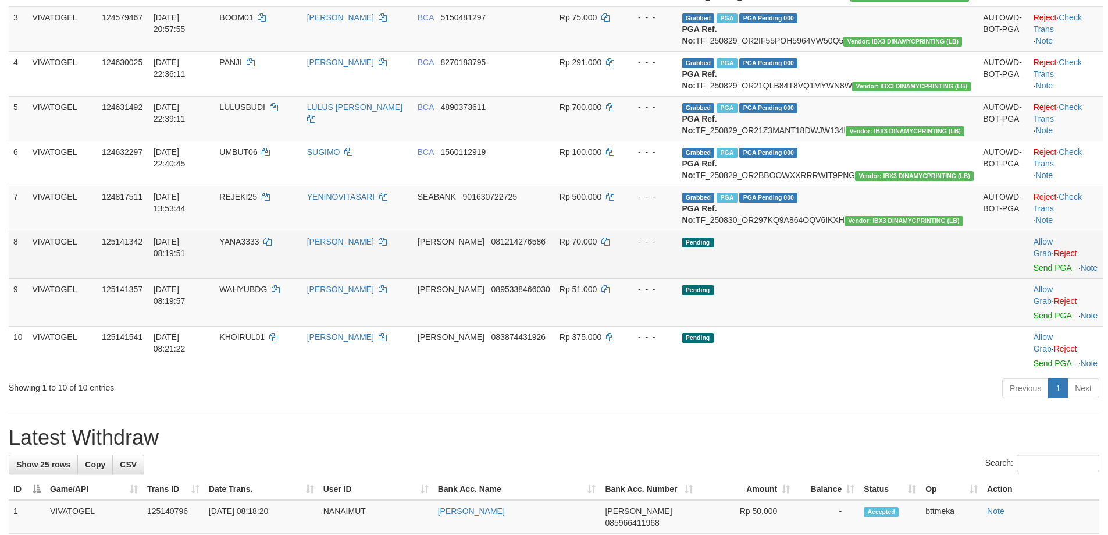
scroll to position [233, 0]
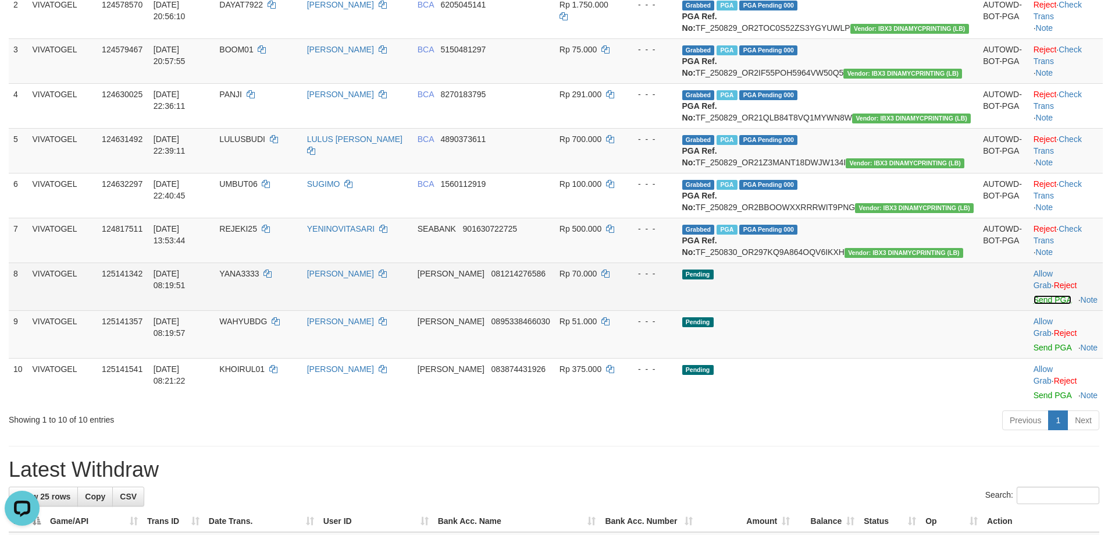
click at [1034, 304] on link "Send PGA" at bounding box center [1053, 299] width 38 height 9
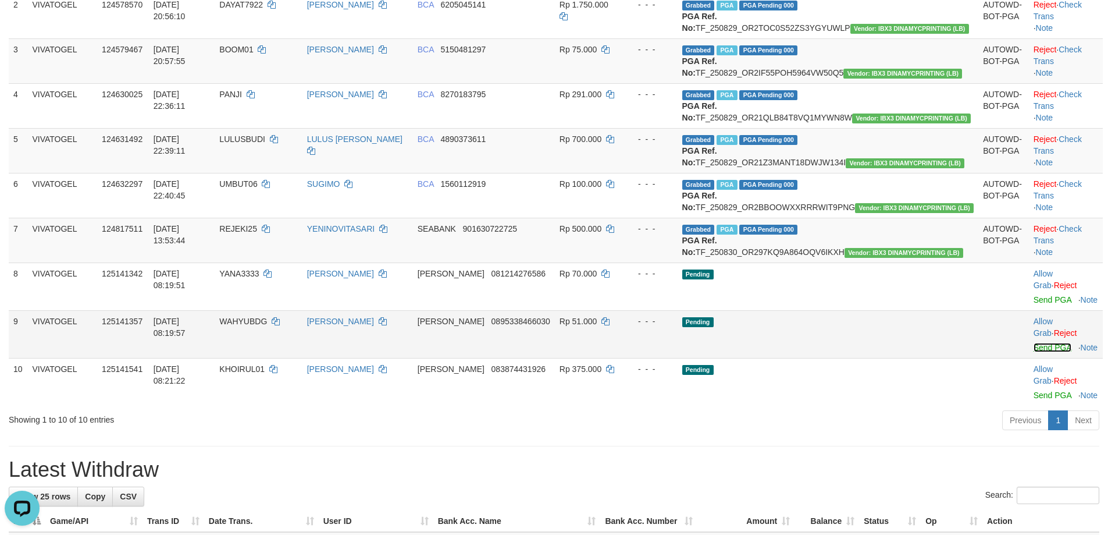
click at [1034, 352] on link "Send PGA" at bounding box center [1053, 347] width 38 height 9
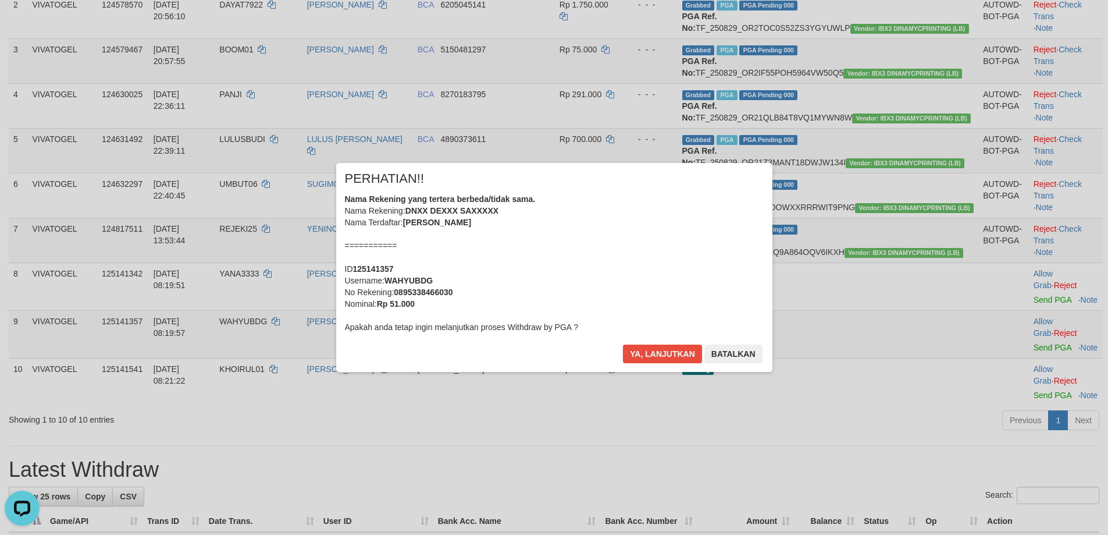
drag, startPoint x: 1019, startPoint y: 439, endPoint x: 798, endPoint y: 405, distance: 223.8
click at [1019, 439] on div "× PERHATIAN!! Nama Rekening yang tertera berbeda/tidak sama. Nama Rekening: DNX…" at bounding box center [554, 267] width 1108 height 535
click at [643, 348] on button "Ya, lanjutkan" at bounding box center [662, 353] width 79 height 19
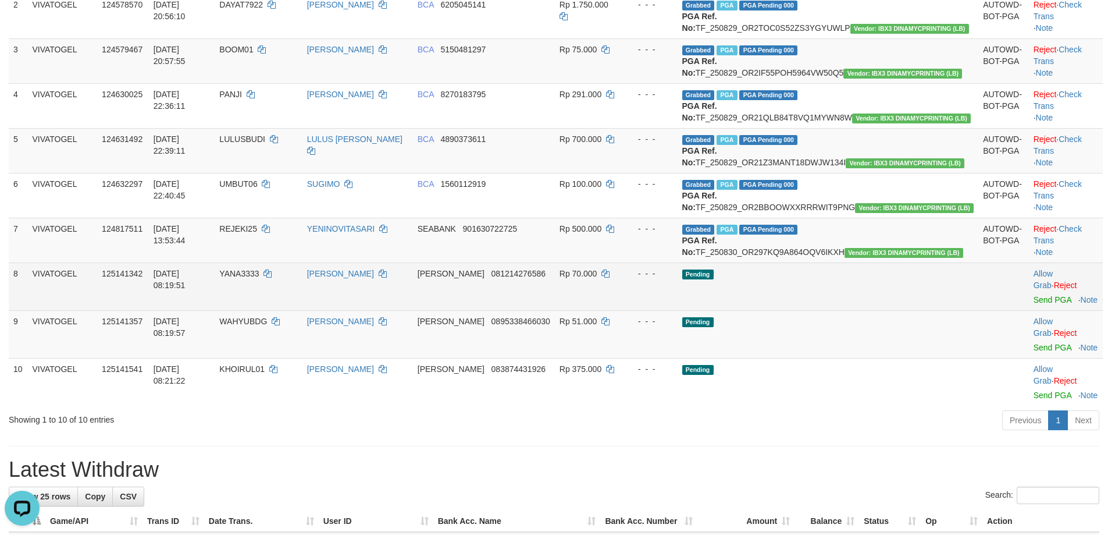
click at [598, 278] on span "Rp 70.000" at bounding box center [579, 273] width 38 height 9
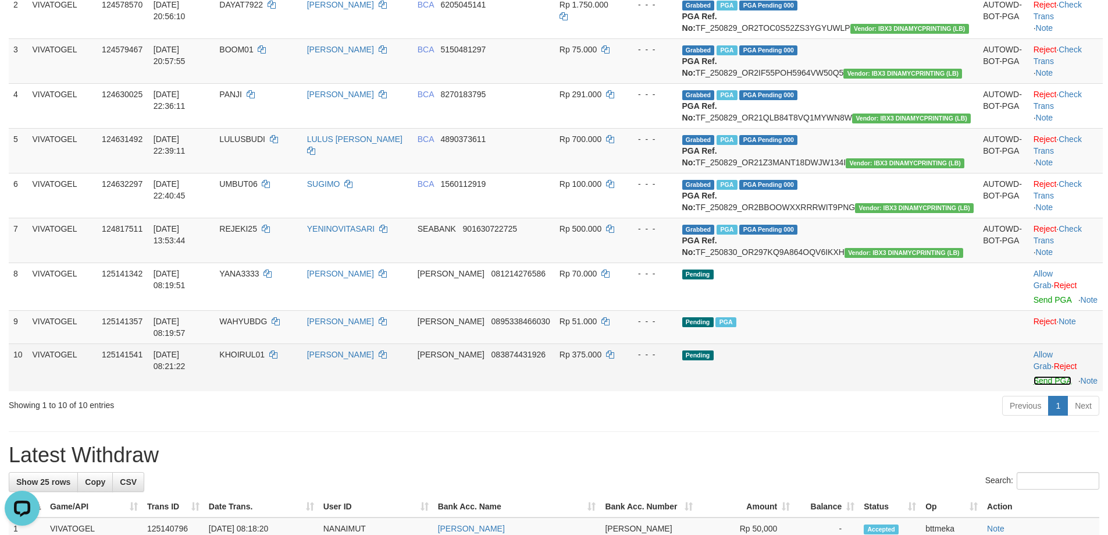
click at [1034, 385] on link "Send PGA" at bounding box center [1053, 380] width 38 height 9
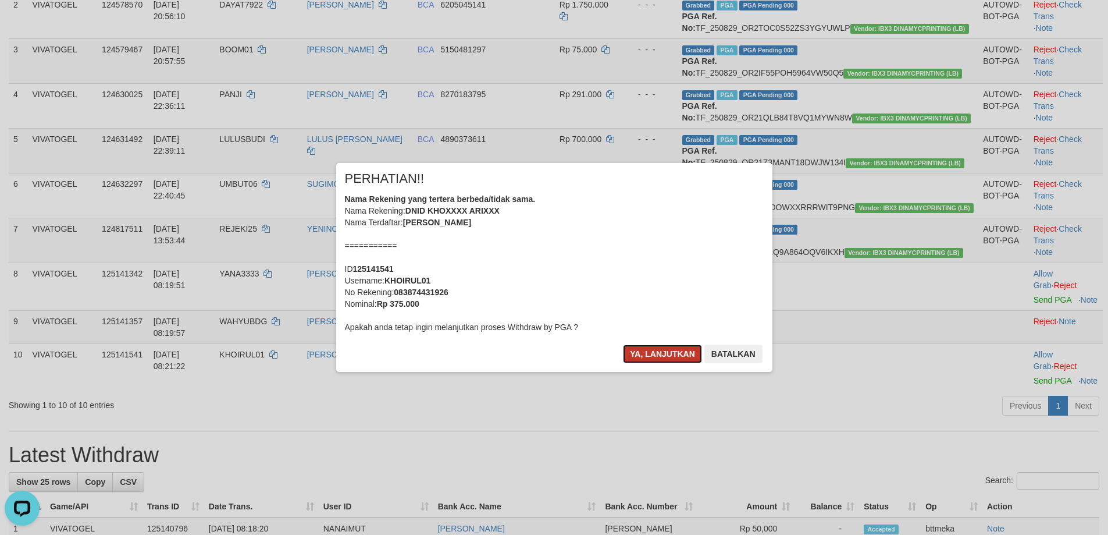
click at [648, 357] on button "Ya, lanjutkan" at bounding box center [662, 353] width 79 height 19
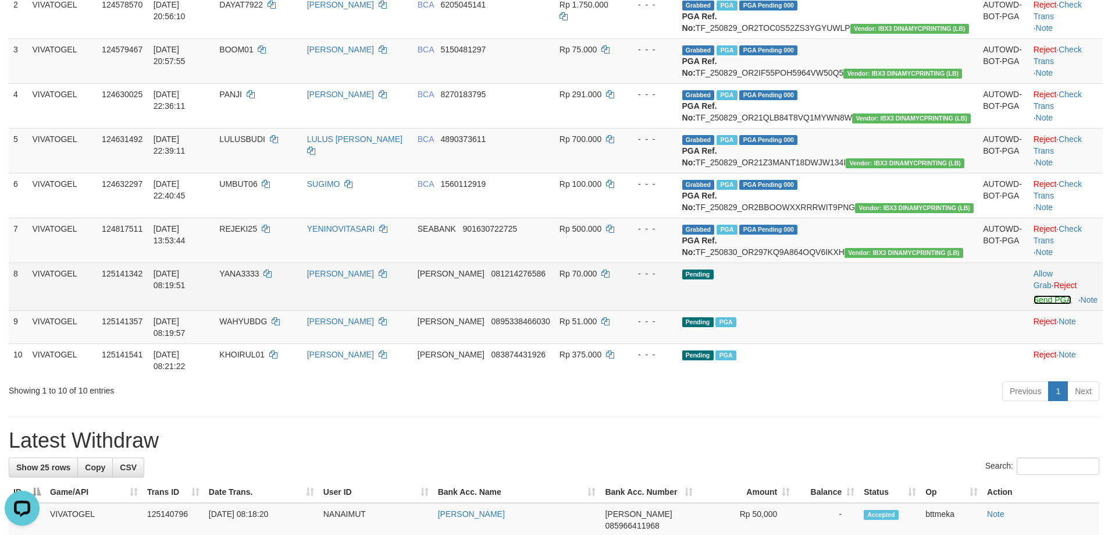
click at [1034, 304] on link "Send PGA" at bounding box center [1053, 299] width 38 height 9
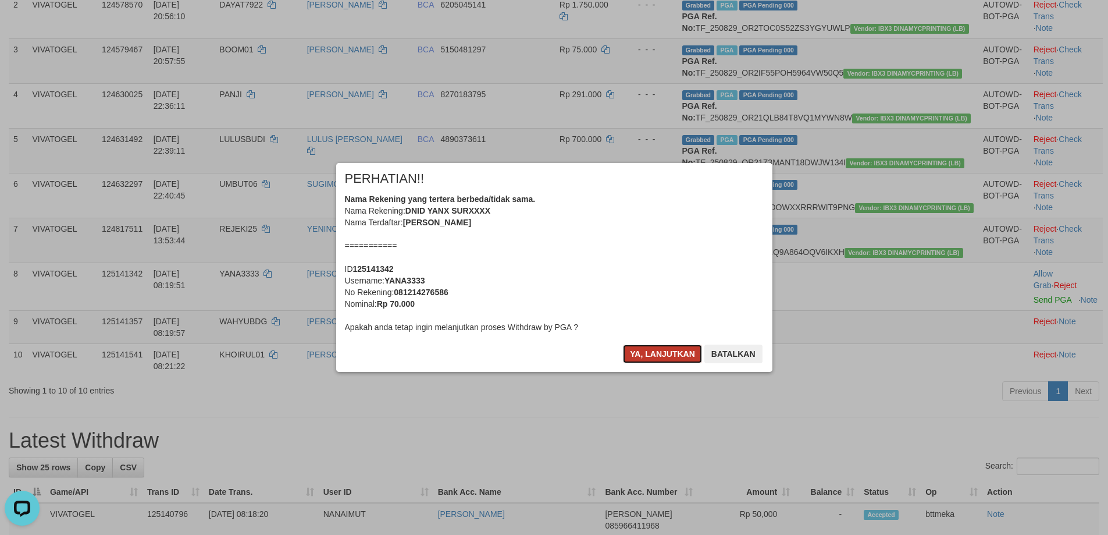
click at [657, 353] on button "Ya, lanjutkan" at bounding box center [662, 353] width 79 height 19
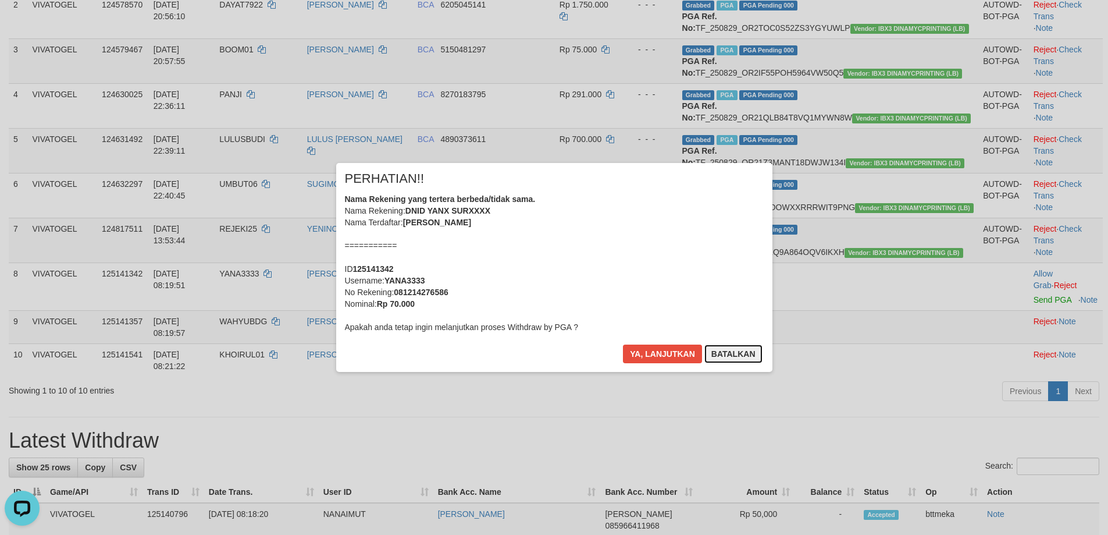
click at [726, 355] on button "Batalkan" at bounding box center [734, 353] width 58 height 19
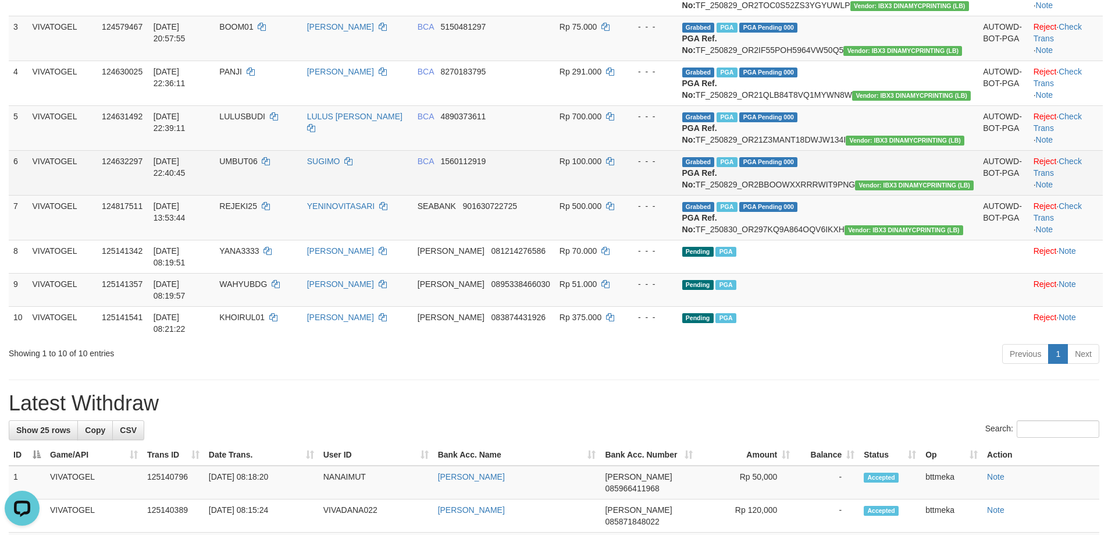
scroll to position [287, 0]
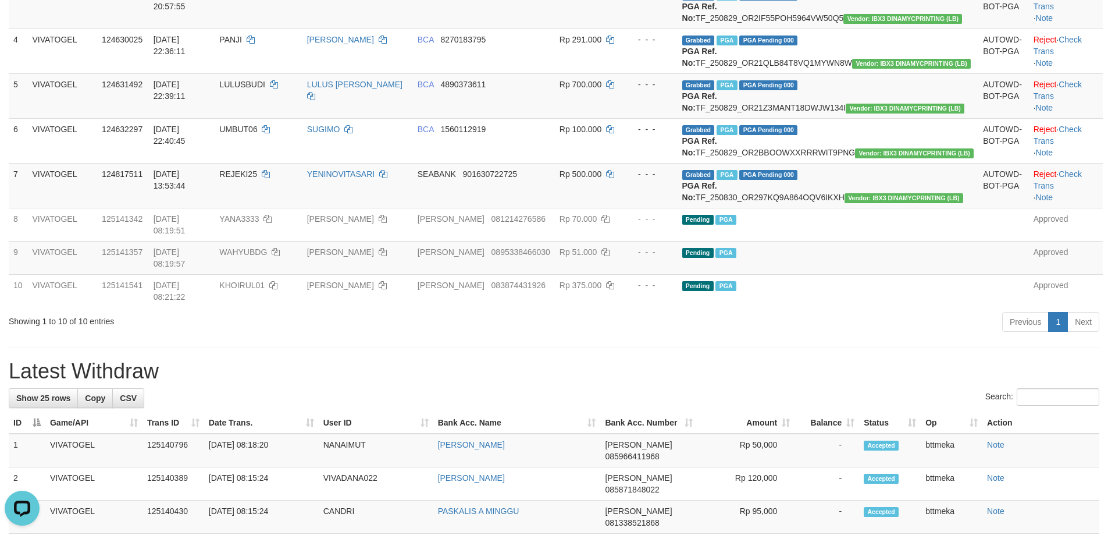
click at [728, 383] on h1 "Latest Withdraw" at bounding box center [554, 371] width 1091 height 23
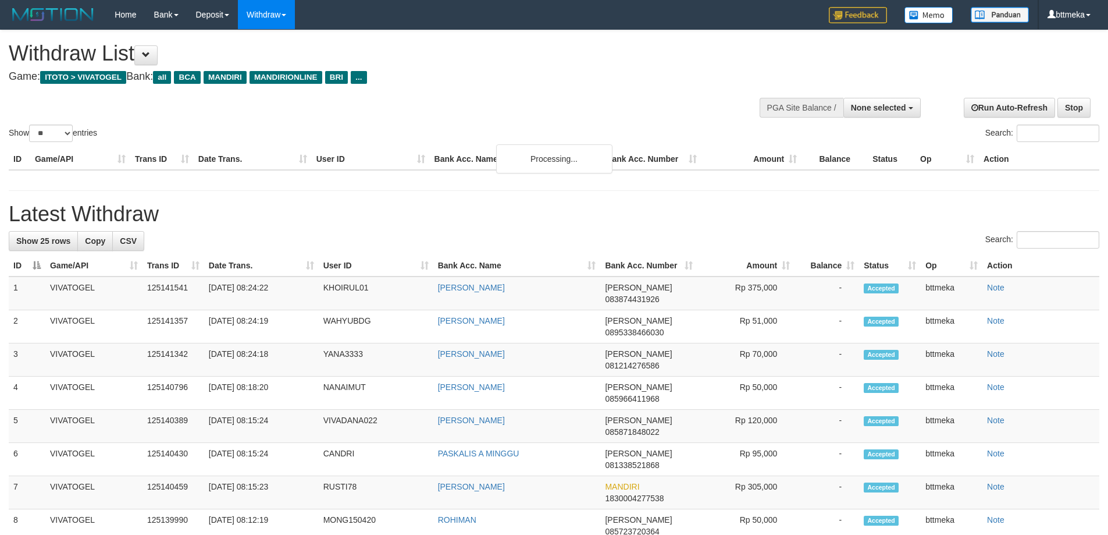
select select
select select "**"
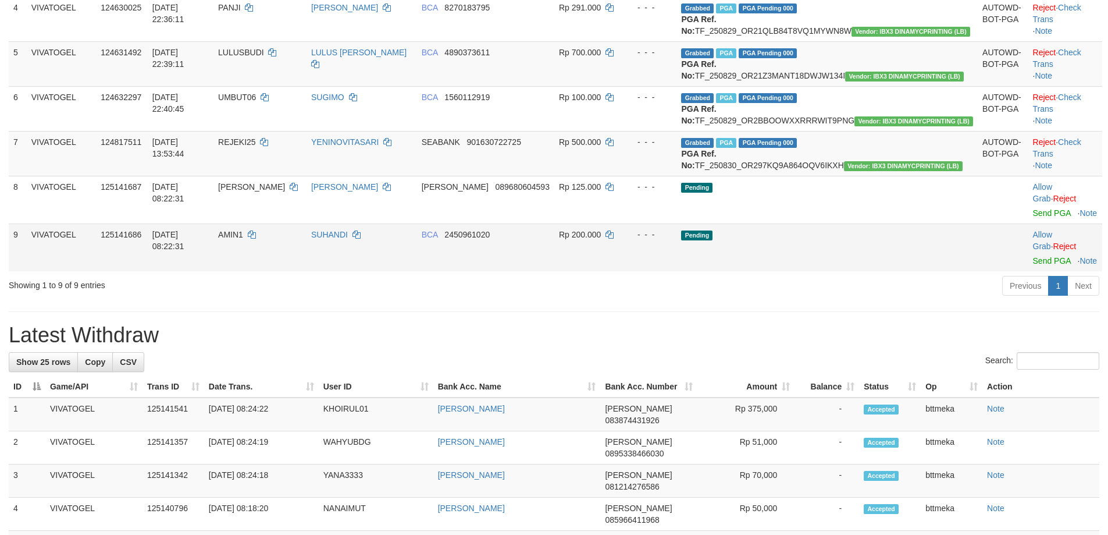
scroll to position [287, 0]
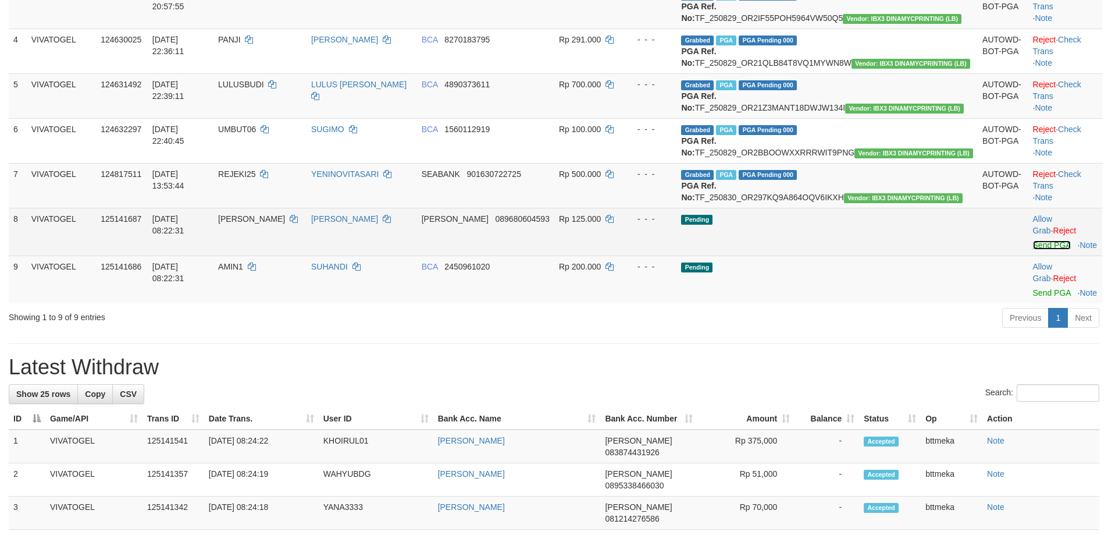
click at [1033, 250] on link "Send PGA" at bounding box center [1052, 244] width 38 height 9
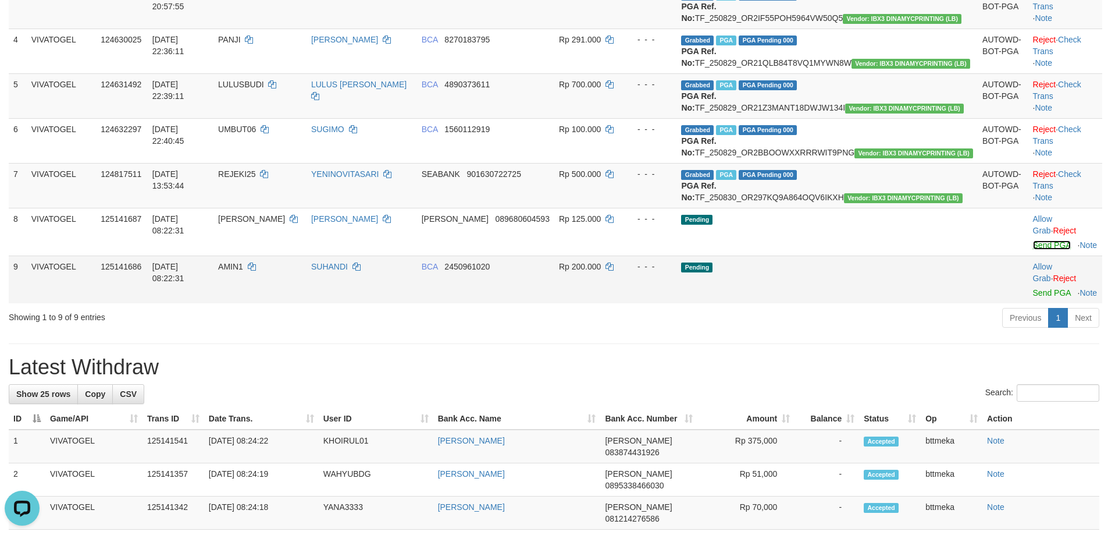
scroll to position [0, 0]
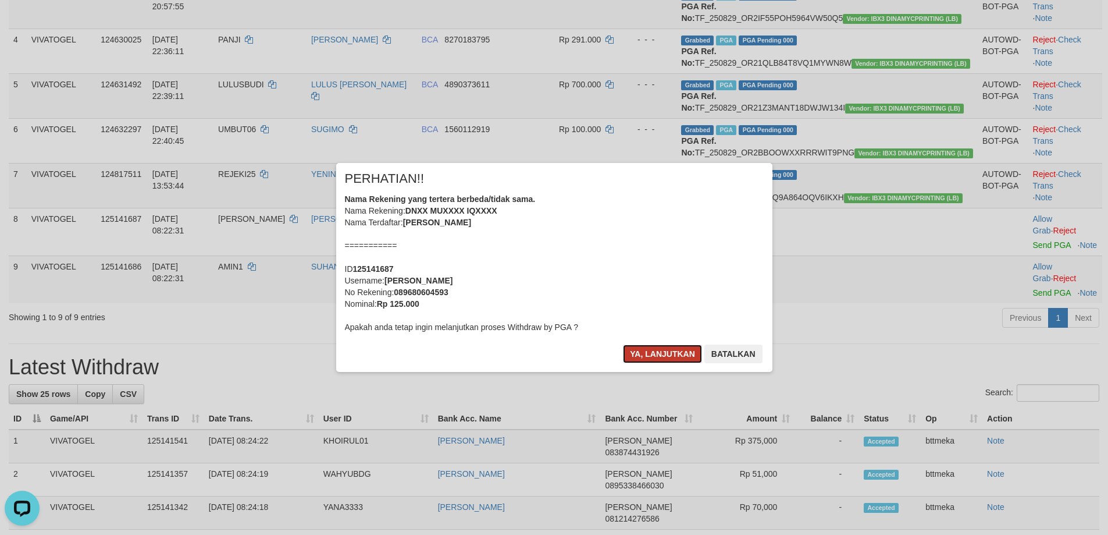
click at [655, 357] on button "Ya, lanjutkan" at bounding box center [662, 353] width 79 height 19
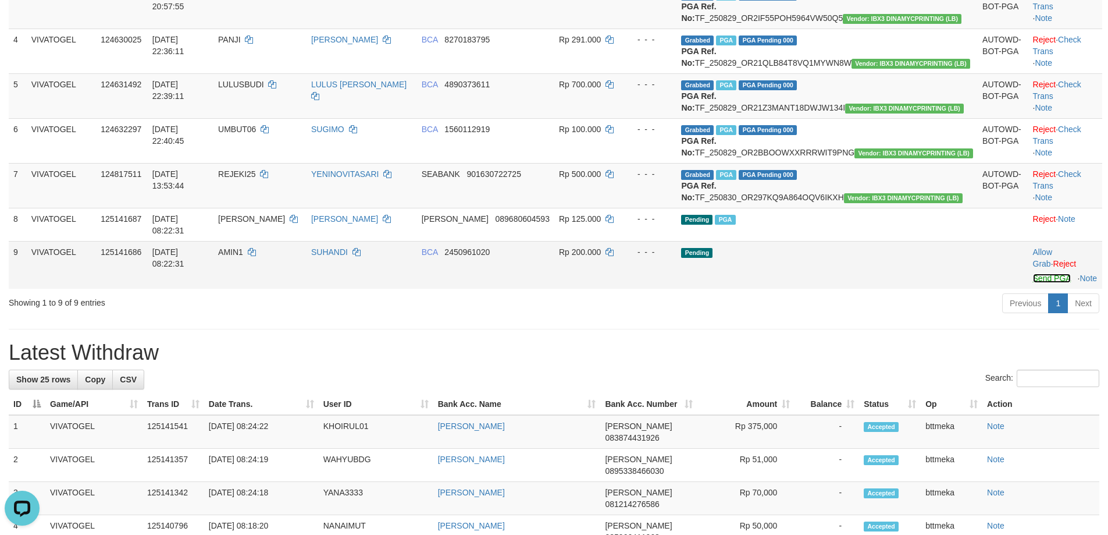
click at [1033, 283] on link "Send PGA" at bounding box center [1052, 277] width 38 height 9
